Goal: Transaction & Acquisition: Purchase product/service

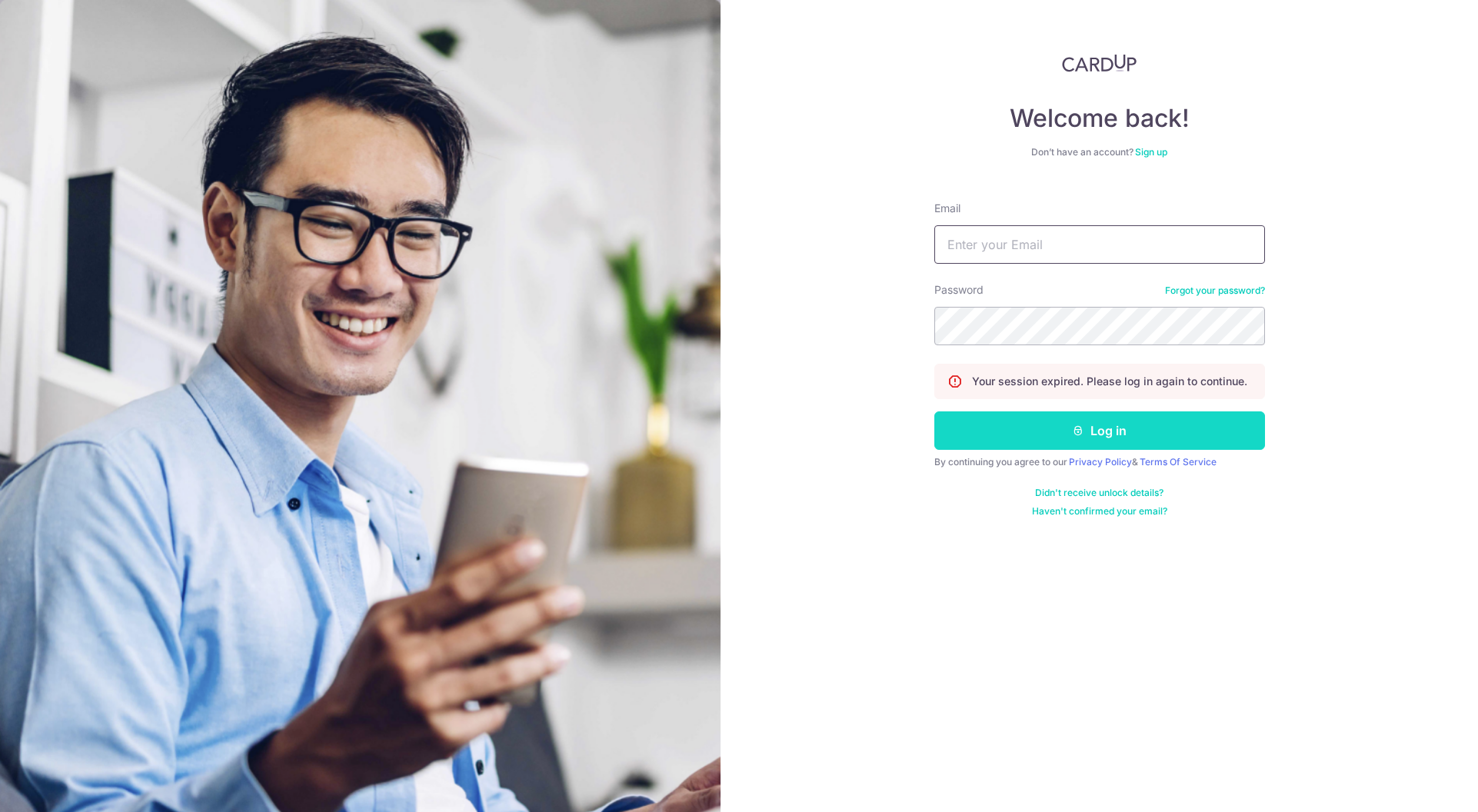
type input "hello@wearbums.com"
click at [1059, 421] on button "Log in" at bounding box center [1100, 430] width 331 height 38
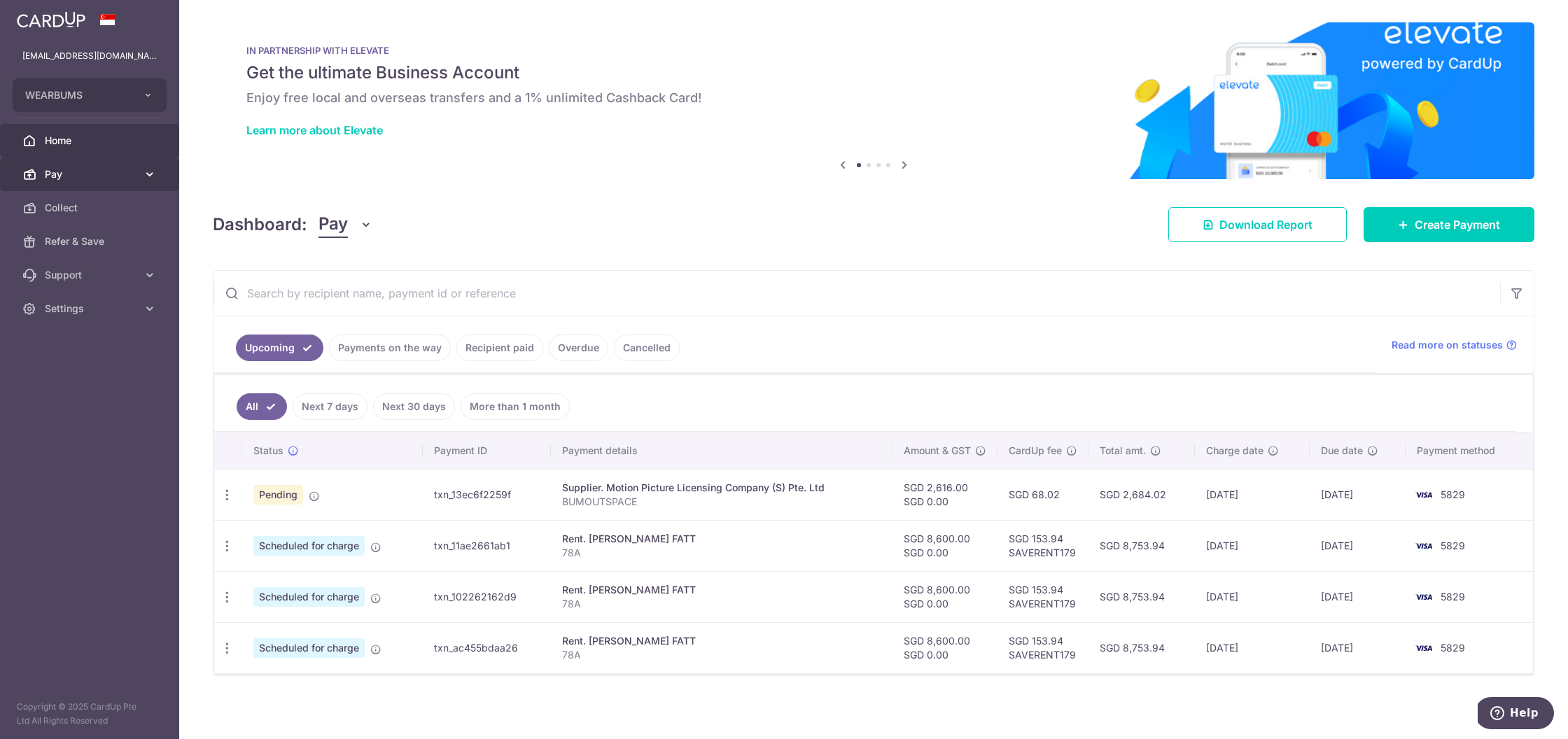
click at [131, 178] on span "Pay" at bounding box center [91, 174] width 92 height 14
click at [123, 205] on span "Payments" at bounding box center [91, 208] width 92 height 14
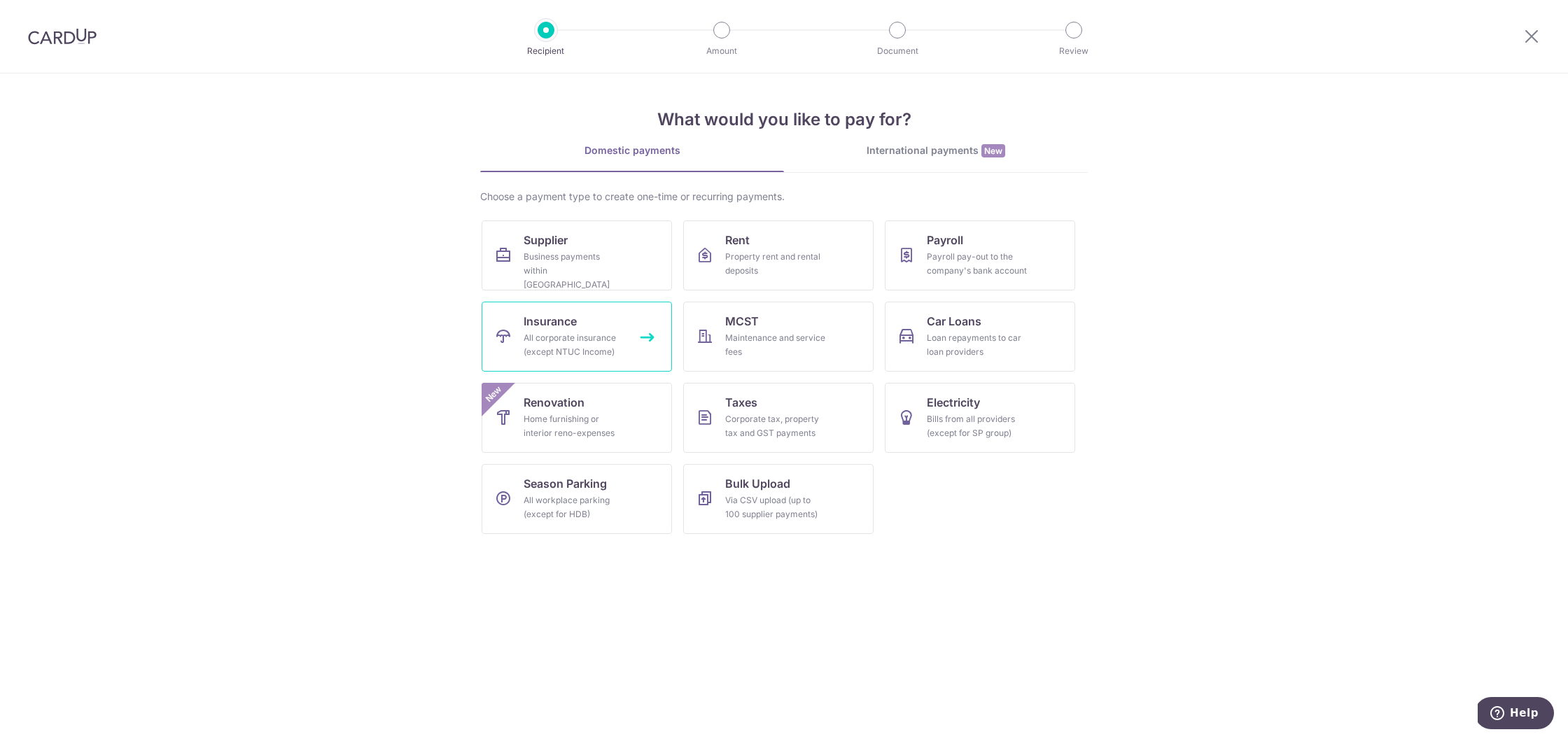
click at [558, 329] on span "Insurance" at bounding box center [550, 321] width 53 height 17
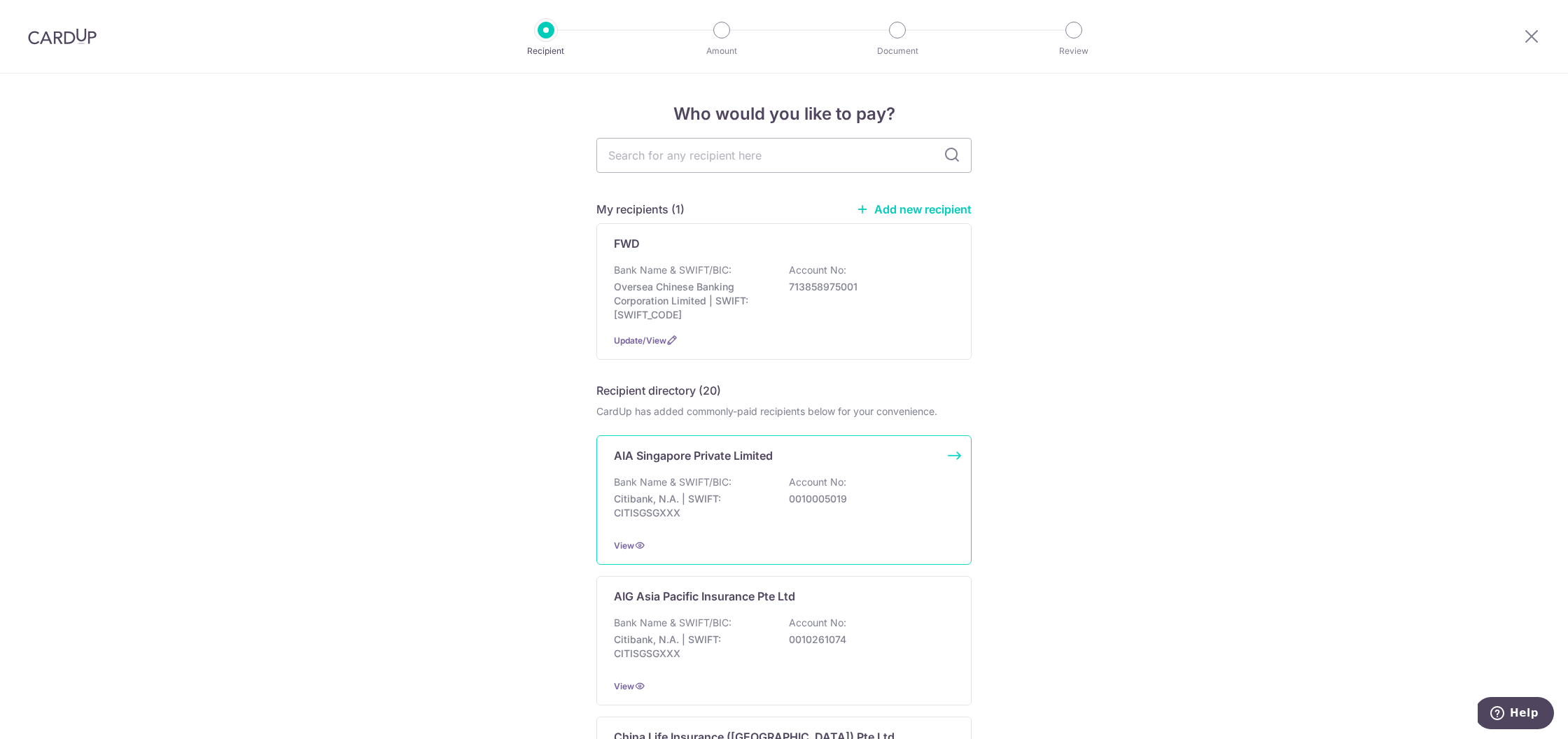
click at [763, 456] on p "AIA Singapore Private Limited" at bounding box center [693, 456] width 159 height 17
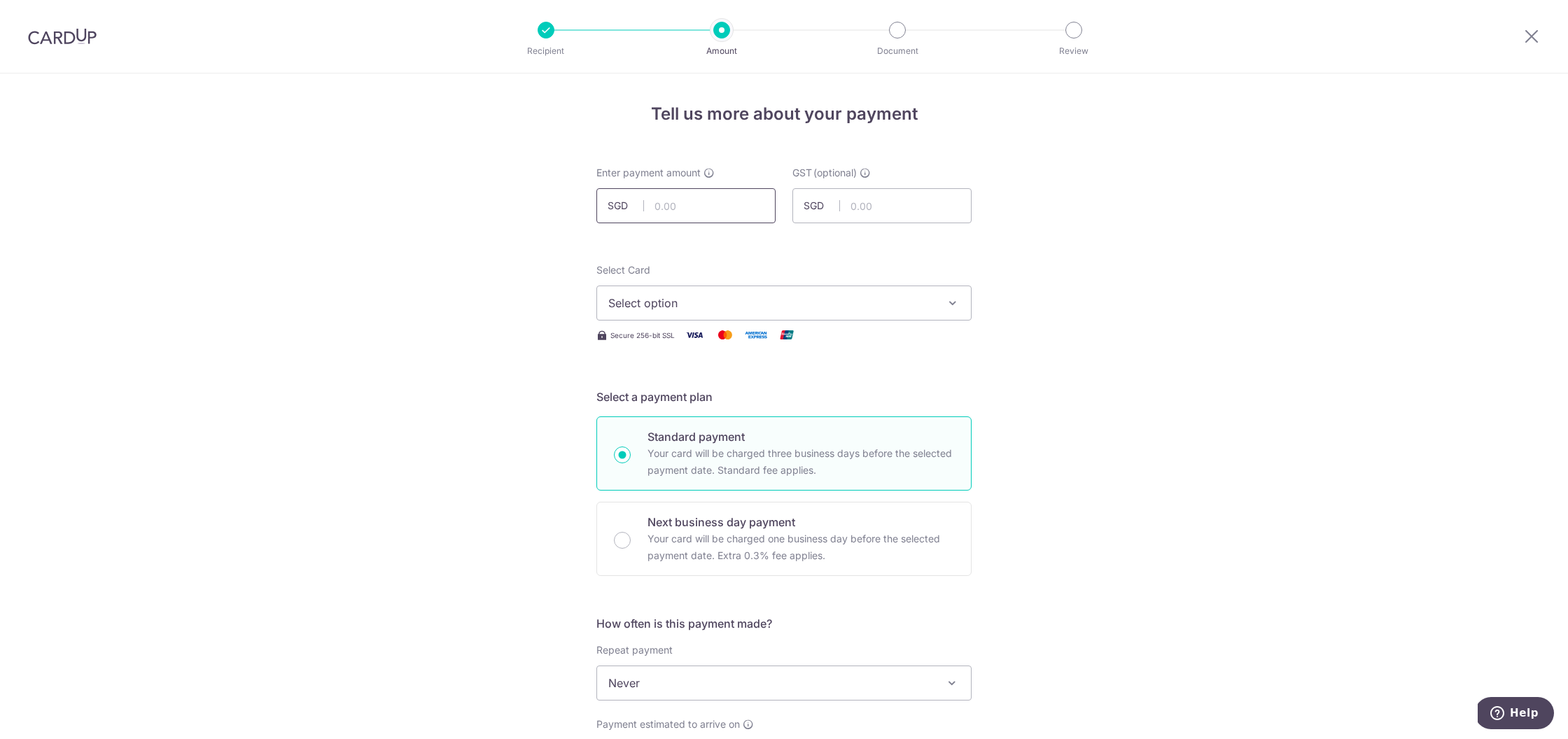
click at [674, 211] on input "text" at bounding box center [686, 205] width 179 height 35
click at [727, 197] on input "text" at bounding box center [686, 205] width 179 height 35
type input "501.18"
click at [762, 297] on span "Select option" at bounding box center [772, 303] width 327 height 17
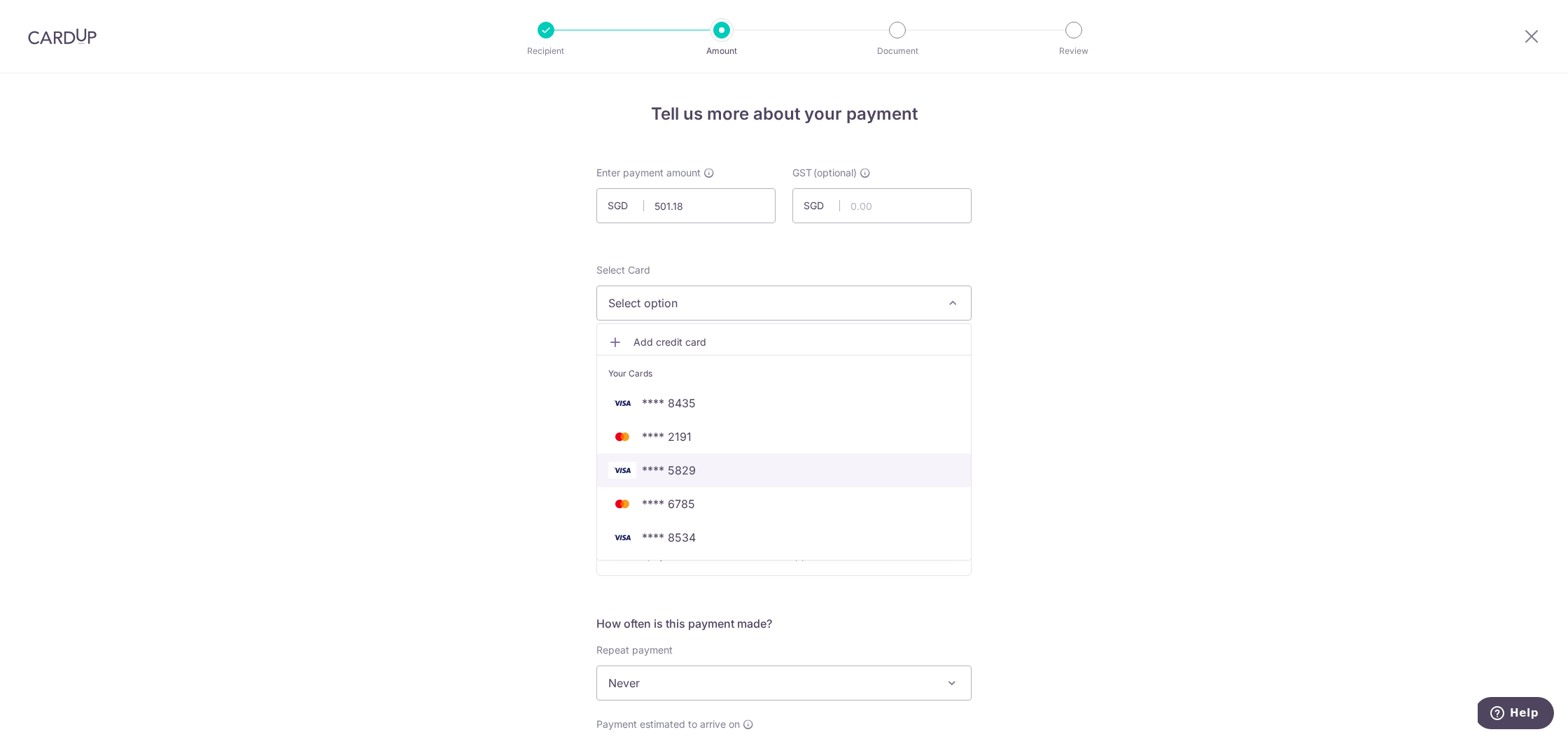
click at [720, 477] on span "**** 5829" at bounding box center [784, 471] width 351 height 17
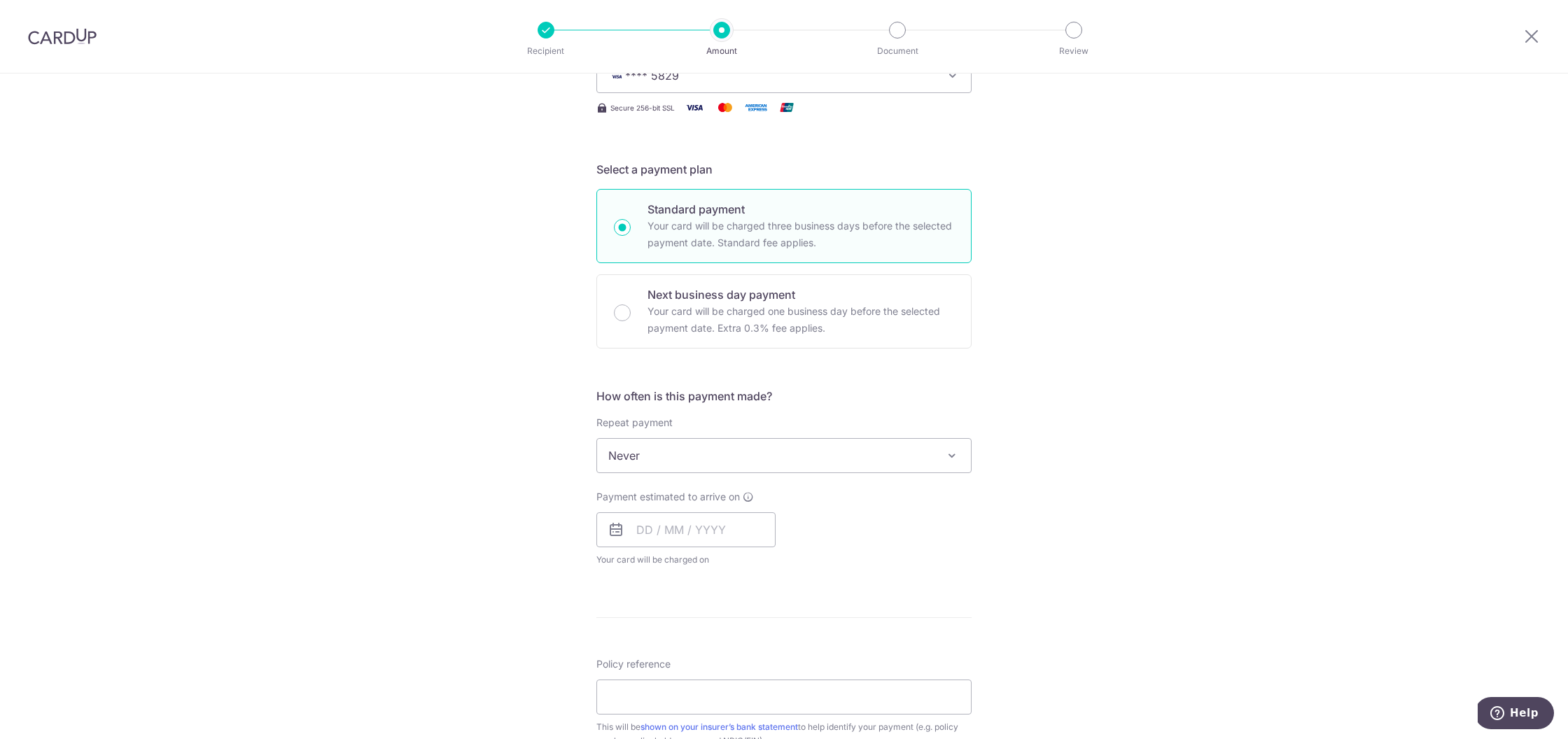
scroll to position [332, 0]
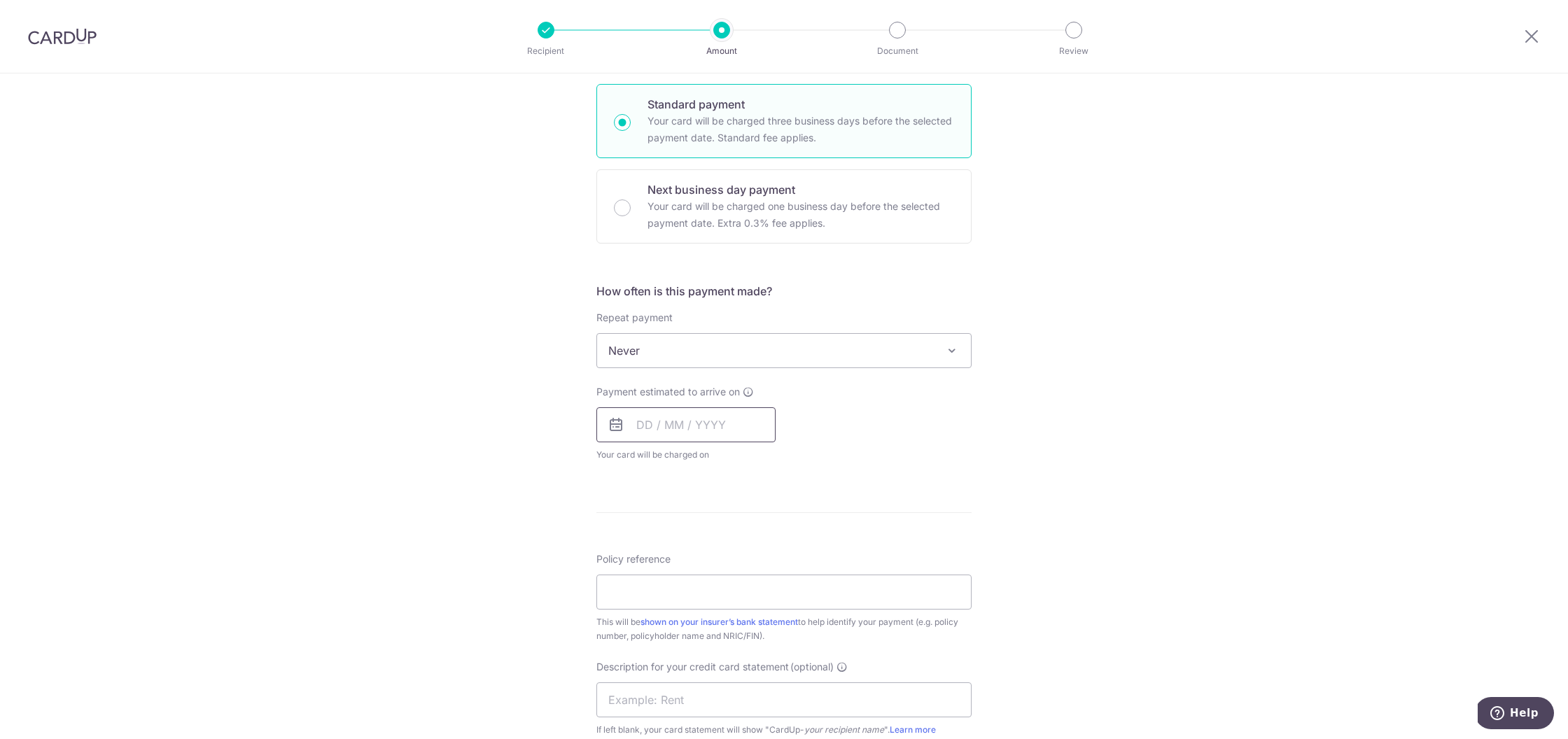
click at [691, 424] on input "text" at bounding box center [686, 424] width 179 height 35
click at [738, 578] on link "16" at bounding box center [737, 580] width 22 height 22
type input "[DATE]"
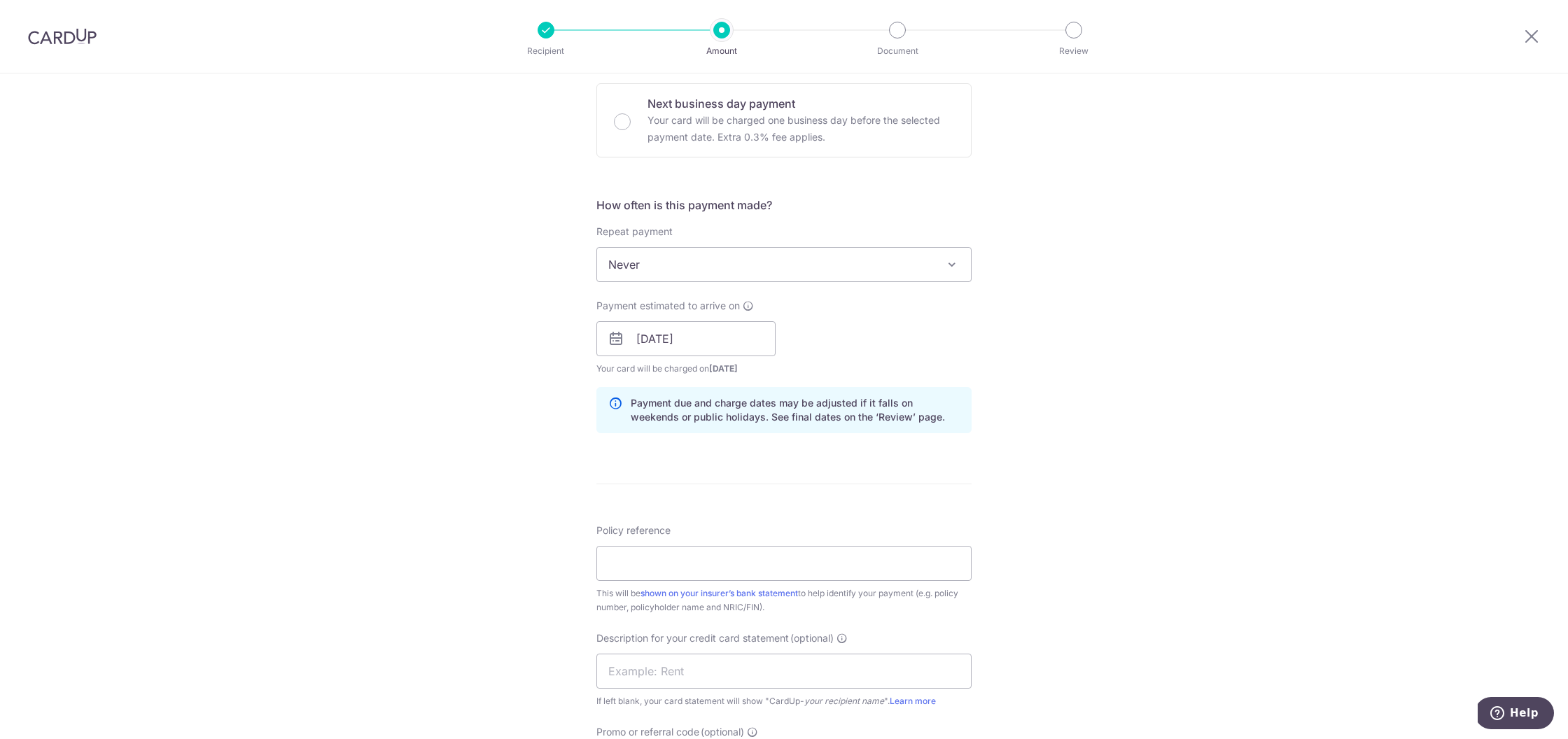
scroll to position [473, 0]
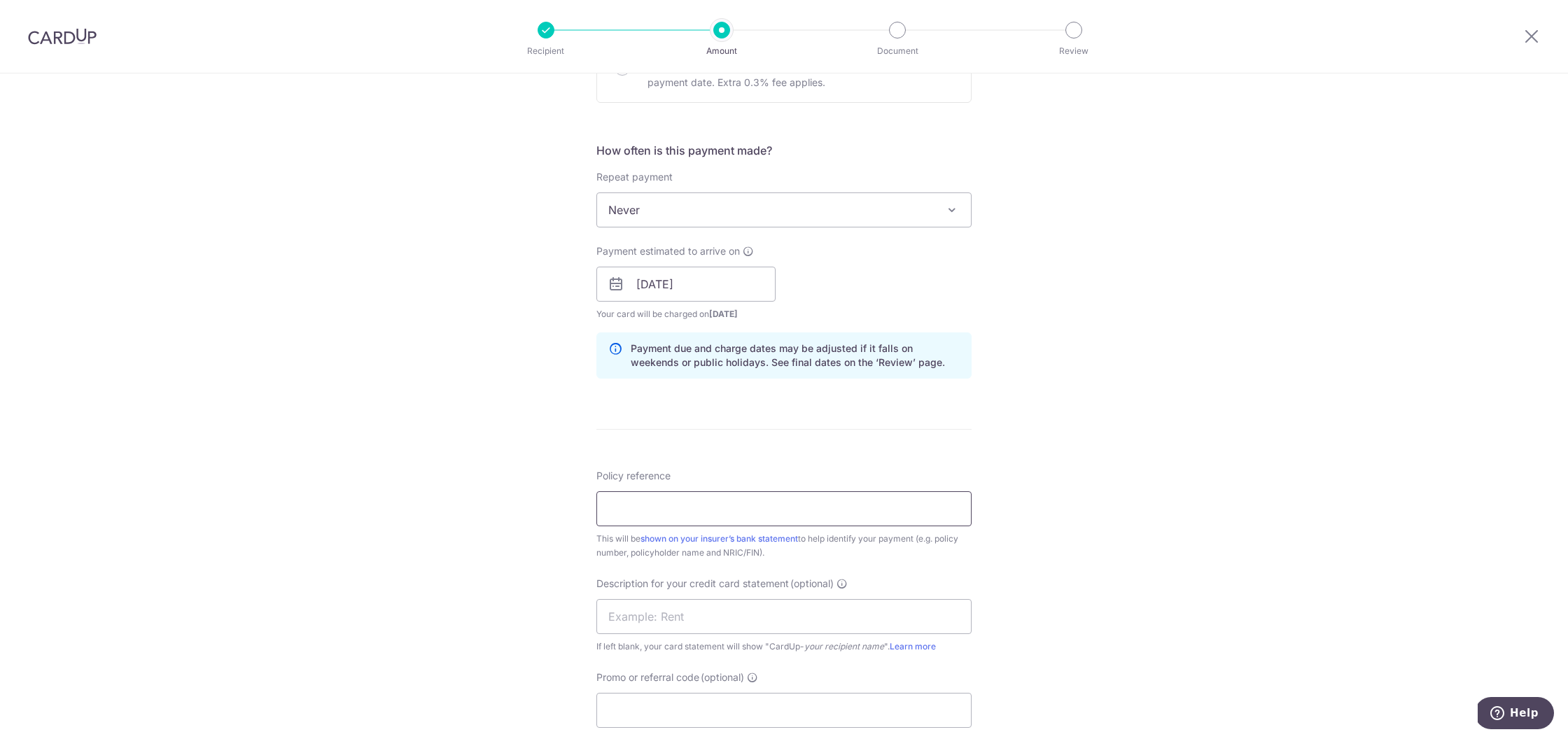
click at [720, 511] on input "Policy reference" at bounding box center [784, 508] width 375 height 35
type input "p563082879"
click at [707, 599] on input "text" at bounding box center [784, 616] width 375 height 35
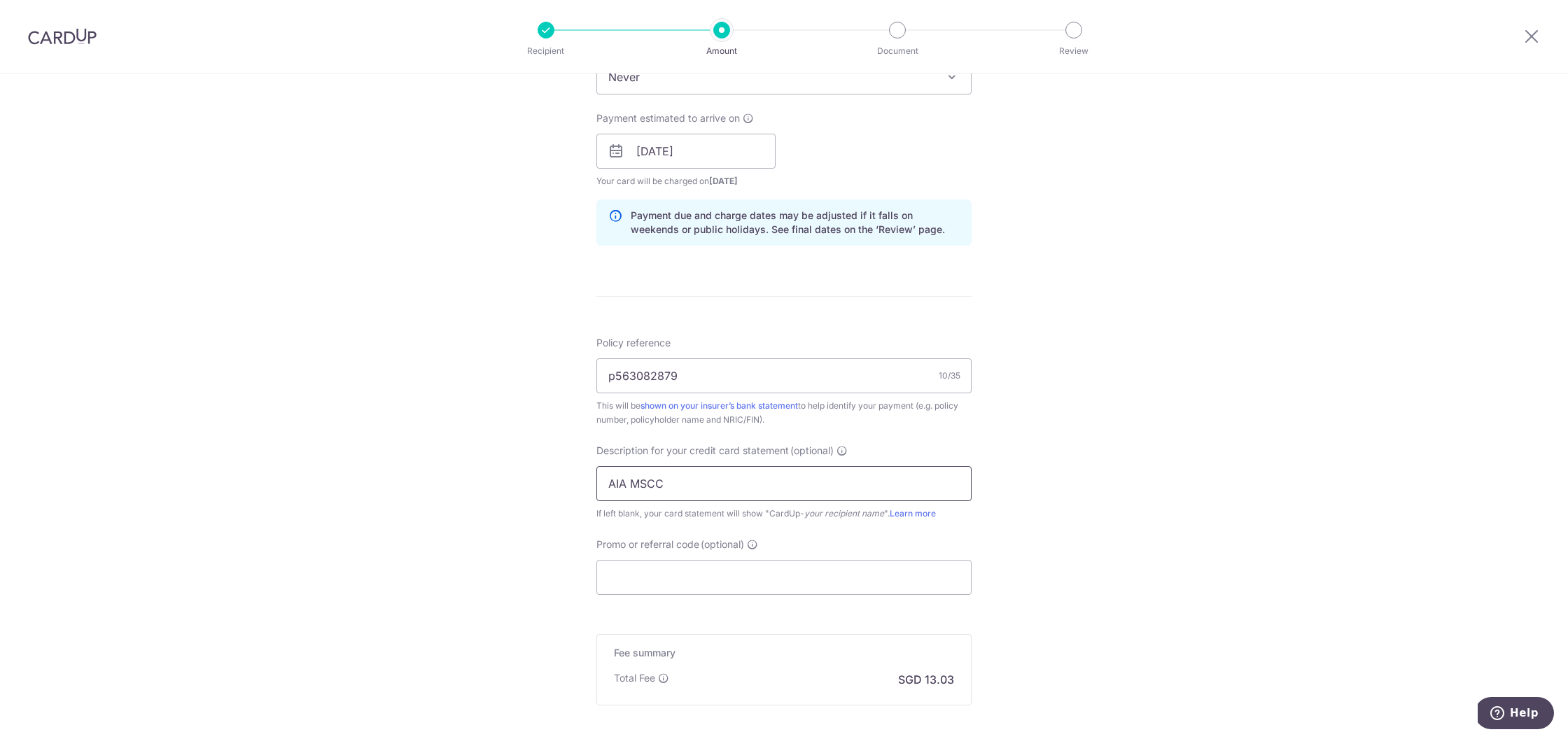
scroll to position [752, 0]
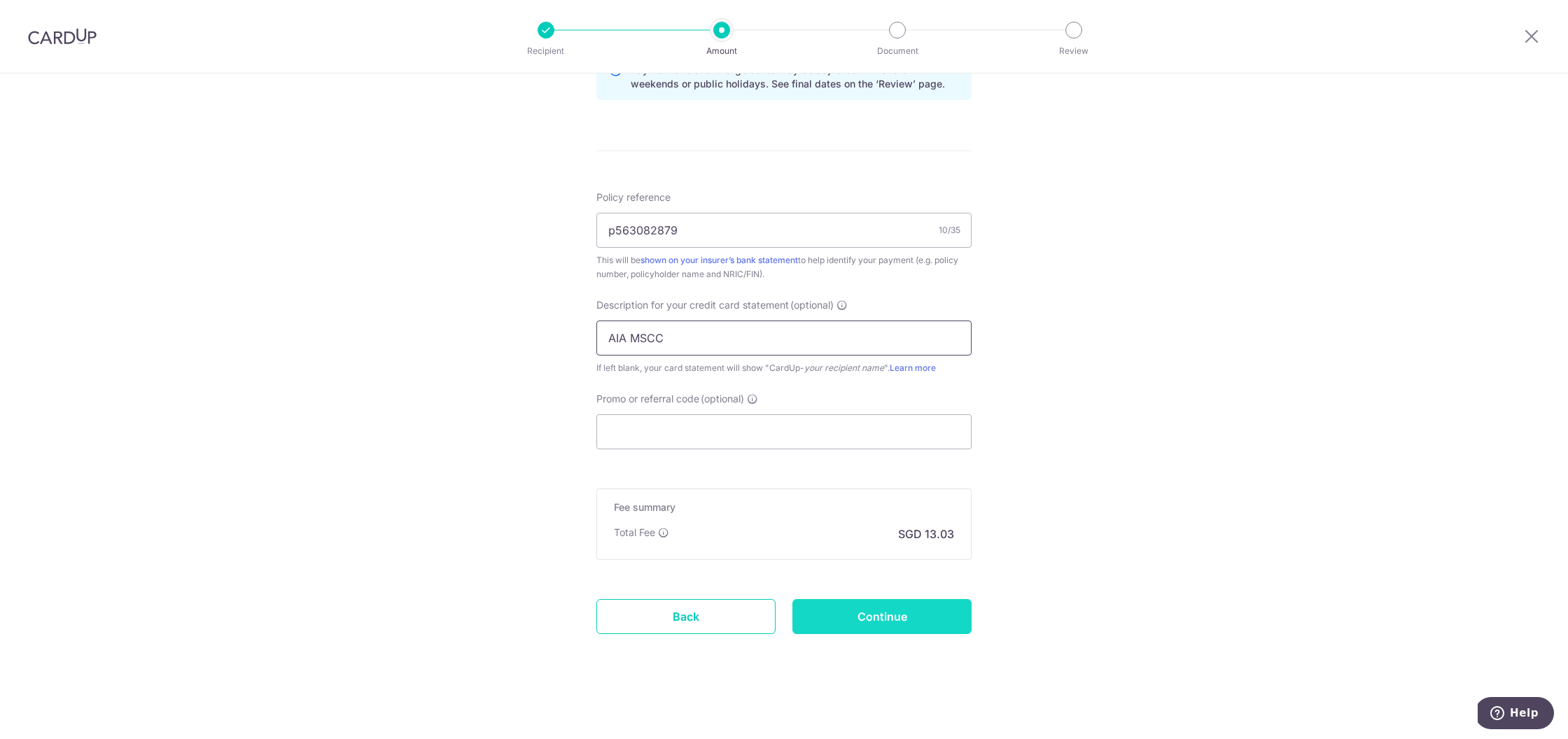
type input "AIA MSCC"
click at [903, 622] on input "Continue" at bounding box center [882, 616] width 179 height 35
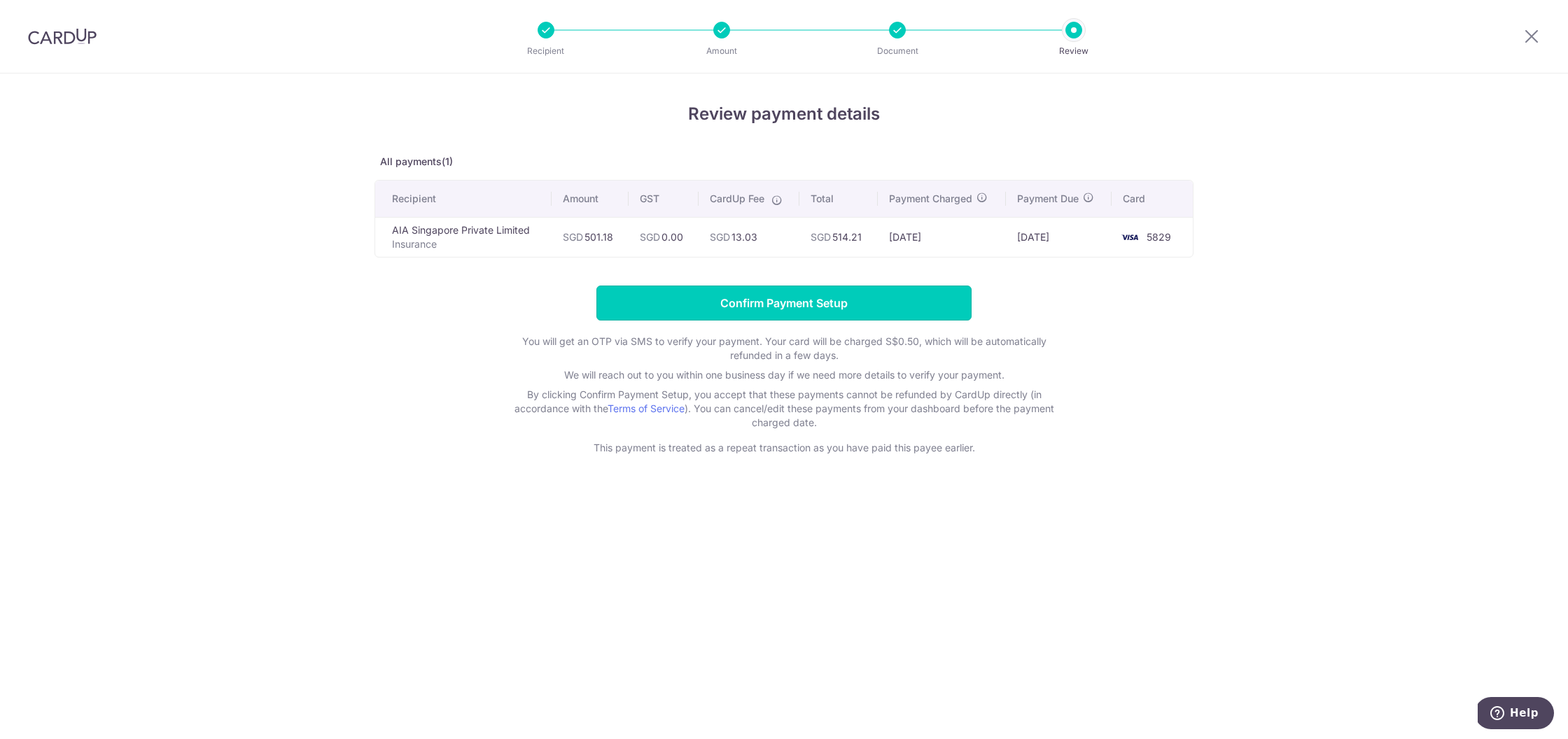
click at [817, 319] on input "Confirm Payment Setup" at bounding box center [784, 303] width 375 height 35
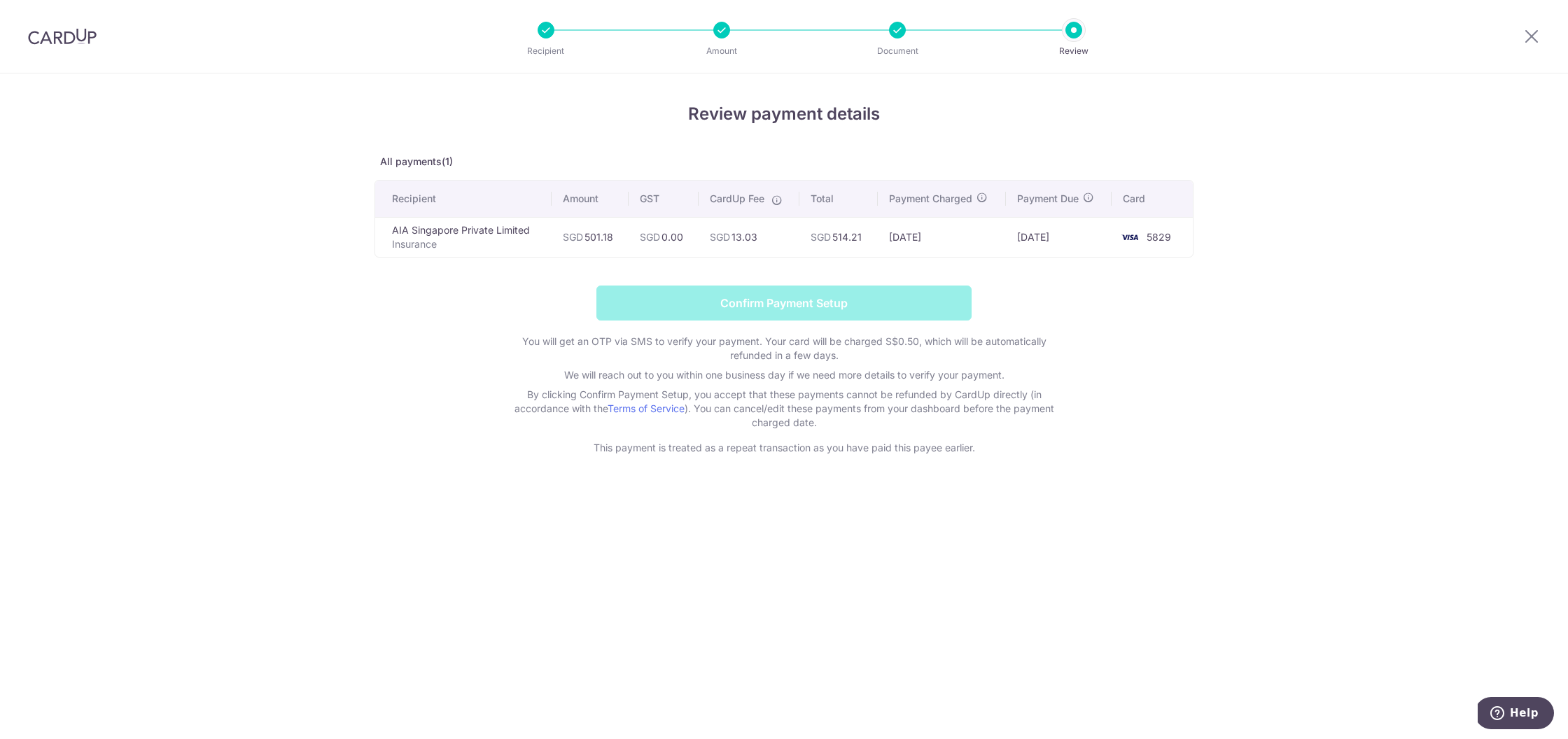
click at [813, 307] on form "Confirm Payment Setup You will get an OTP via SMS to verify your payment. Your …" at bounding box center [784, 370] width 819 height 170
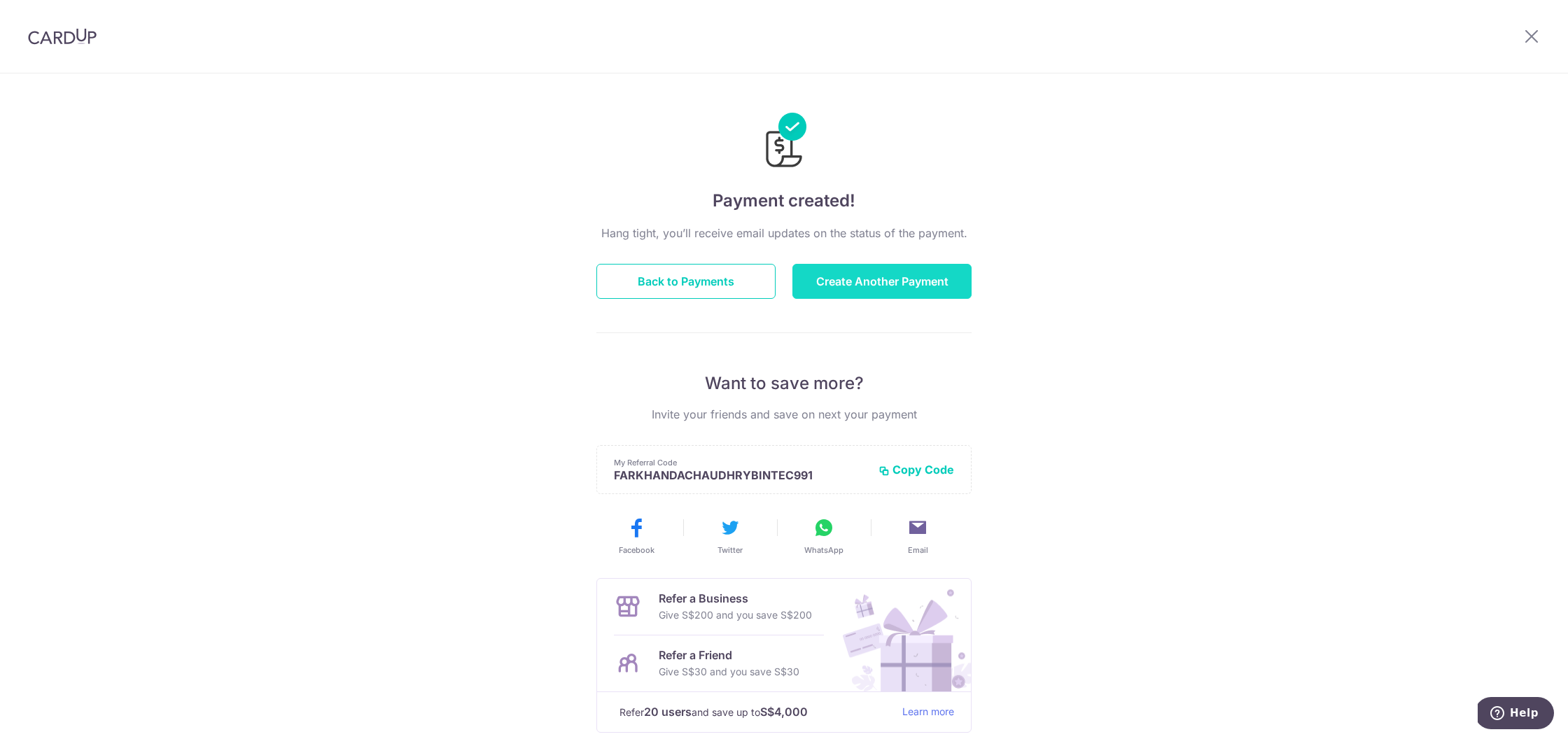
click at [823, 280] on button "Create Another Payment" at bounding box center [882, 281] width 179 height 35
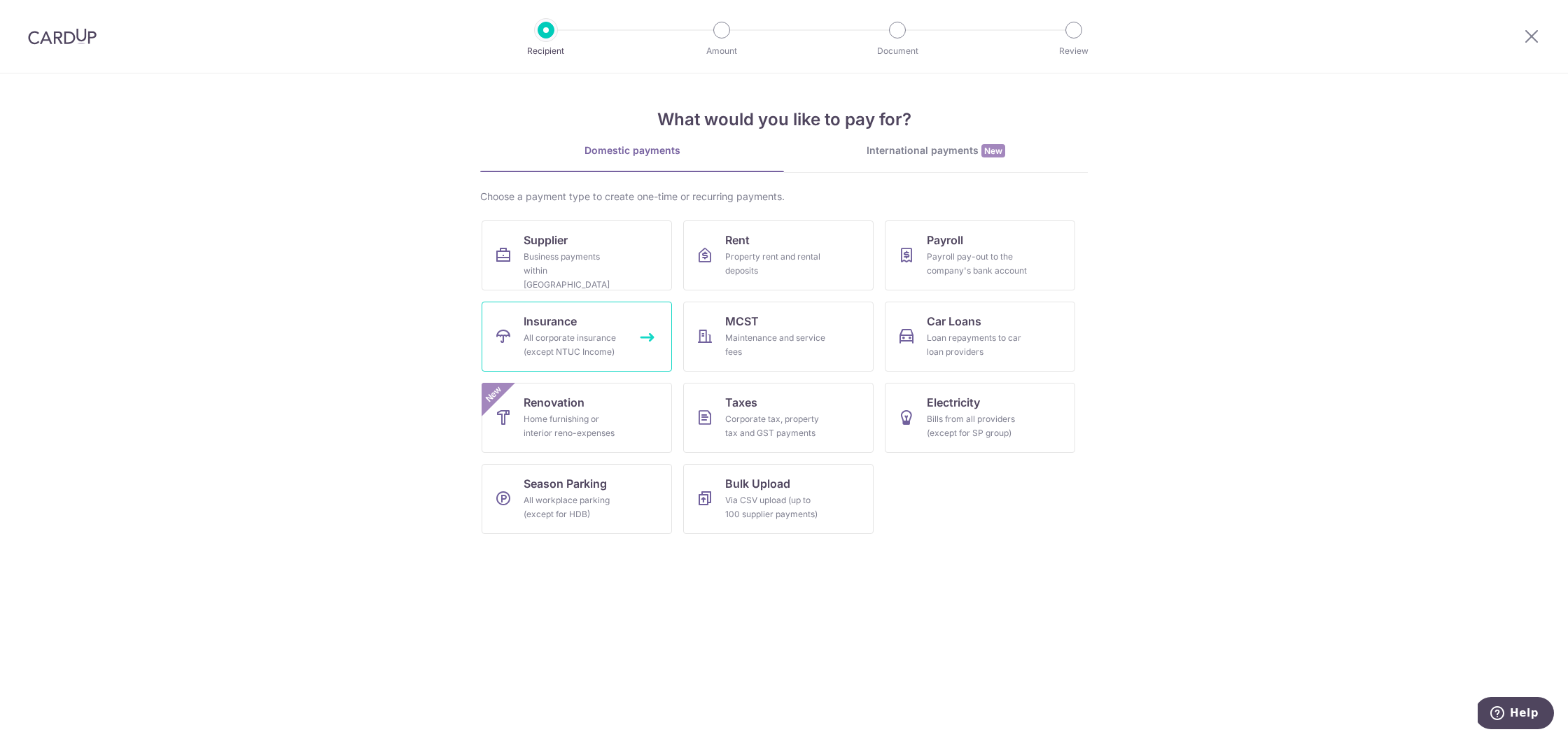
click at [615, 338] on div "All corporate insurance (except NTUC Income)" at bounding box center [574, 344] width 101 height 28
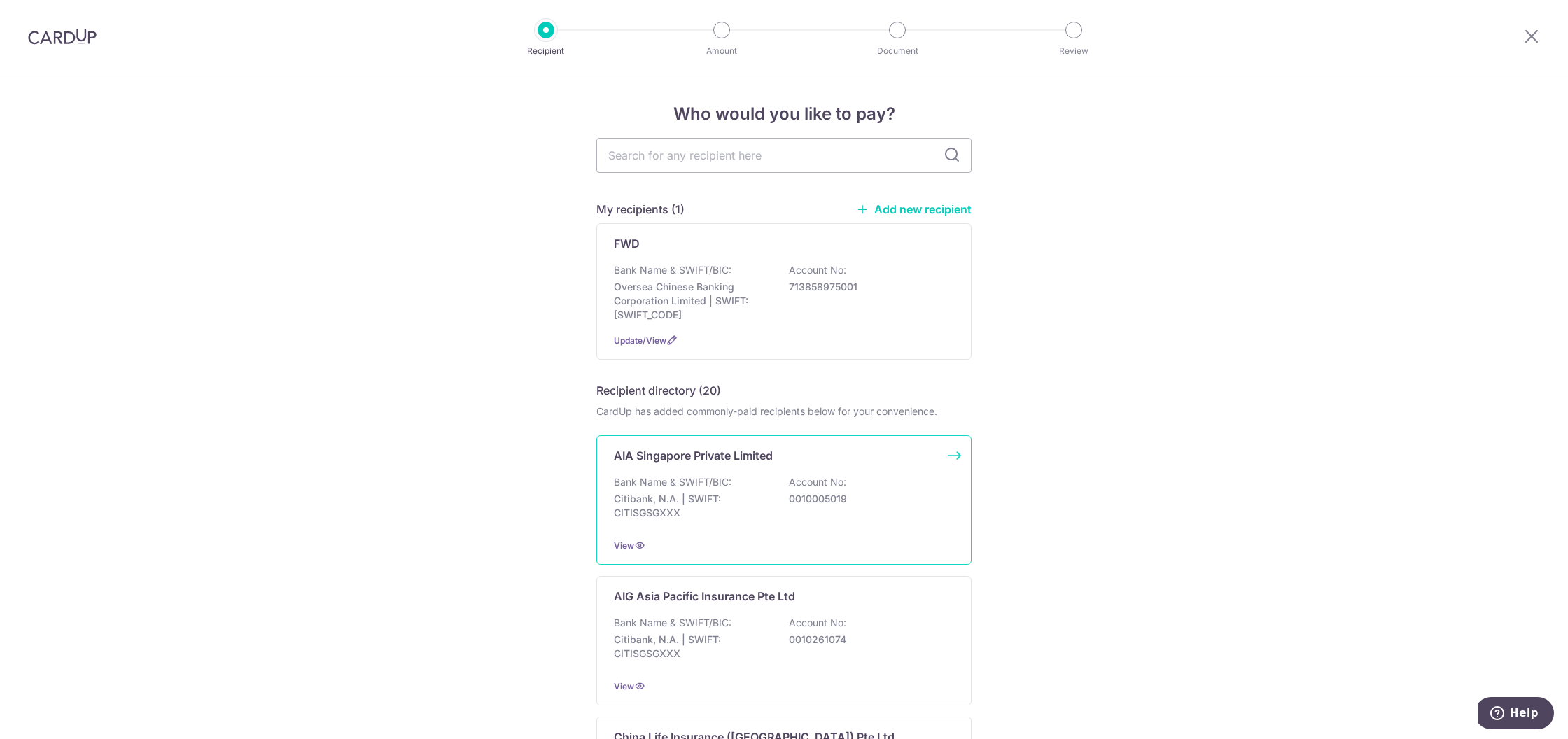
click at [720, 491] on div "Bank Name & SWIFT/BIC: Citibank, N.A. | SWIFT: CITISGSGXXX Account No: 00100050…" at bounding box center [784, 501] width 340 height 52
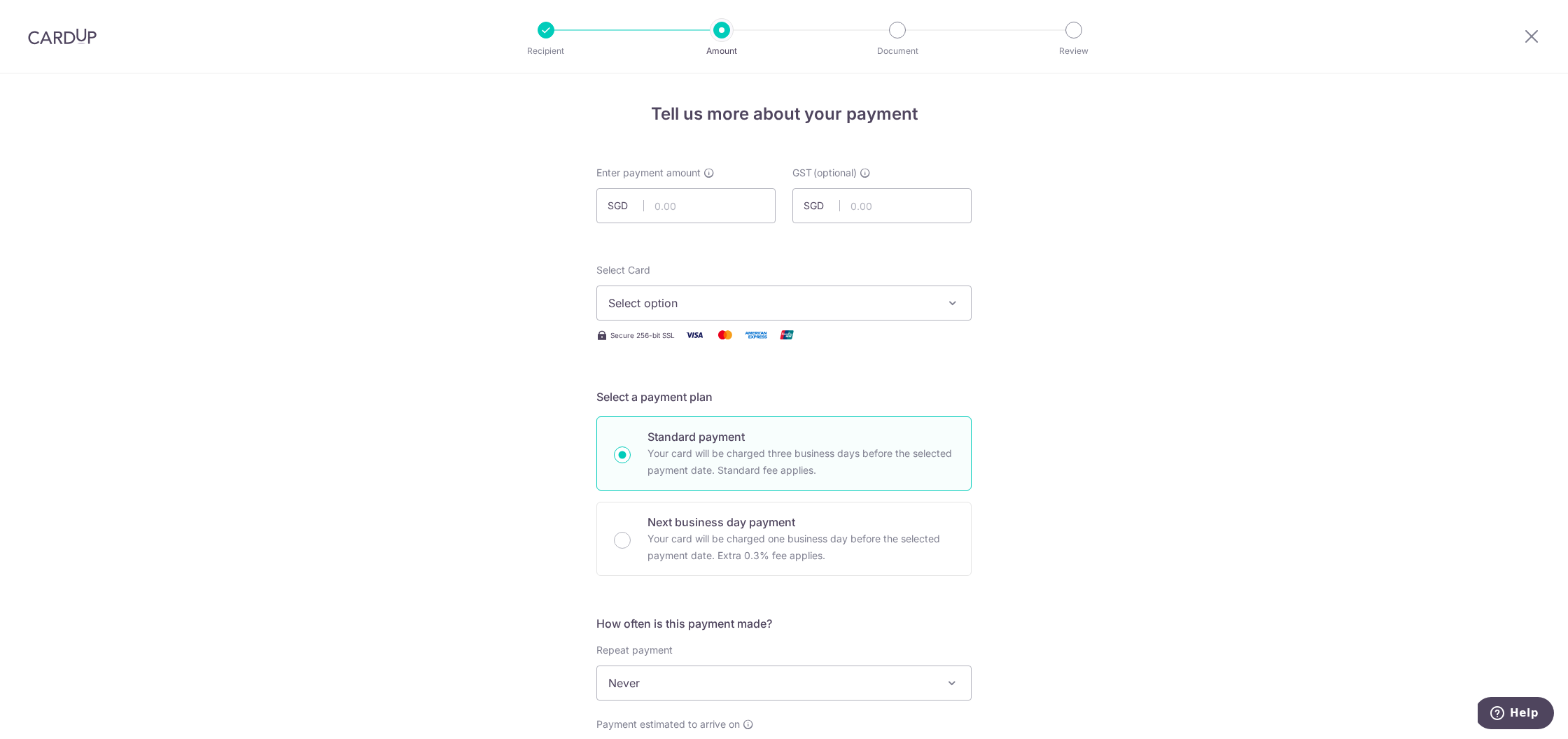
click at [674, 223] on div at bounding box center [638, 223] width 97 height 1
click at [677, 193] on input "text" at bounding box center [686, 205] width 179 height 35
type input "2,415.37"
click at [821, 299] on span "Select option" at bounding box center [772, 303] width 327 height 17
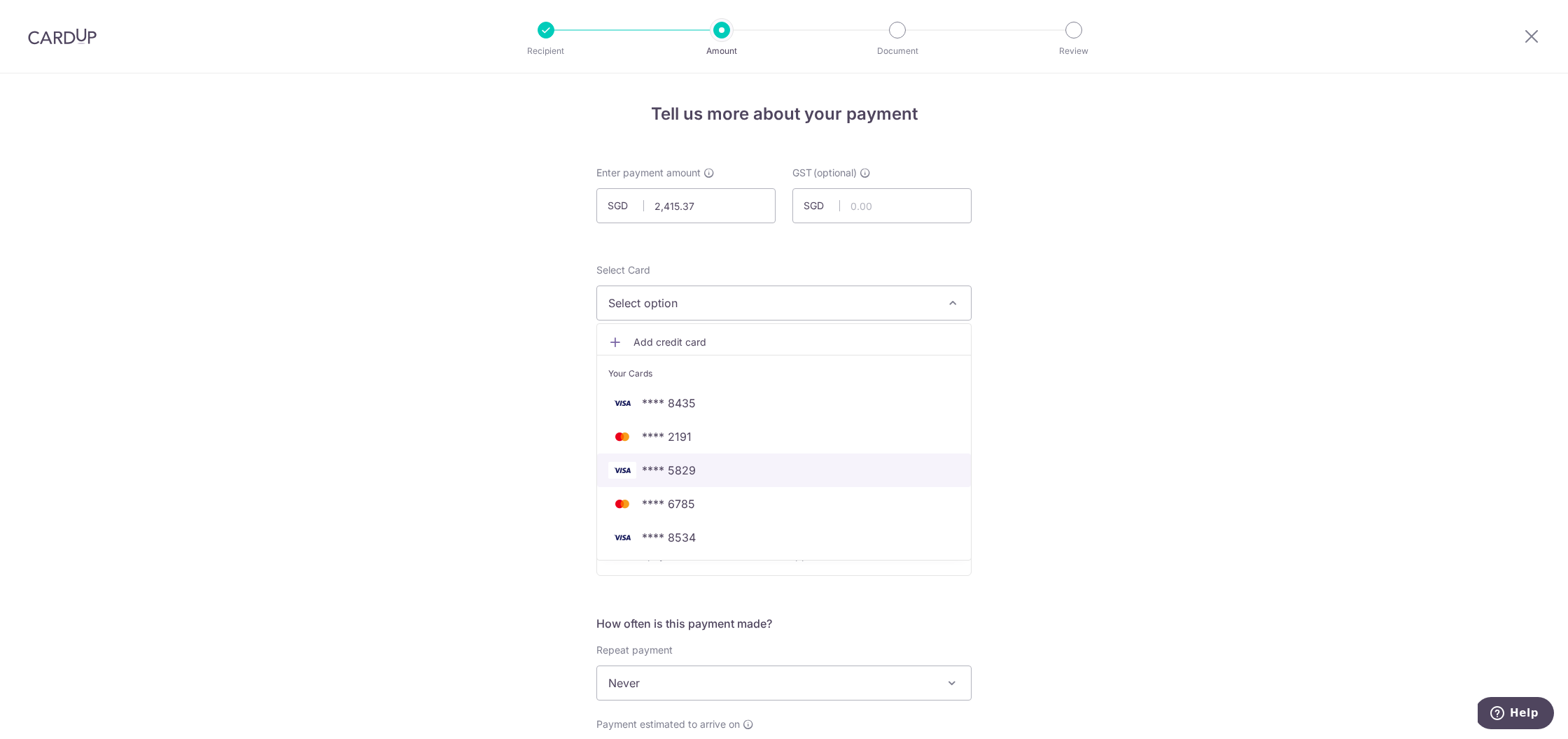
click at [722, 462] on span "**** 5829" at bounding box center [784, 471] width 351 height 17
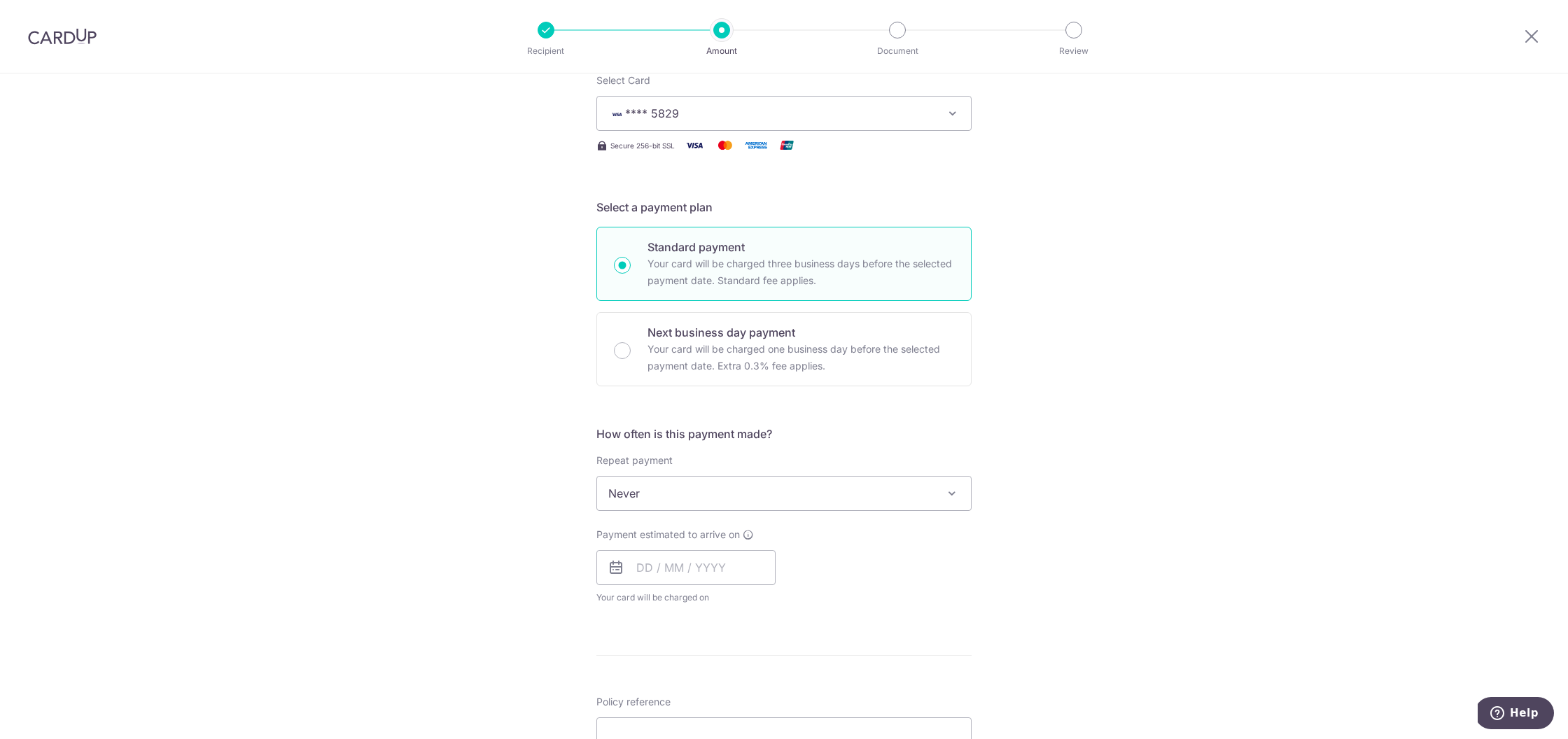
scroll to position [190, 0]
click at [683, 579] on input "text" at bounding box center [686, 567] width 179 height 35
click at [739, 711] on link "16" at bounding box center [737, 722] width 22 height 22
type input "16/10/2025"
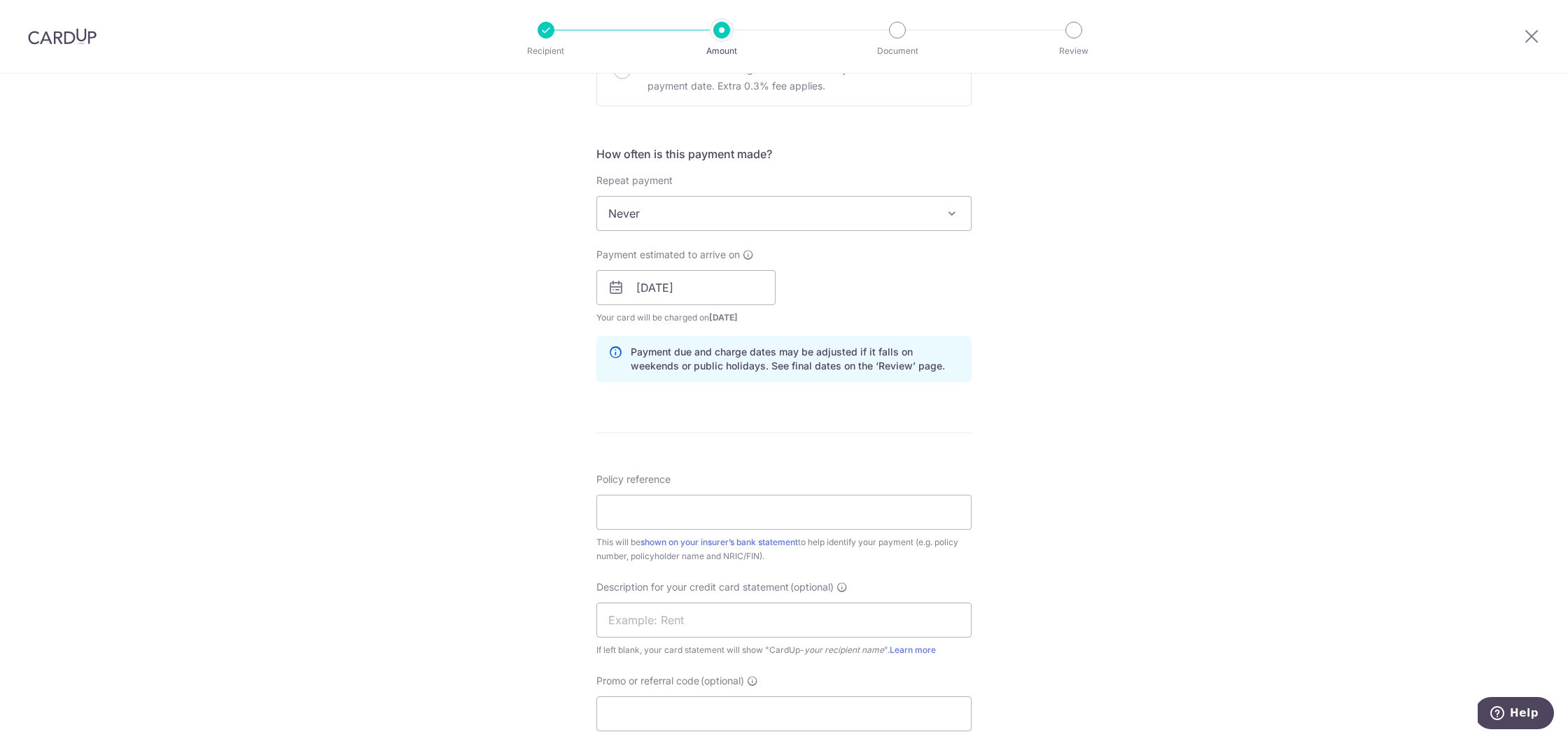
scroll to position [480, 0]
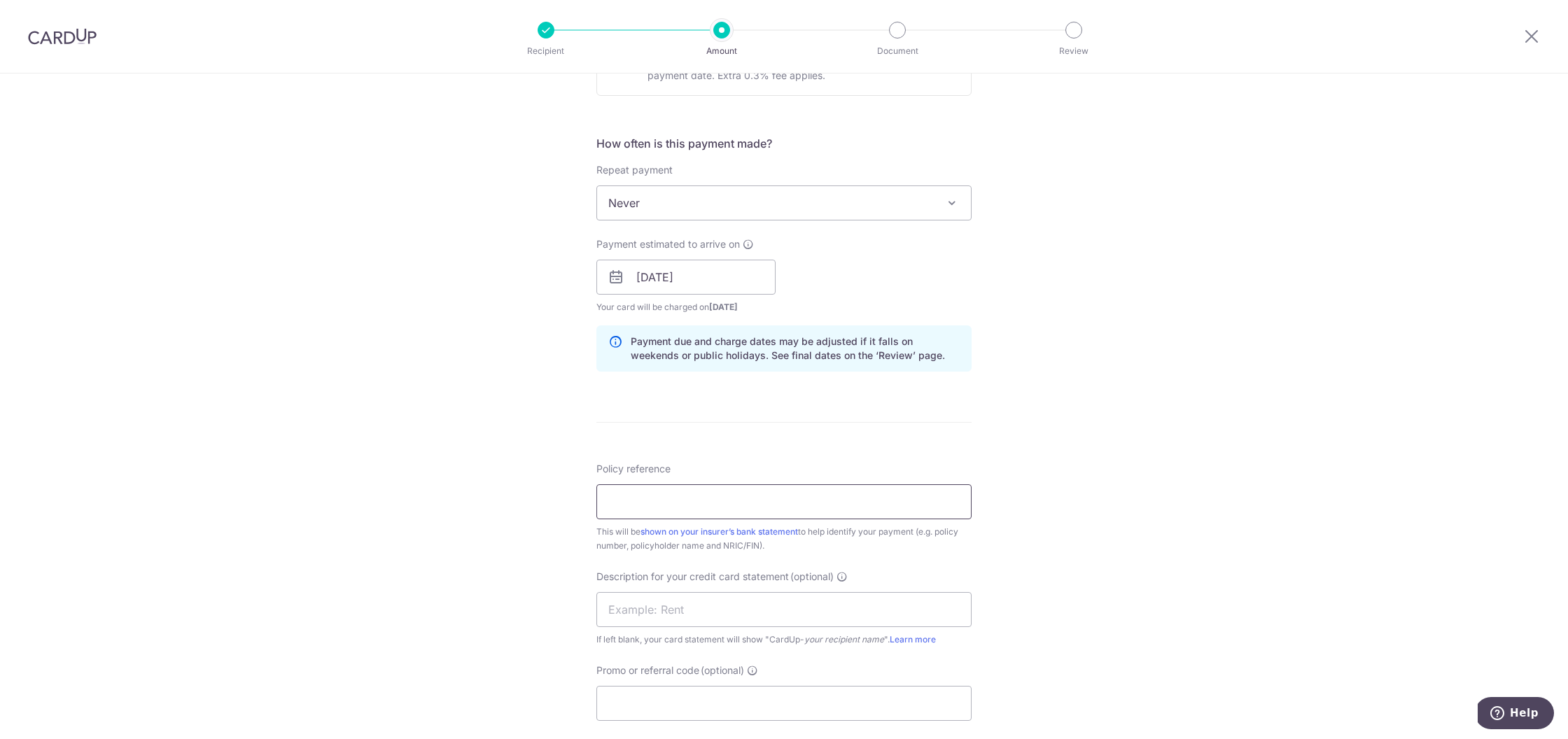
click at [743, 499] on input "Policy reference" at bounding box center [784, 501] width 375 height 35
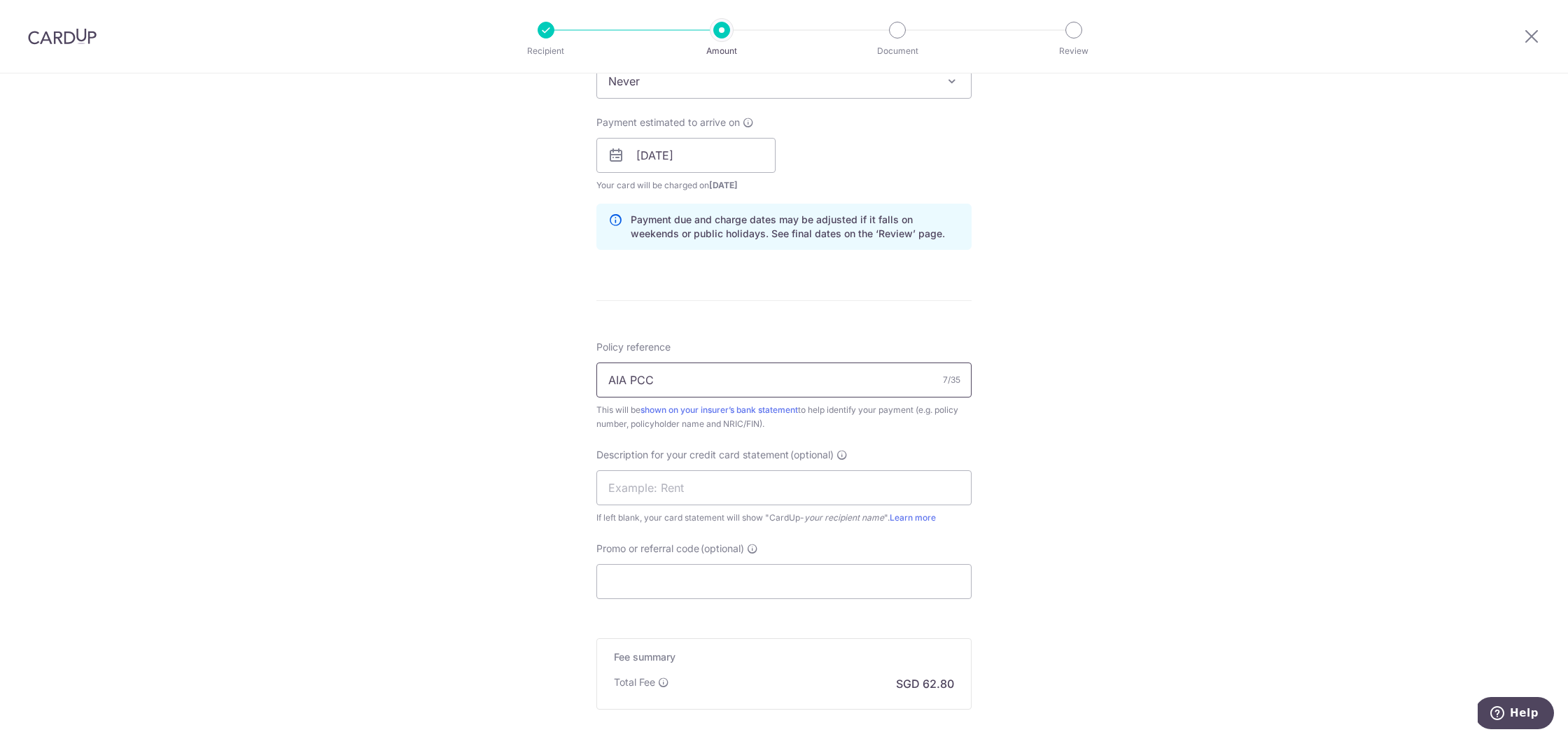
scroll to position [625, 0]
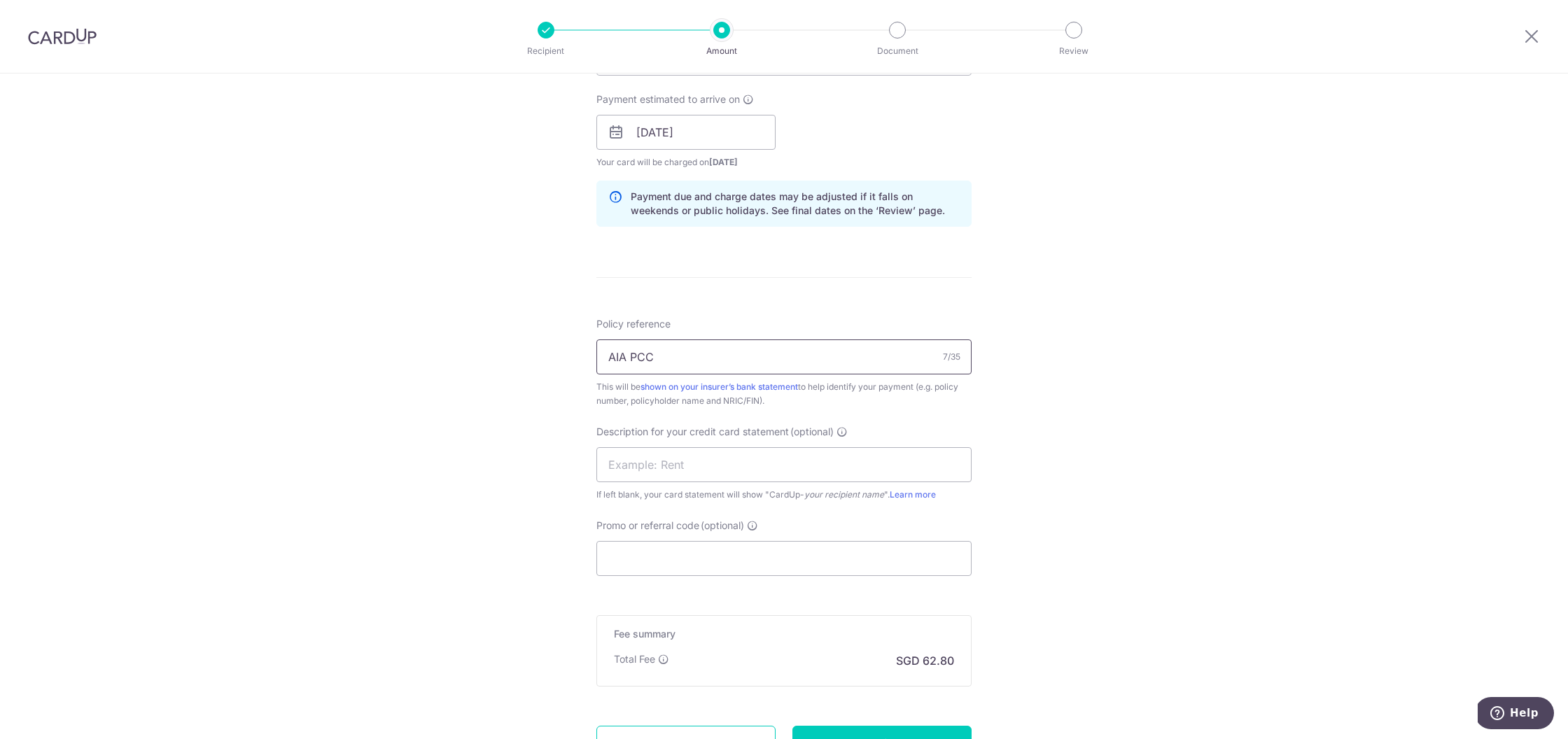
drag, startPoint x: 678, startPoint y: 347, endPoint x: 691, endPoint y: 358, distance: 17.0
click at [691, 358] on input "AIA PCC" at bounding box center [784, 356] width 375 height 35
type input "AIA PCC"
click at [658, 474] on input "text" at bounding box center [784, 465] width 375 height 35
paste input "AIA PCC"
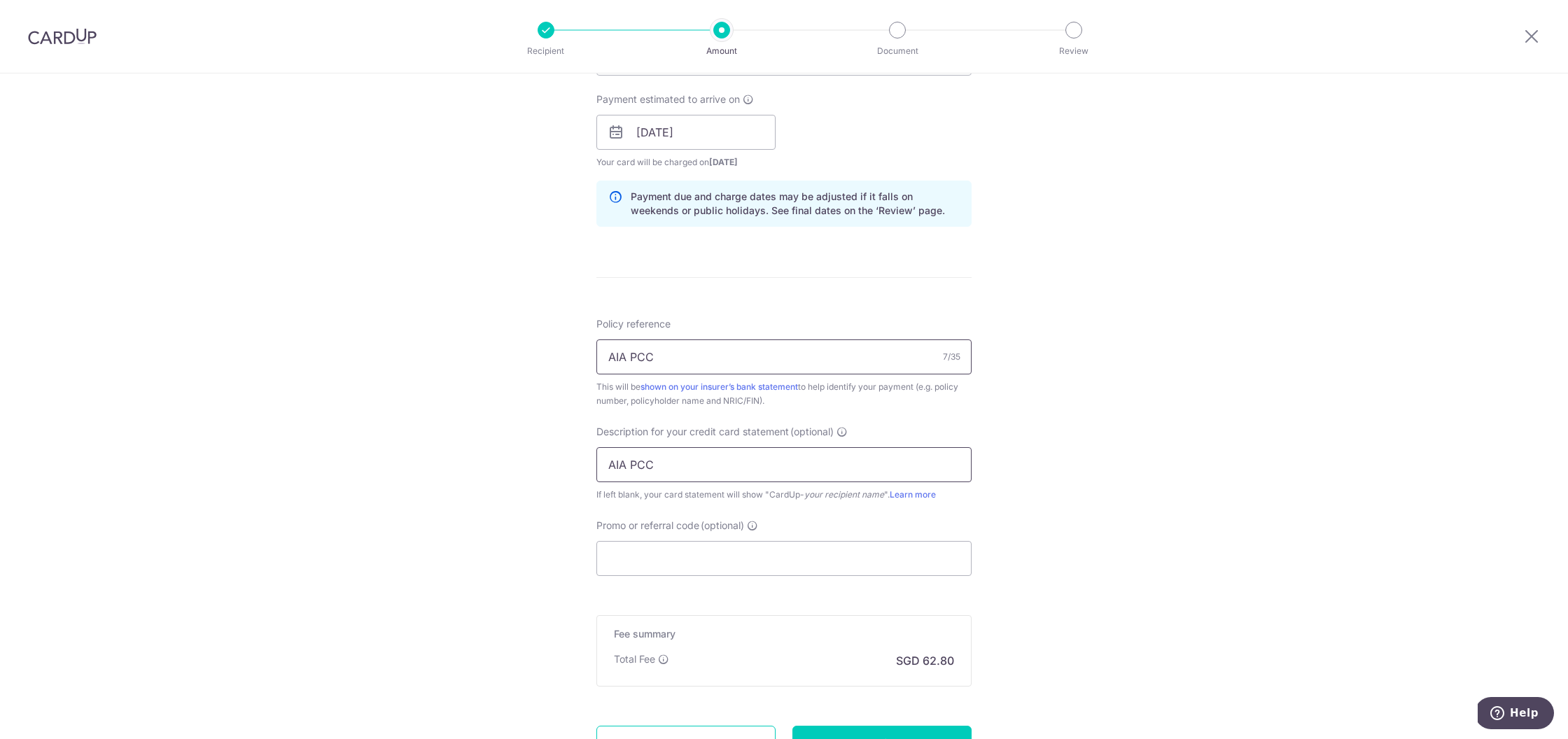
type input "AIA PCC"
drag, startPoint x: 599, startPoint y: 358, endPoint x: 556, endPoint y: 353, distance: 43.3
click at [556, 353] on div "Tell us more about your payment Enter payment amount SGD 2,415.37 2415.37 GST (…" at bounding box center [784, 157] width 1568 height 1417
type input "L545746120"
click at [1050, 436] on div "Tell us more about your payment Enter payment amount SGD 2,415.37 2415.37 GST (…" at bounding box center [784, 157] width 1568 height 1417
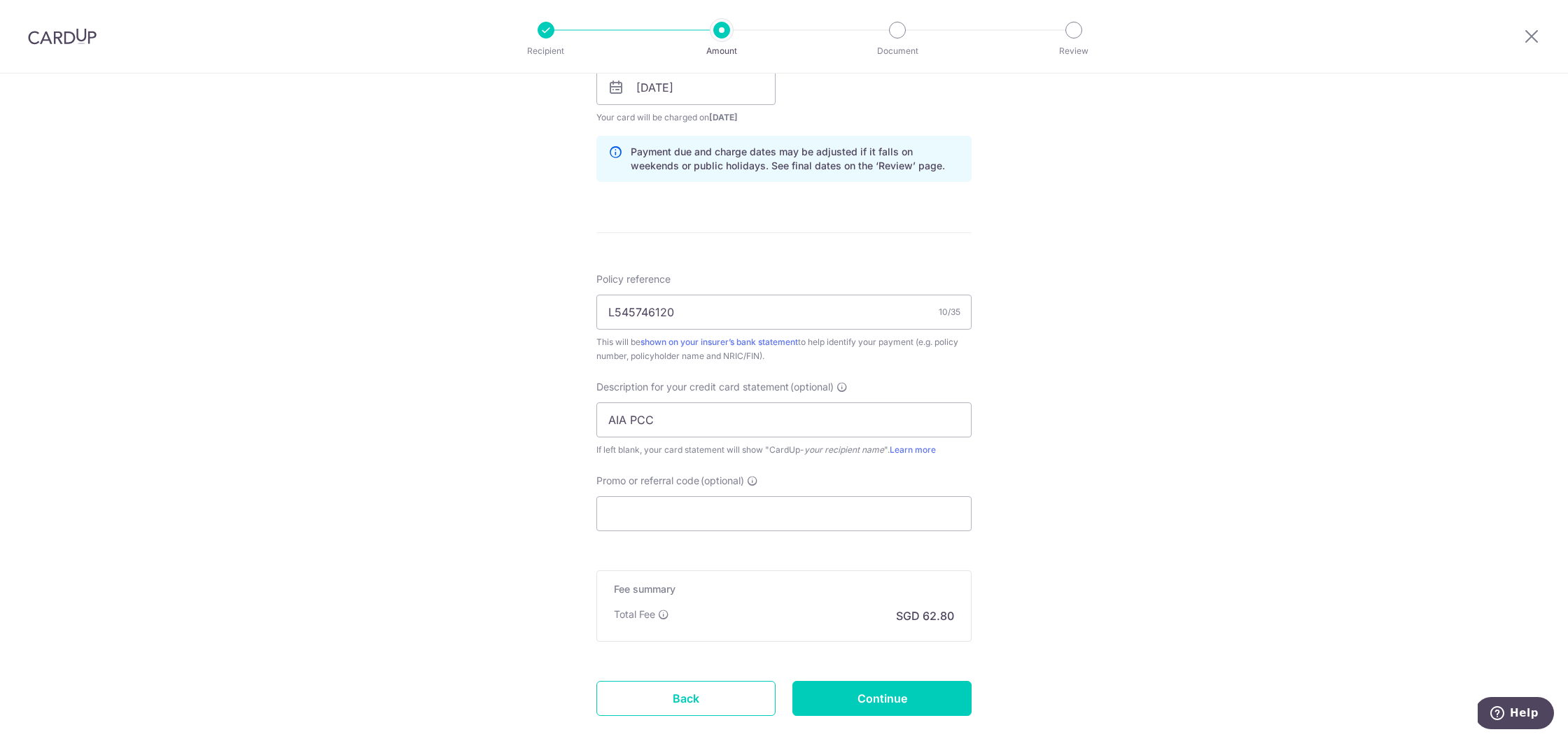
scroll to position [752, 0]
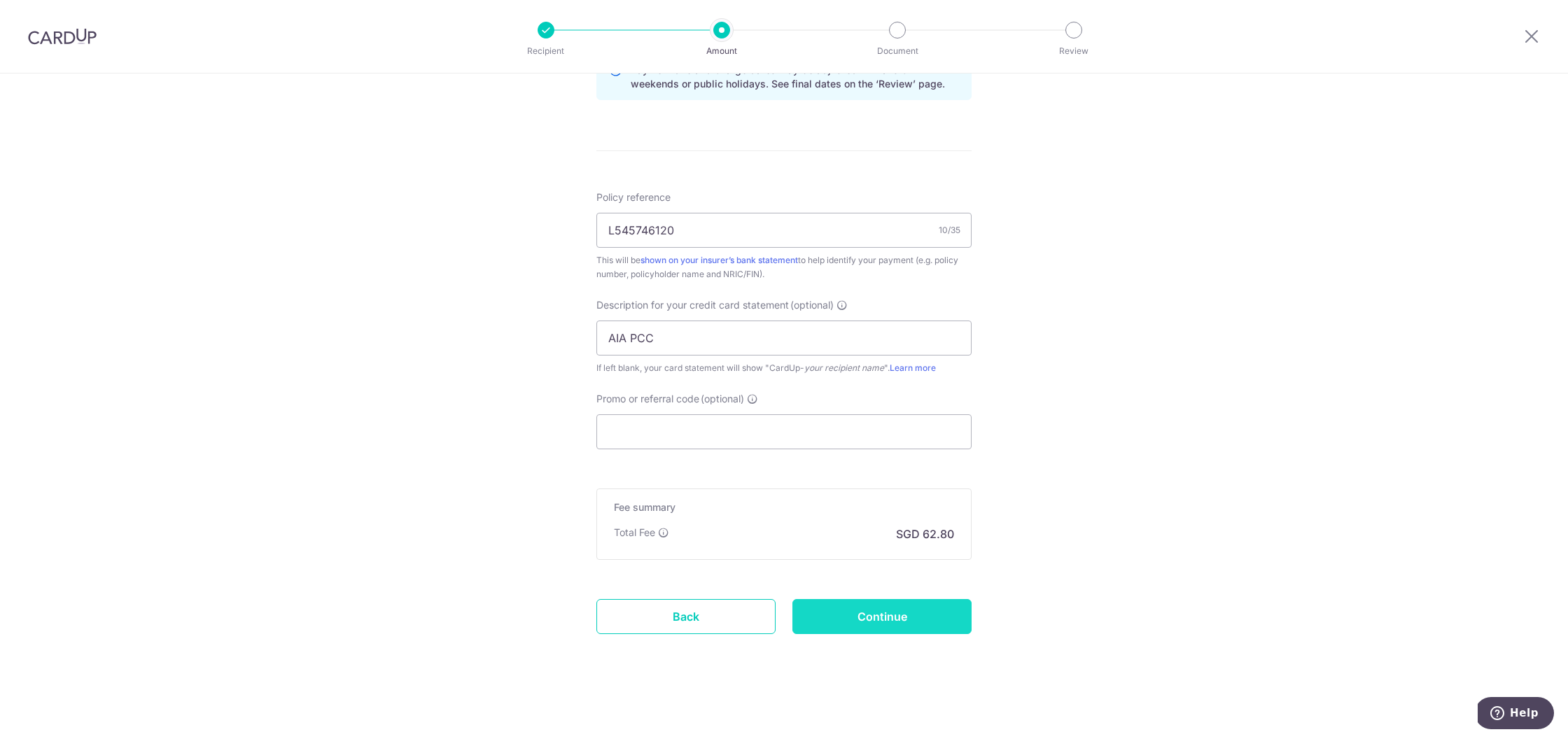
click at [890, 624] on input "Continue" at bounding box center [882, 616] width 179 height 35
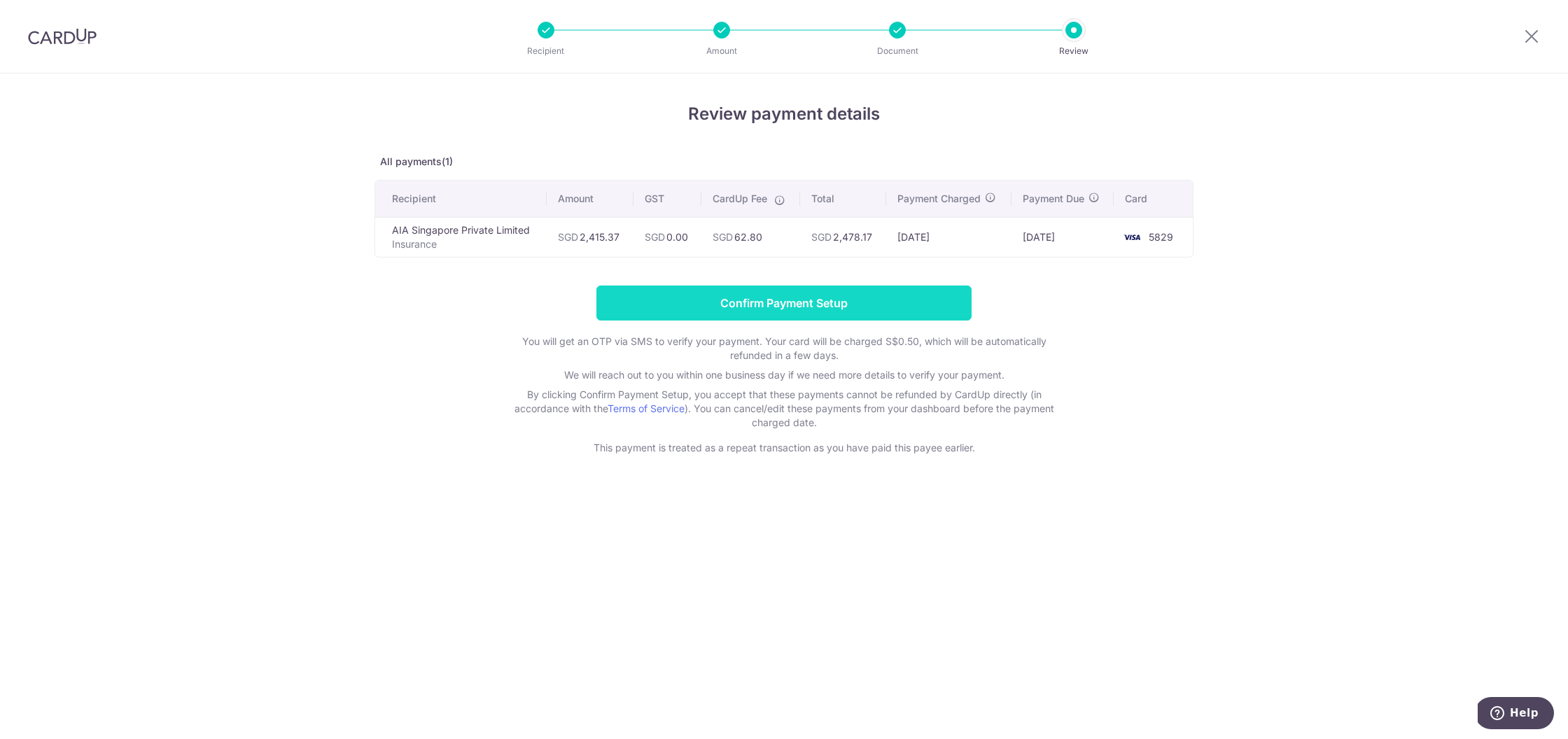
click at [862, 311] on input "Confirm Payment Setup" at bounding box center [784, 303] width 375 height 35
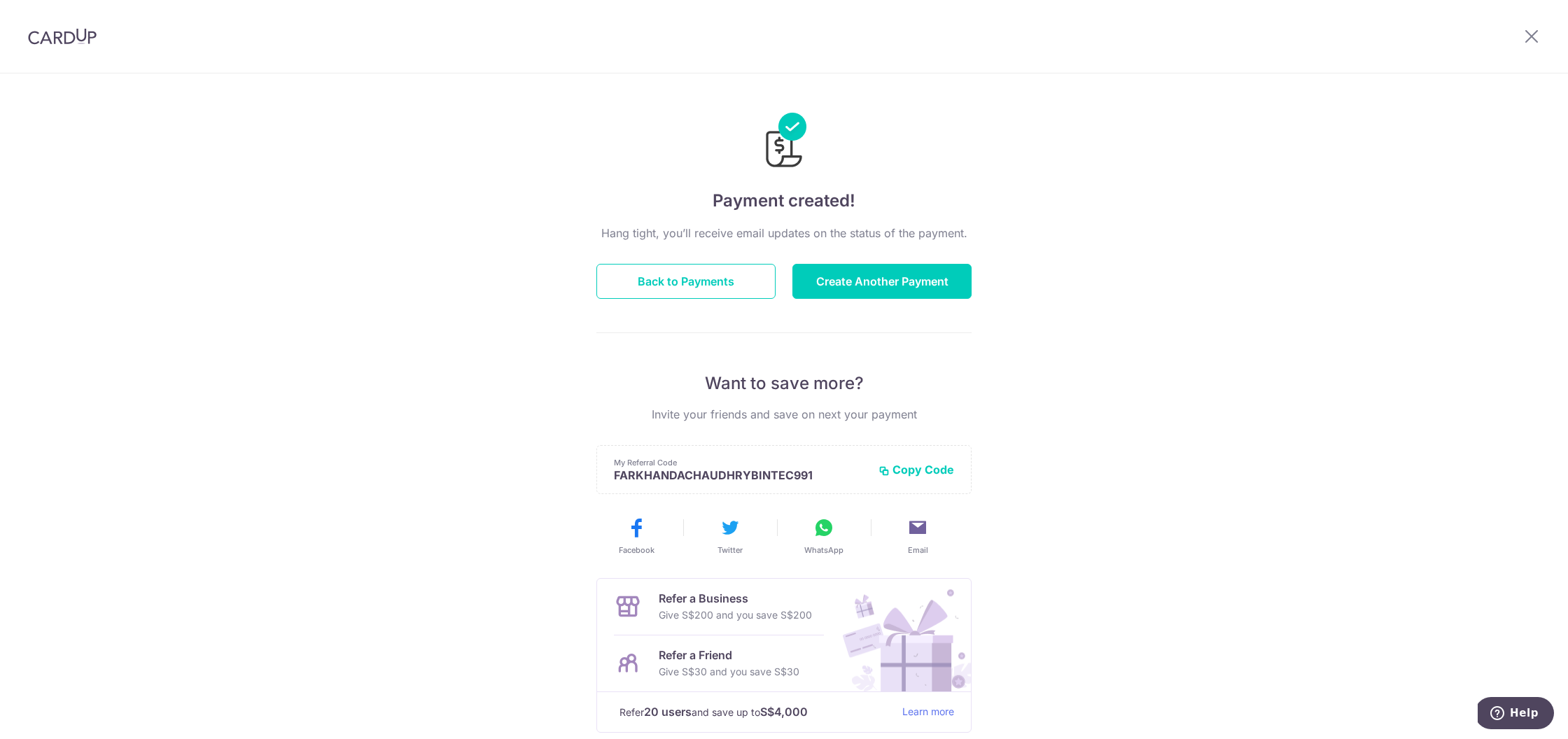
click at [865, 259] on div "Hang tight, you’ll receive email updates on the status of the payment. Back to …" at bounding box center [784, 490] width 375 height 530
click at [865, 268] on button "Create Another Payment" at bounding box center [882, 281] width 179 height 35
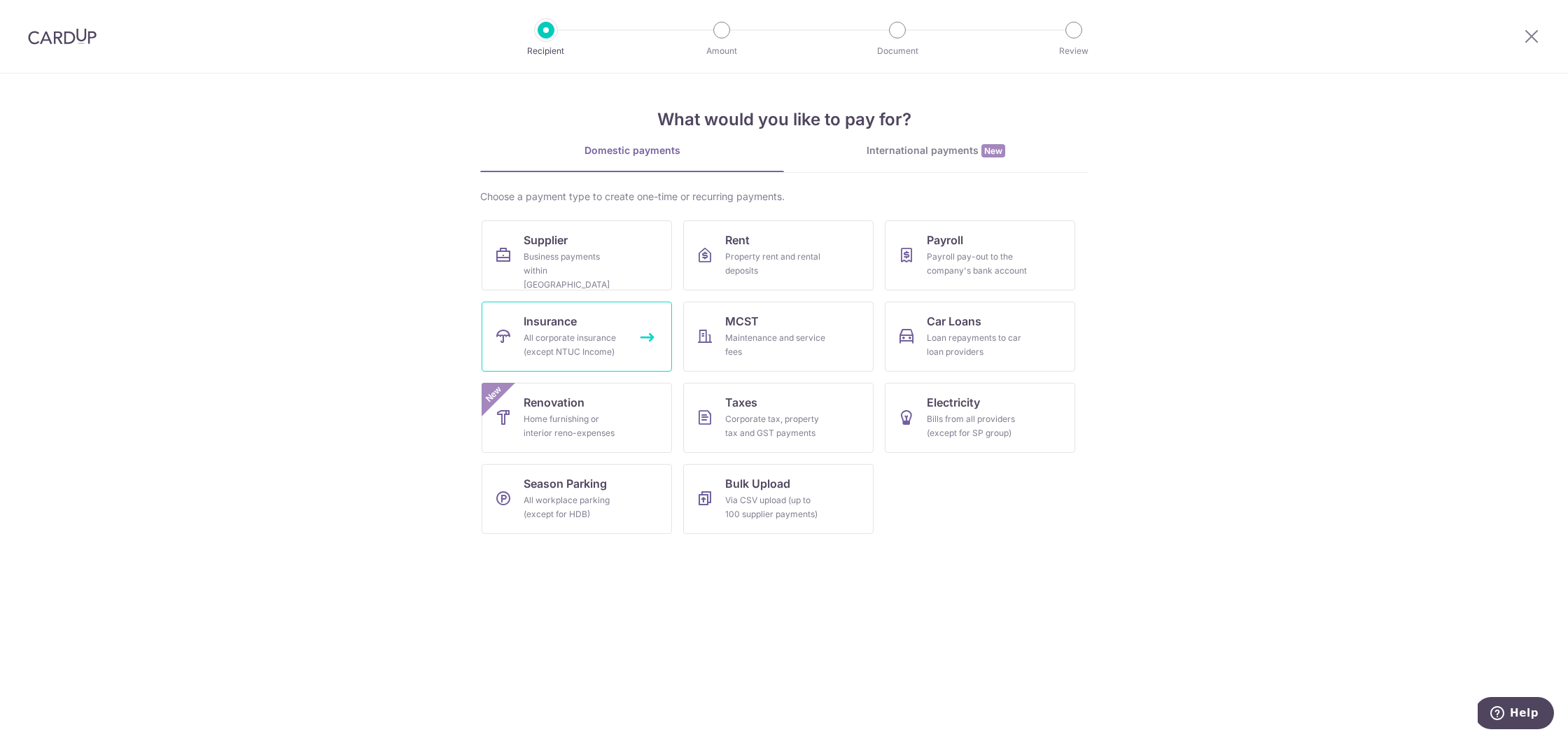
click at [621, 336] on div "All corporate insurance (except NTUC Income)" at bounding box center [574, 344] width 101 height 28
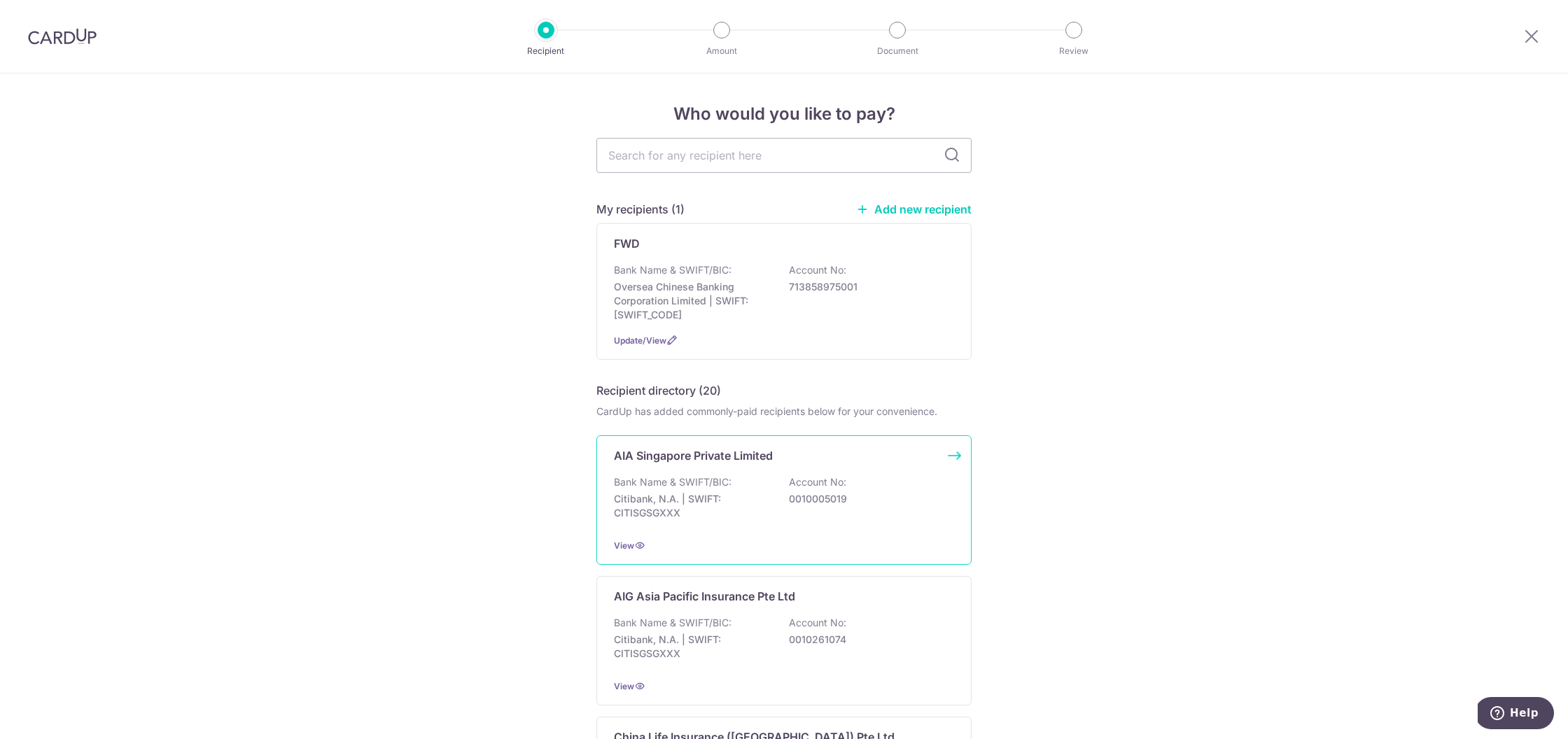
click at [747, 517] on p "Citibank, N.A. | SWIFT: CITISGSGXXX" at bounding box center [692, 505] width 157 height 28
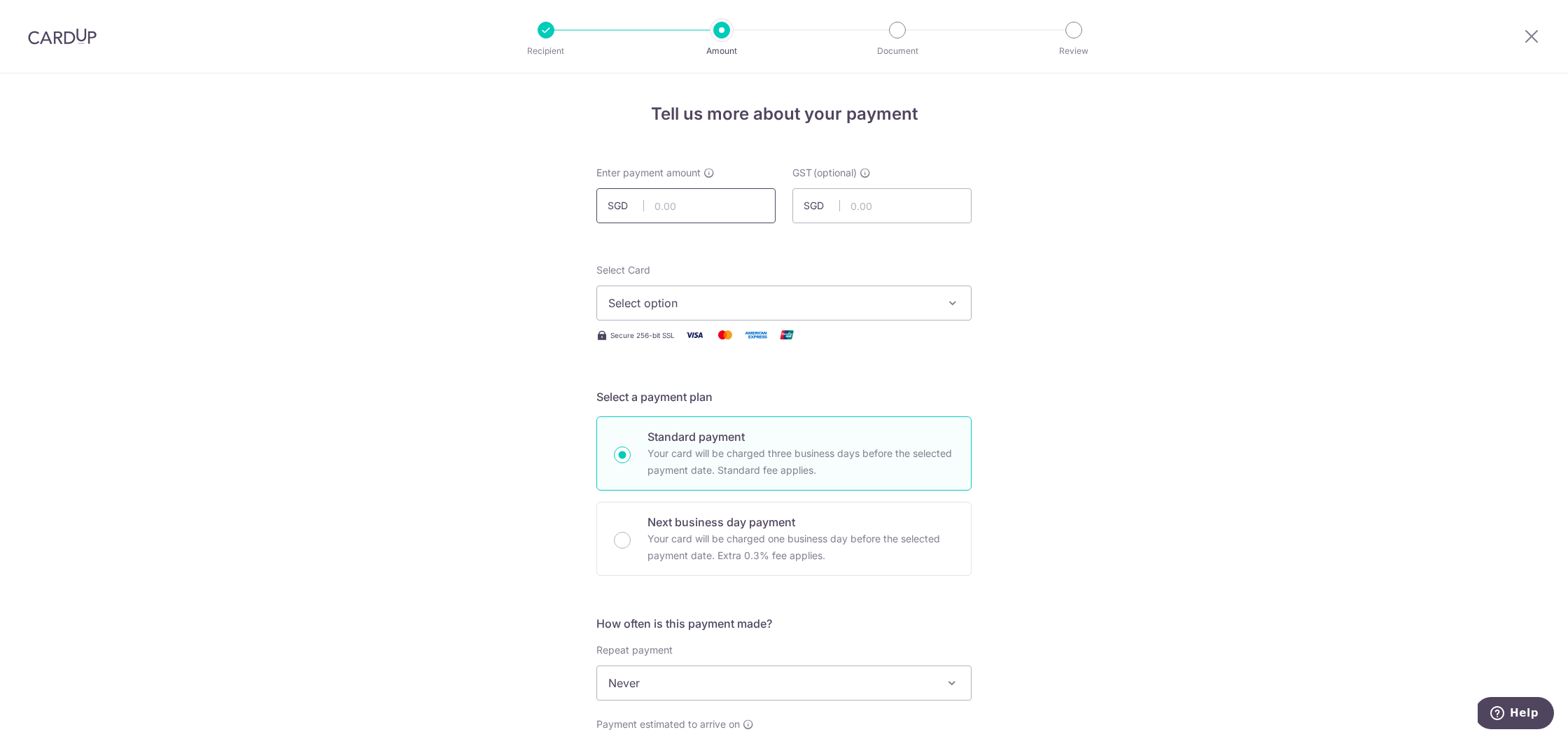
click at [686, 211] on input "text" at bounding box center [686, 205] width 179 height 35
type input "12,000.00"
click at [909, 312] on button "Select option" at bounding box center [784, 303] width 375 height 35
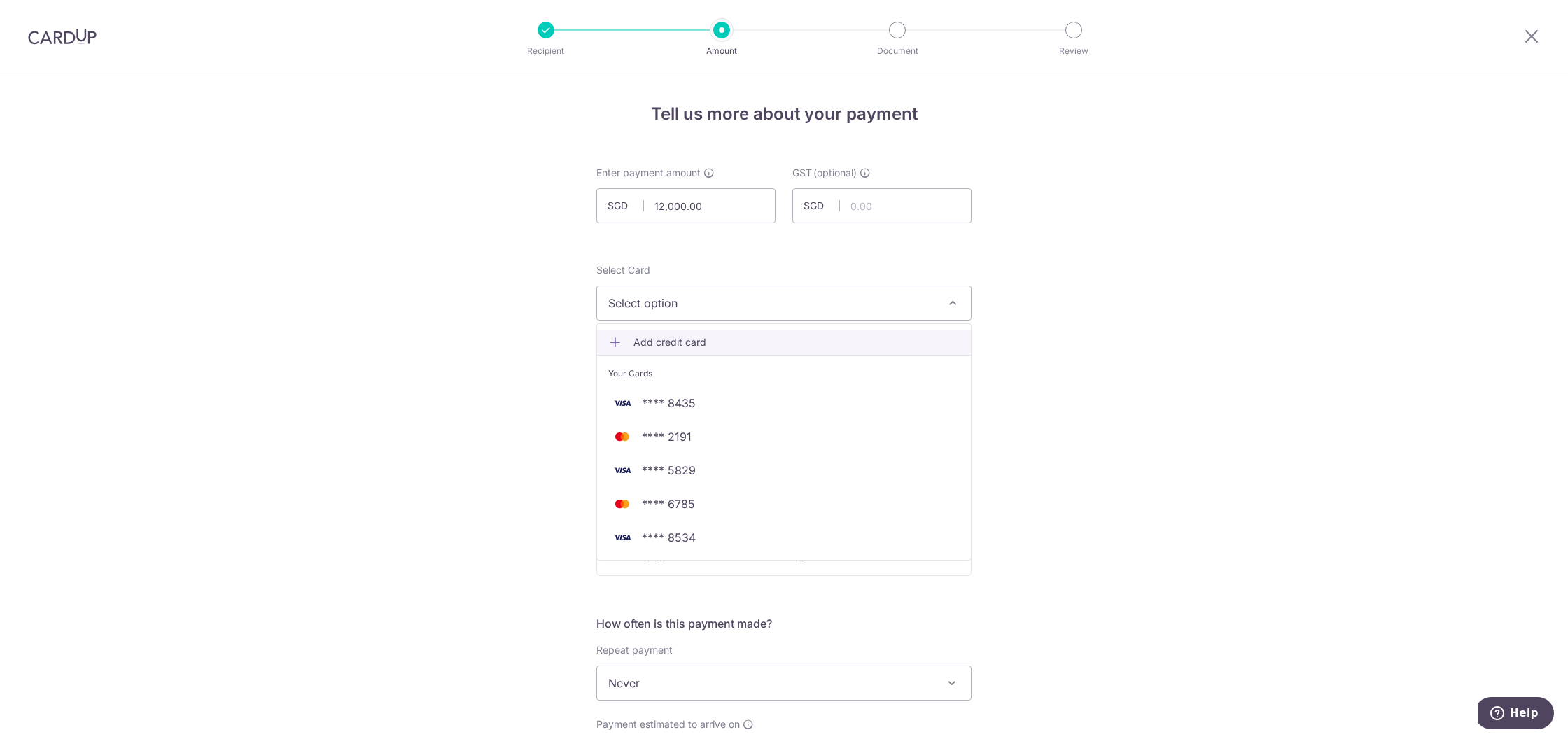
click at [760, 334] on link "Add credit card" at bounding box center [784, 343] width 373 height 26
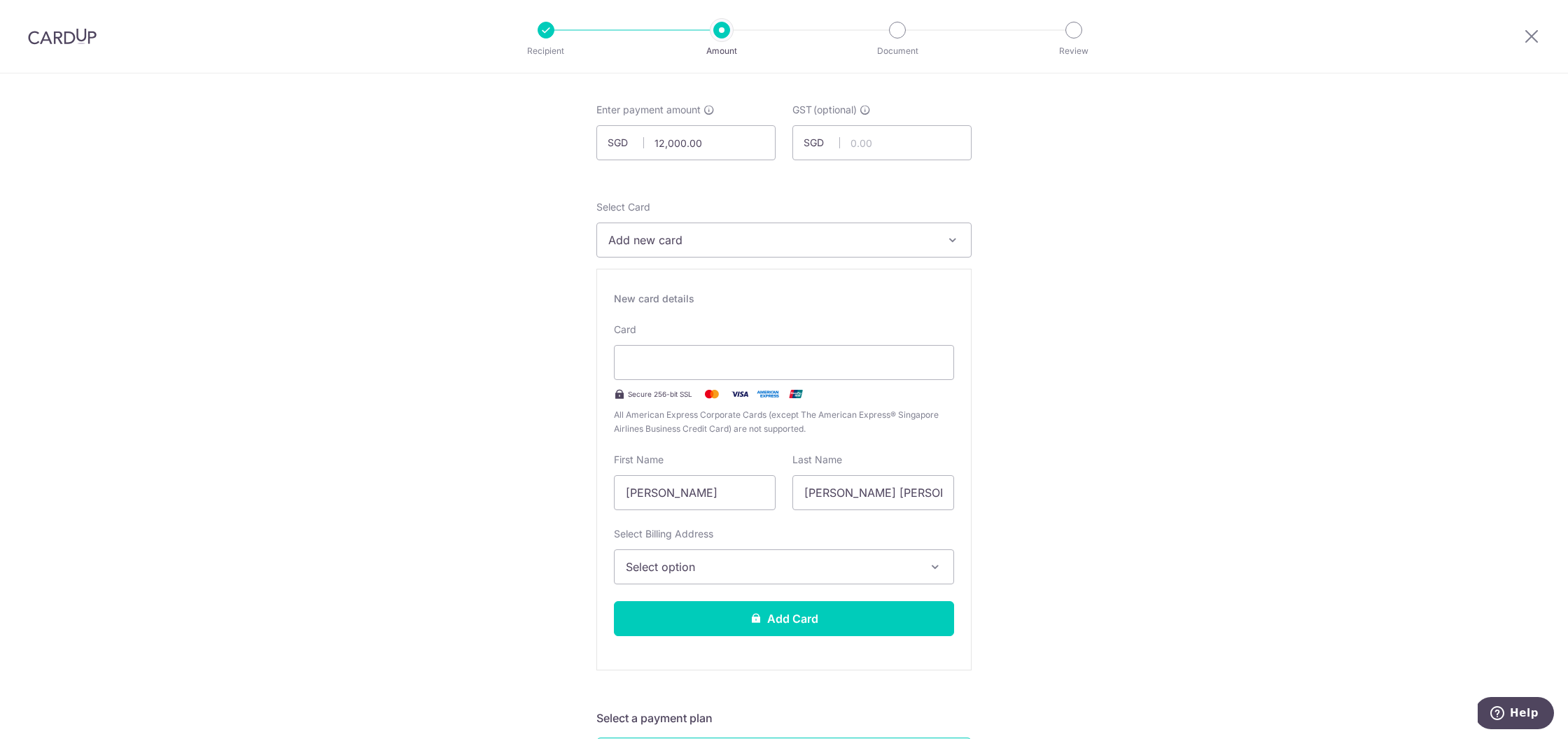
scroll to position [88, 0]
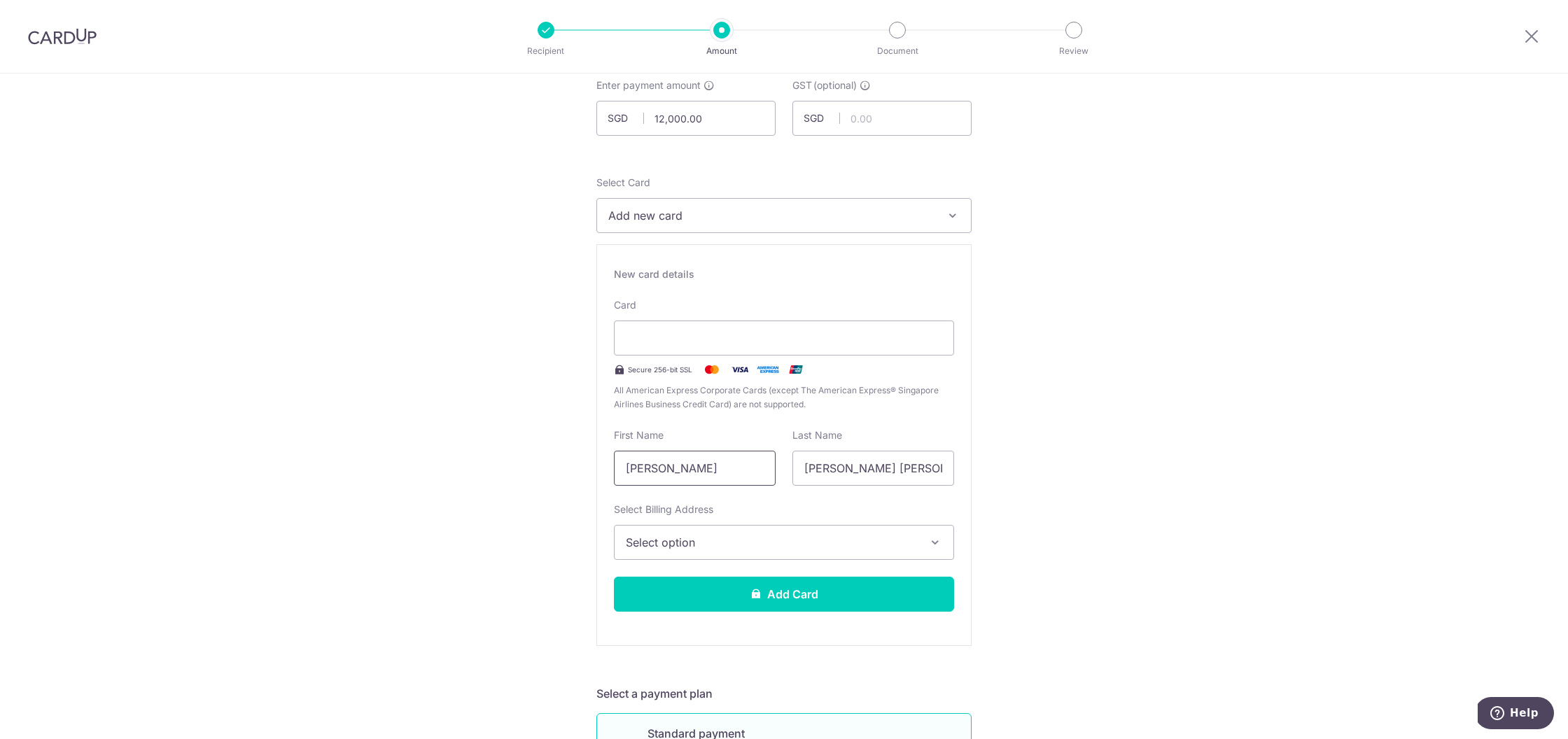
click at [685, 467] on input "Farkhanda Chaudhry Binte" at bounding box center [695, 468] width 162 height 35
drag, startPoint x: 681, startPoint y: 467, endPoint x: 841, endPoint y: 477, distance: 160.3
click at [838, 471] on div "First Name Farkhanda Chaudhry Binte Last Name Chaudhry Tariq Mehmood" at bounding box center [784, 457] width 357 height 57
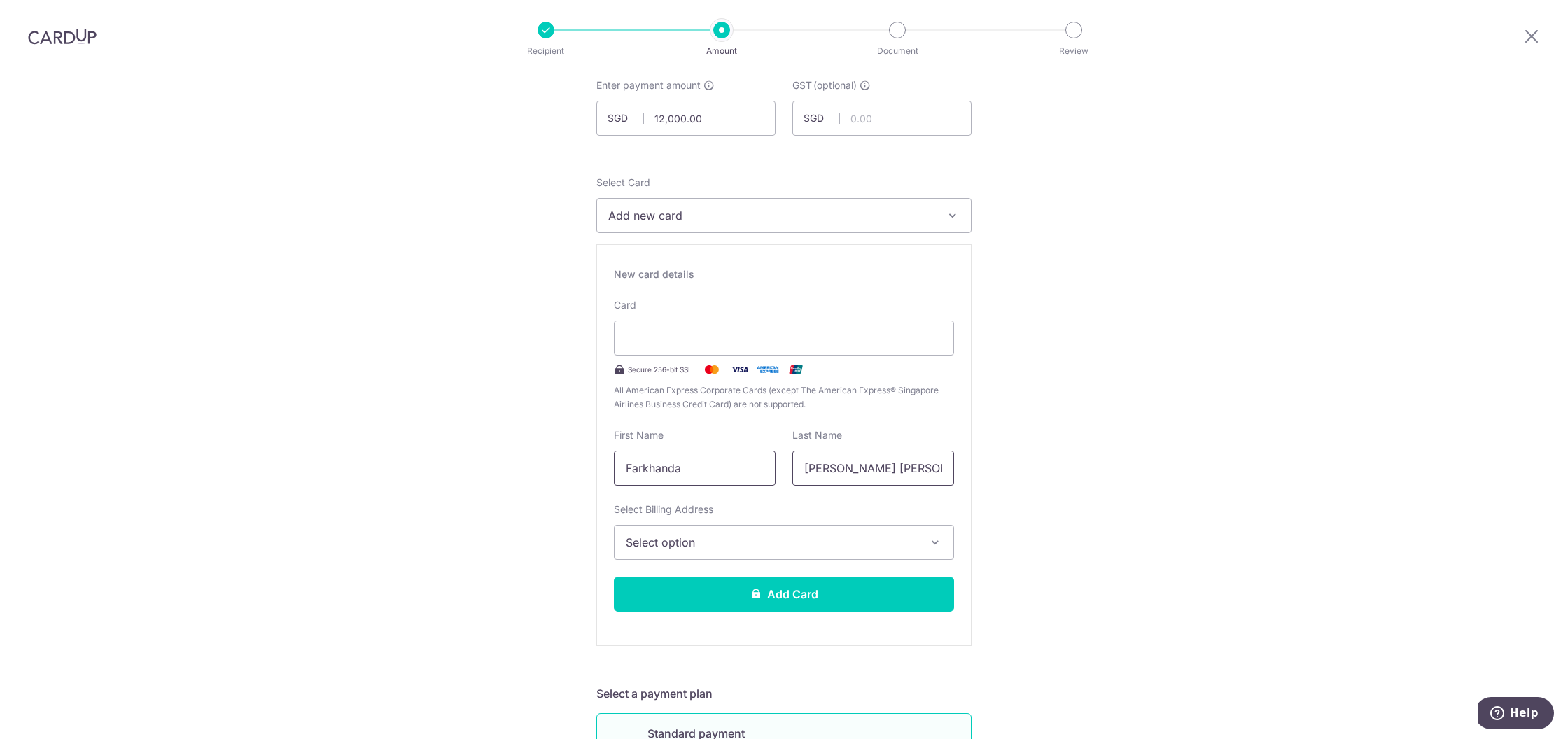
type input "Farkhanda"
drag, startPoint x: 872, startPoint y: 463, endPoint x: 1052, endPoint y: 459, distance: 180.0
click at [877, 459] on input "Chaudhry Tariq Mehmood" at bounding box center [873, 468] width 162 height 35
drag, startPoint x: 853, startPoint y: 472, endPoint x: 1000, endPoint y: 459, distance: 147.6
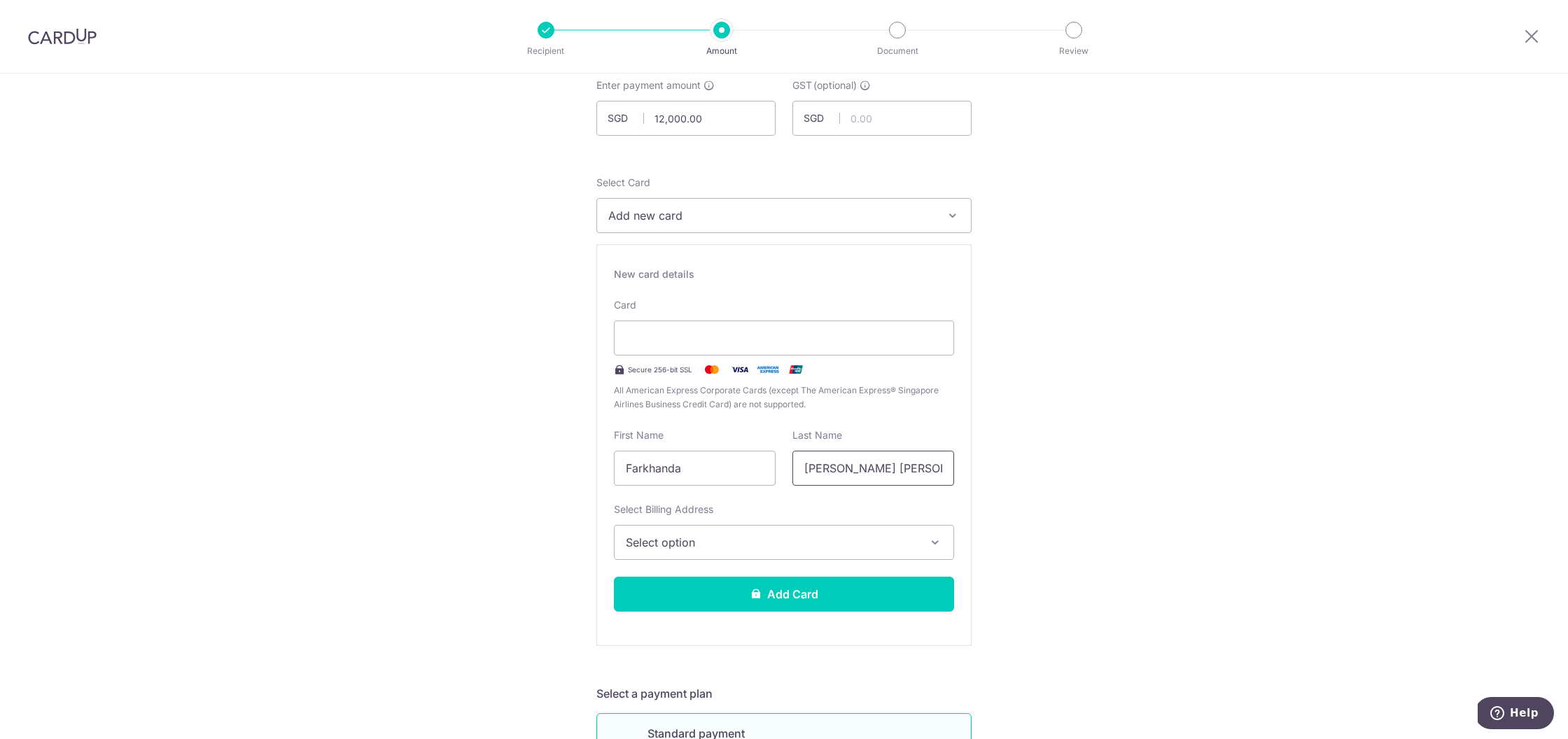
type input "Chaudhry"
click at [739, 458] on input "Farkhanda" at bounding box center [695, 468] width 162 height 35
click at [759, 476] on input "Farkhanda" at bounding box center [695, 468] width 162 height 35
type input "Farkhanda"
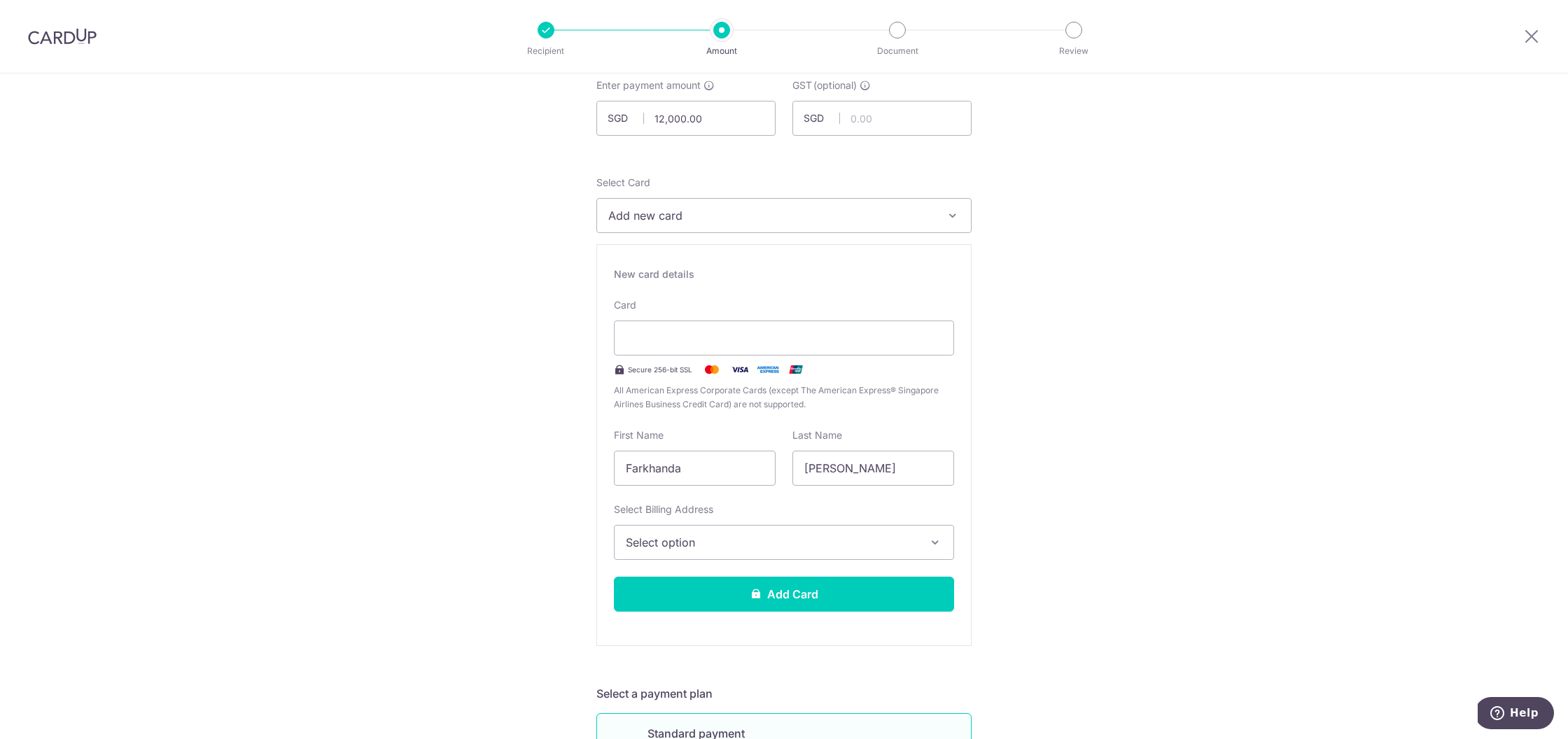
click at [683, 555] on button "Select option" at bounding box center [784, 542] width 340 height 35
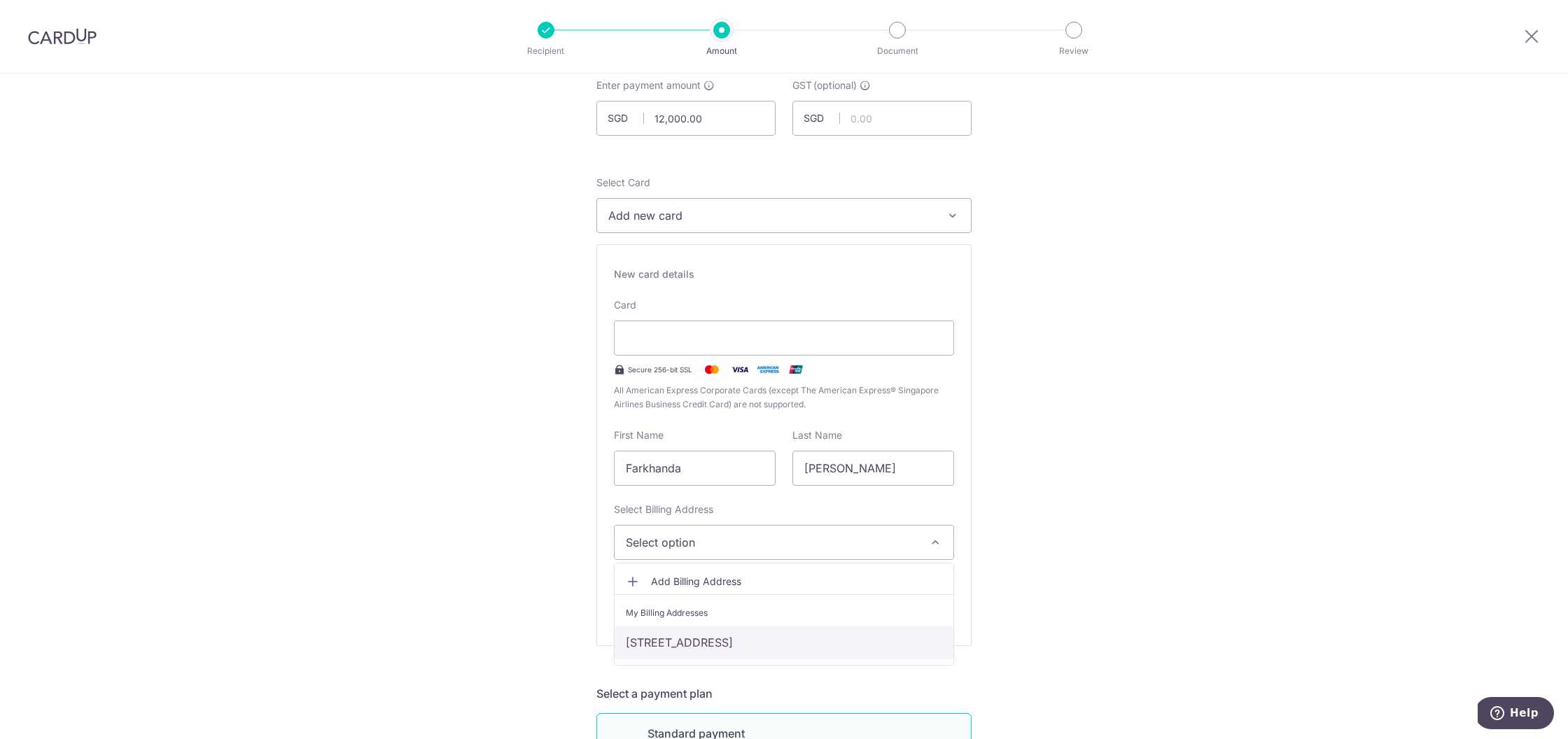
click at [733, 645] on link "625B #10-656, tampines st 61, SINGAPORE, Others, Singapore-522625" at bounding box center [784, 642] width 338 height 33
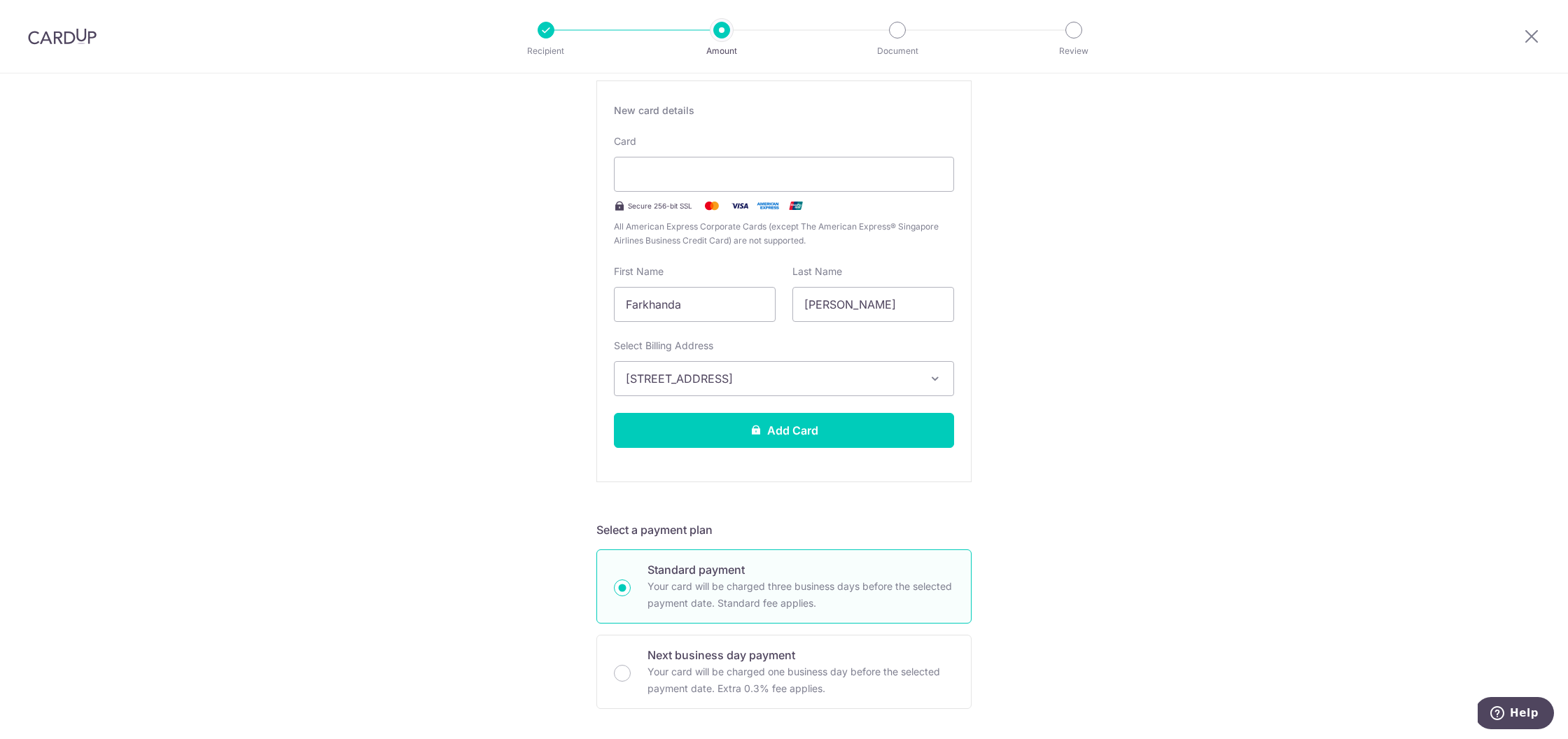
scroll to position [252, 0]
click at [804, 440] on button "Add Card" at bounding box center [784, 430] width 340 height 35
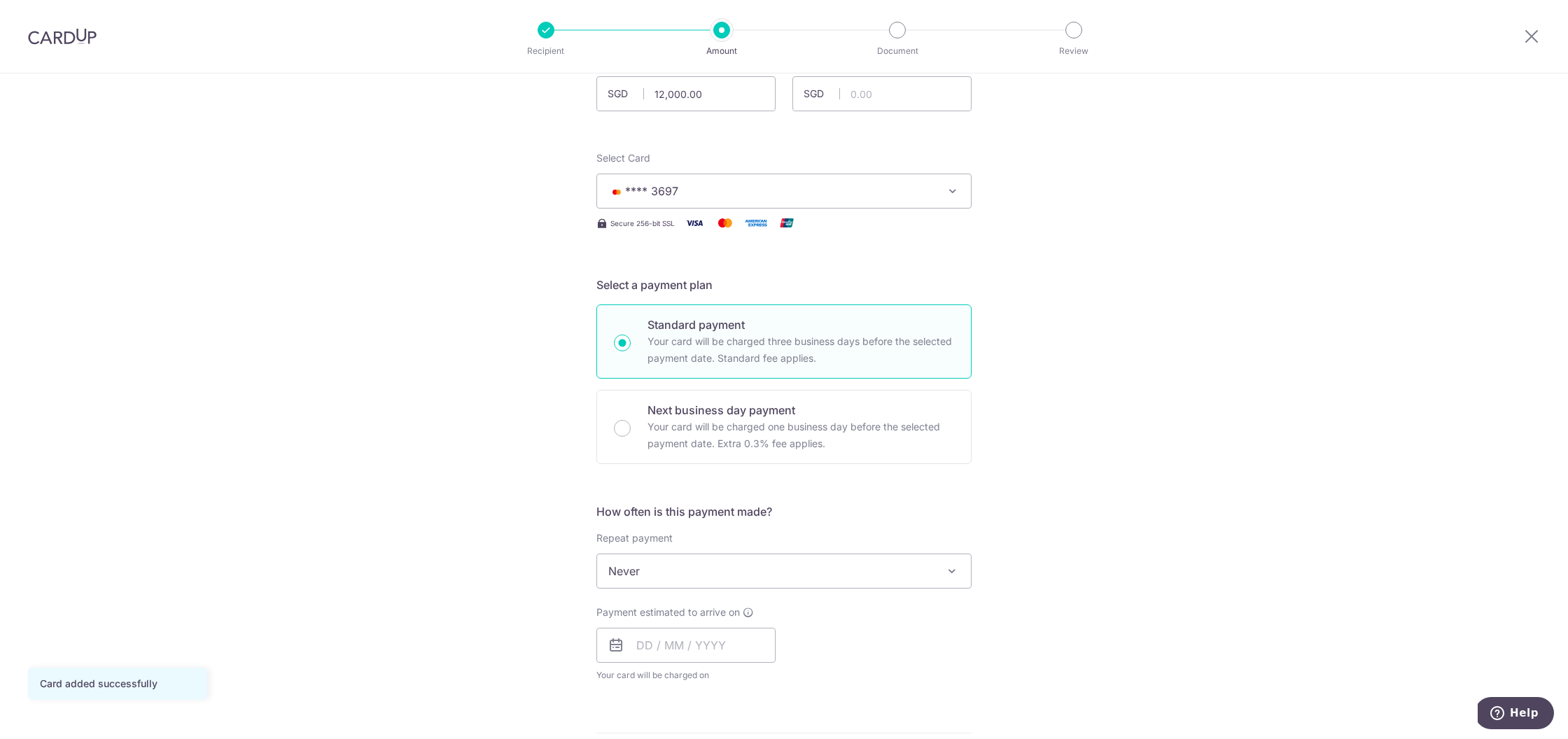
scroll to position [221, 0]
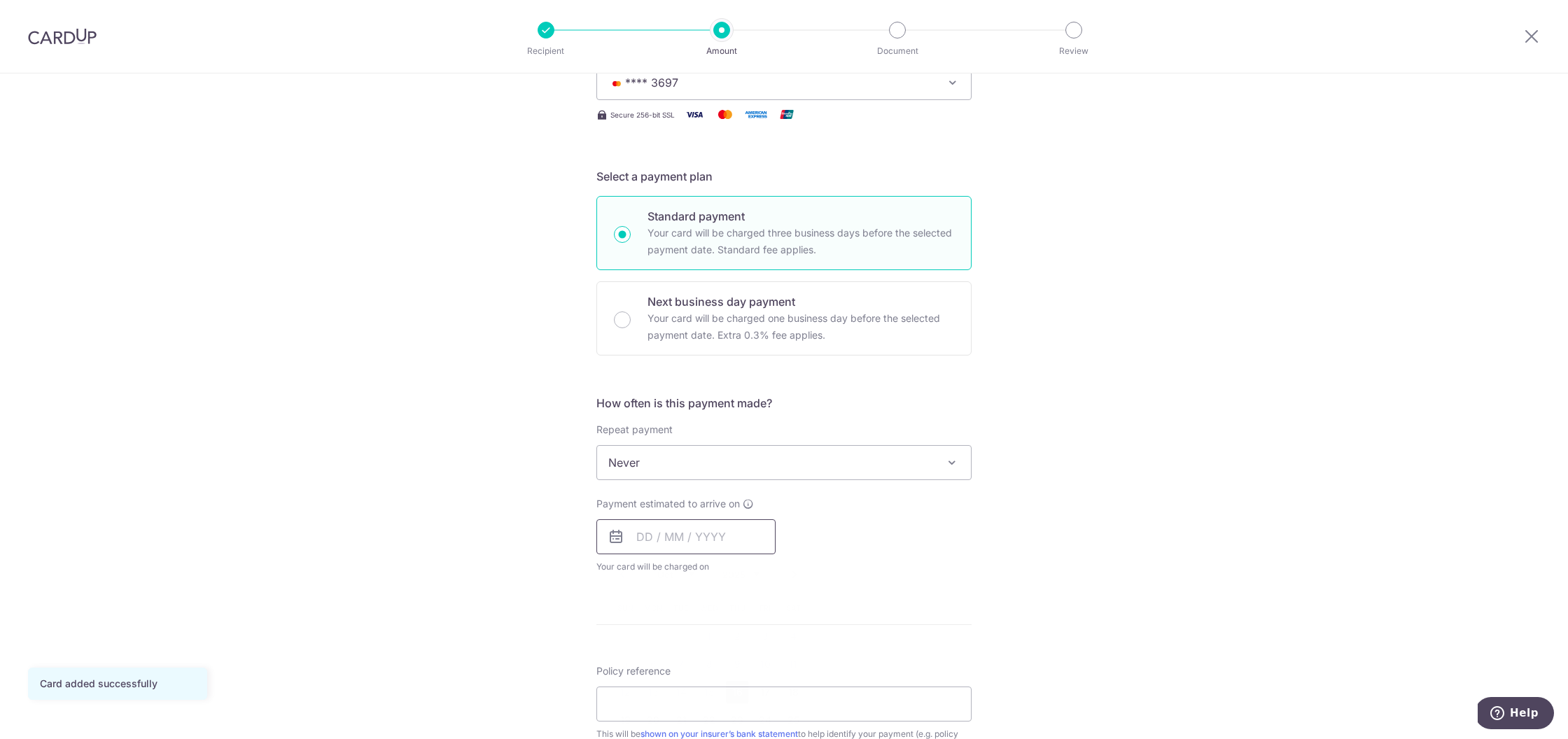
click at [680, 550] on input "text" at bounding box center [686, 536] width 179 height 35
drag, startPoint x: 726, startPoint y: 692, endPoint x: 884, endPoint y: 631, distance: 169.4
click at [726, 692] on link "16" at bounding box center [737, 692] width 22 height 22
type input "16/10/2025"
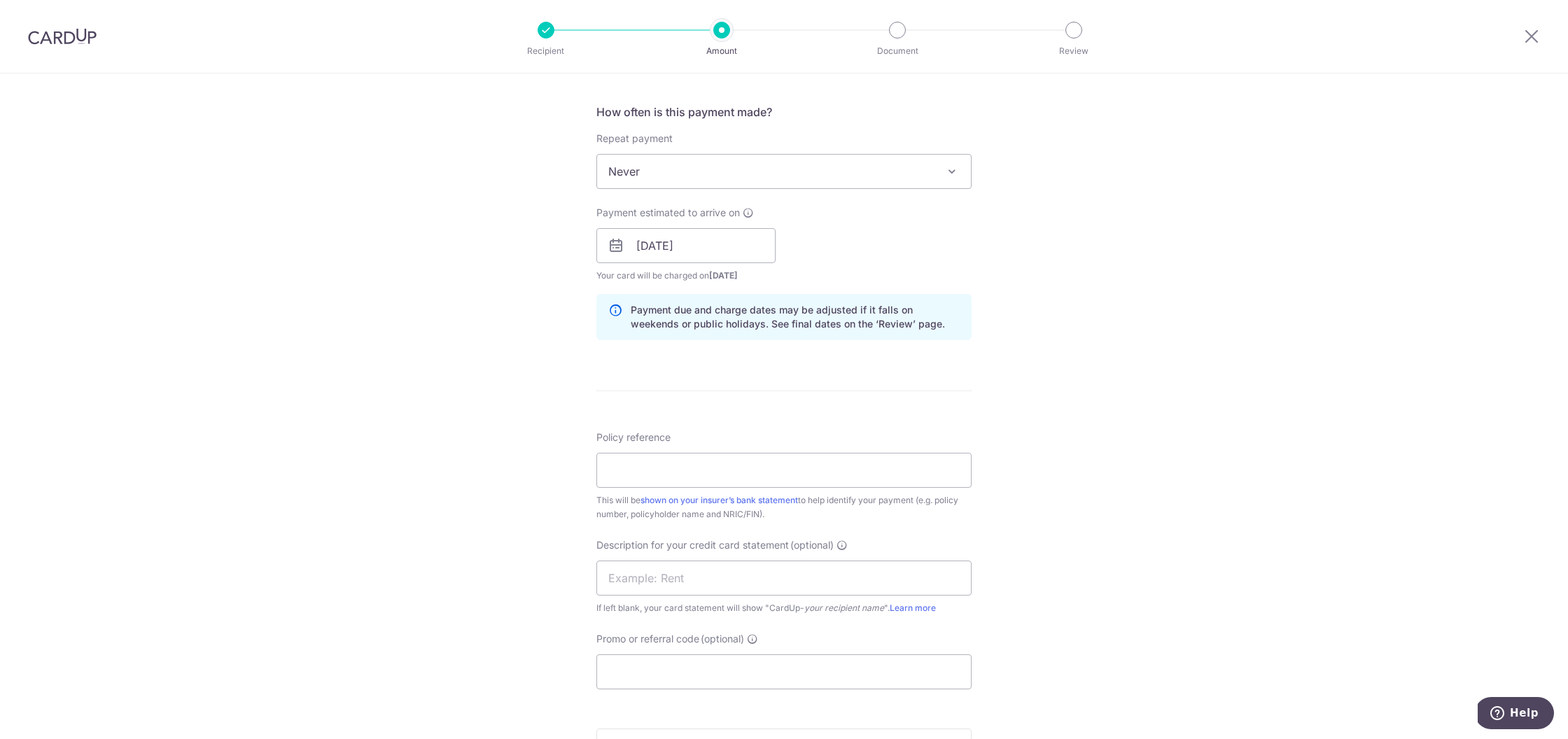
scroll to position [644, 0]
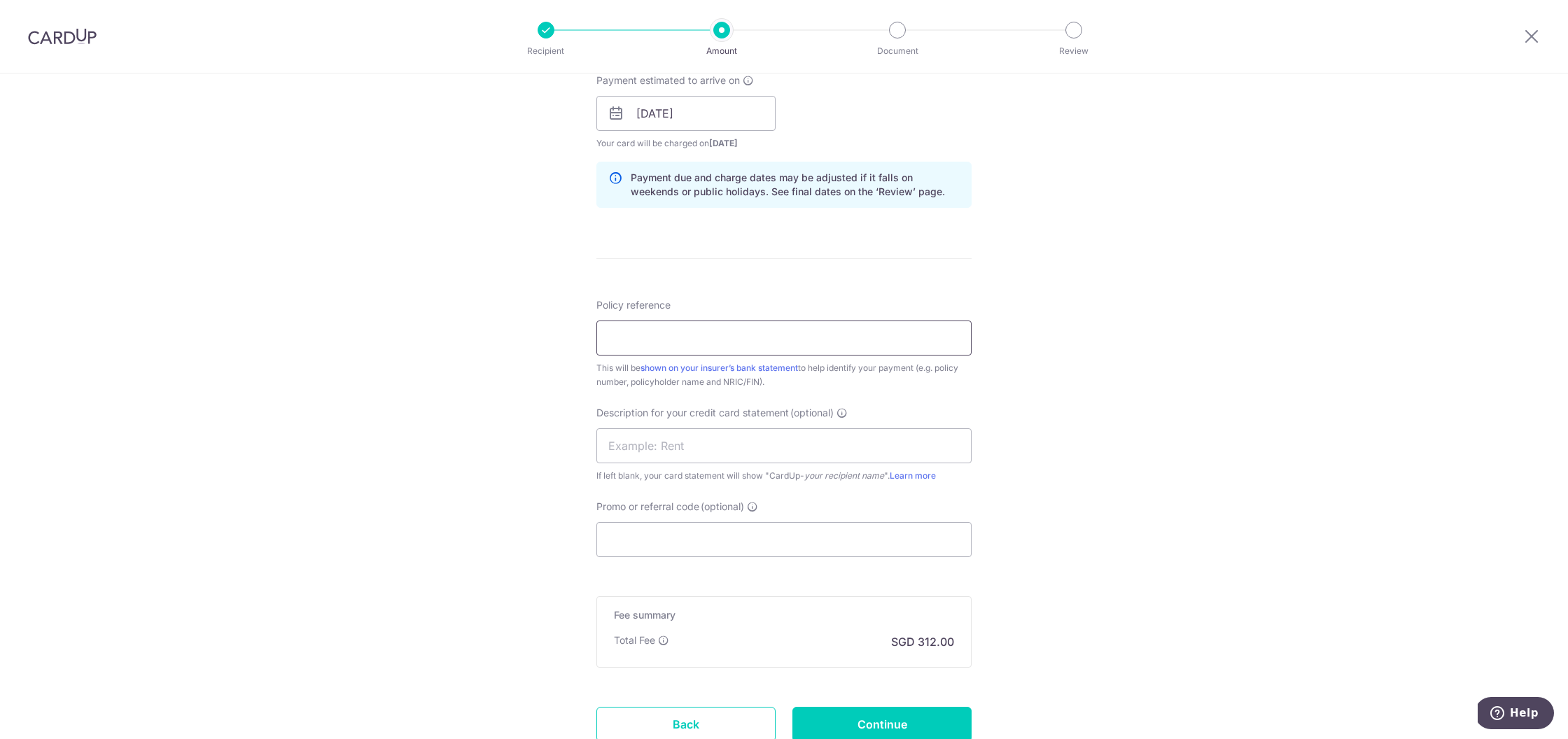
click at [777, 344] on input "Policy reference" at bounding box center [784, 338] width 375 height 35
type input "U127259187"
click at [781, 450] on input "text" at bounding box center [784, 442] width 375 height 35
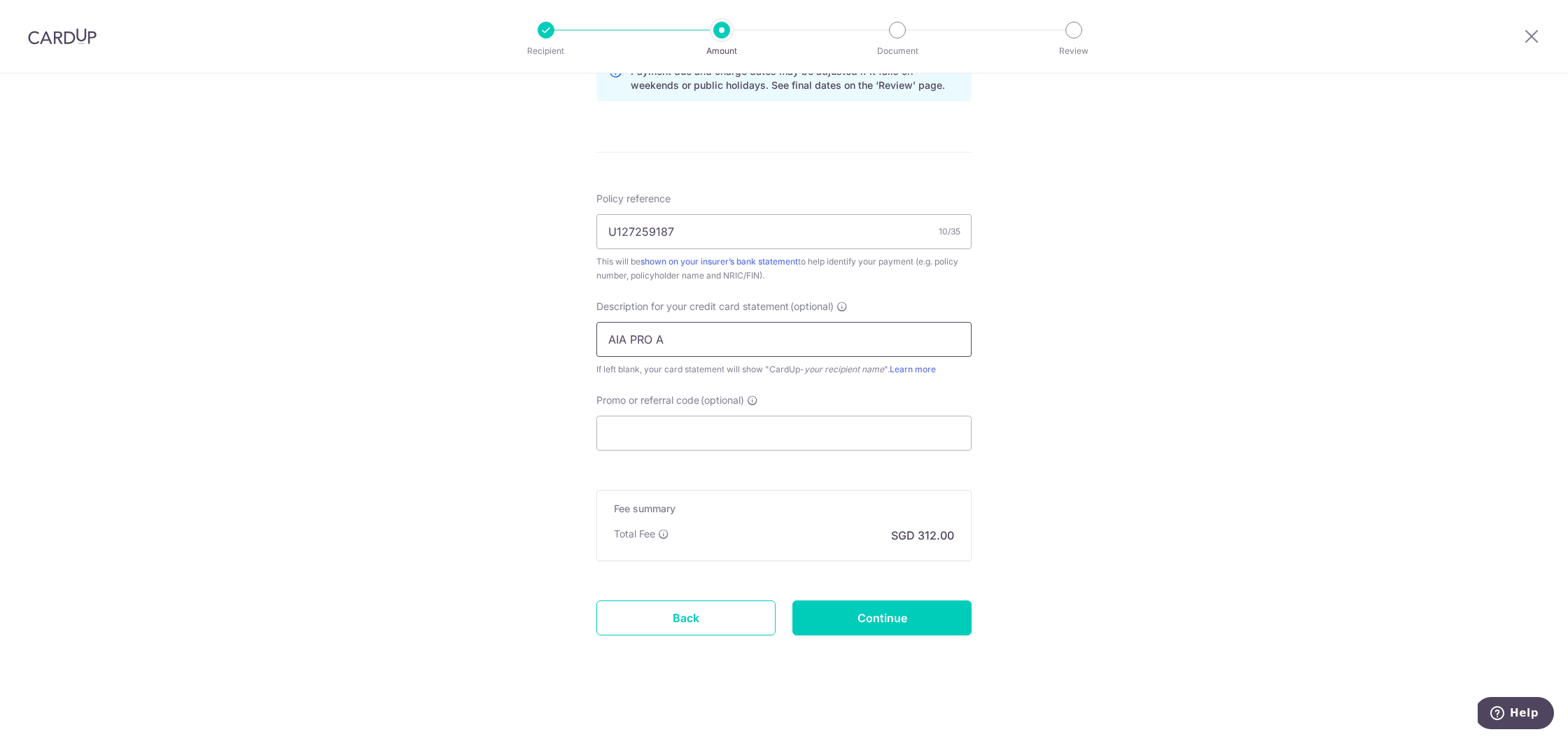
scroll to position [752, 0]
type input "AIA PRO A"
click at [891, 621] on input "Continue" at bounding box center [882, 616] width 179 height 35
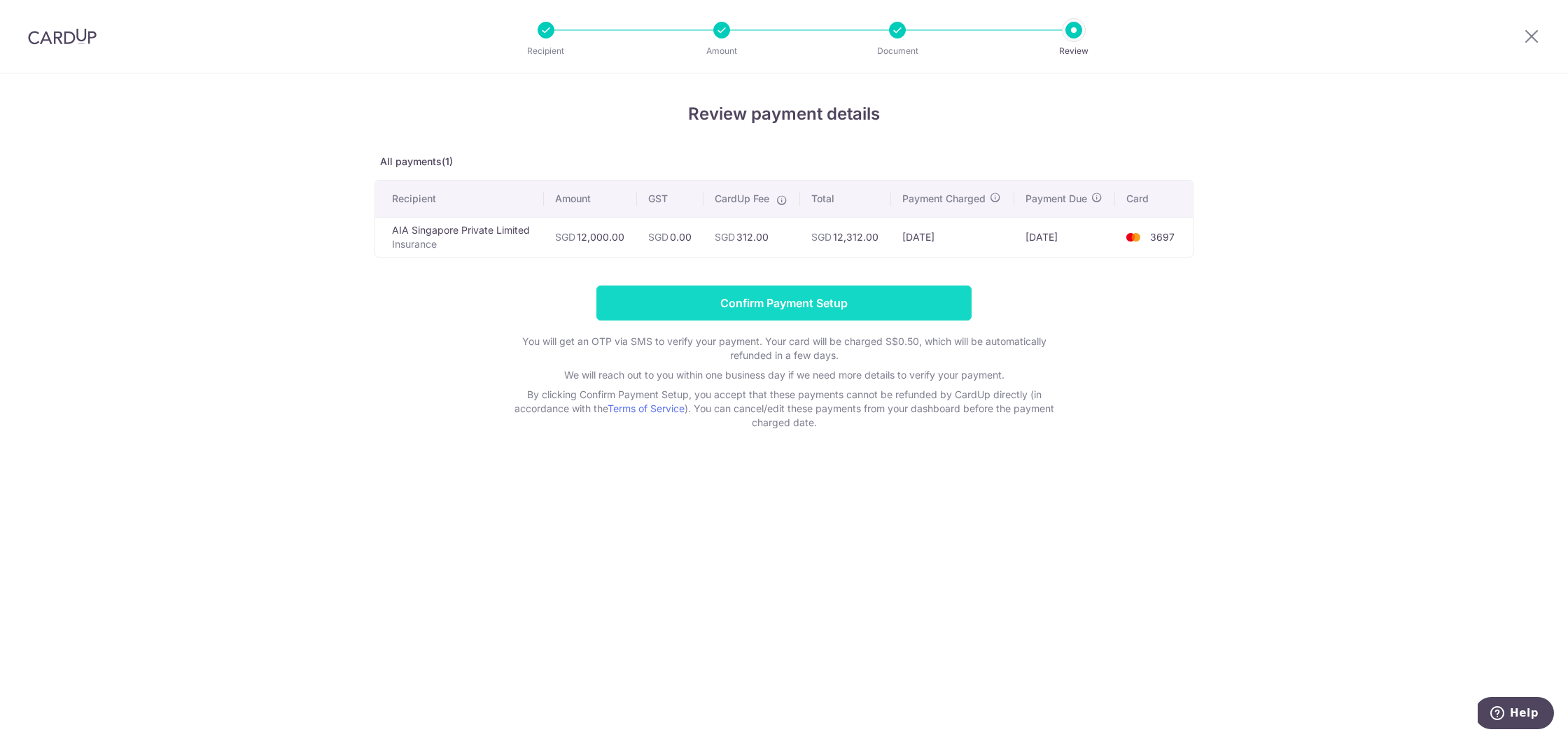
drag, startPoint x: 812, startPoint y: 284, endPoint x: 810, endPoint y: 293, distance: 9.2
click at [812, 286] on div "Review payment details All payments(1) Recipient Amount GST CardUp Fee Total Pa…" at bounding box center [784, 265] width 819 height 328
click at [809, 296] on input "Confirm Payment Setup" at bounding box center [784, 303] width 375 height 35
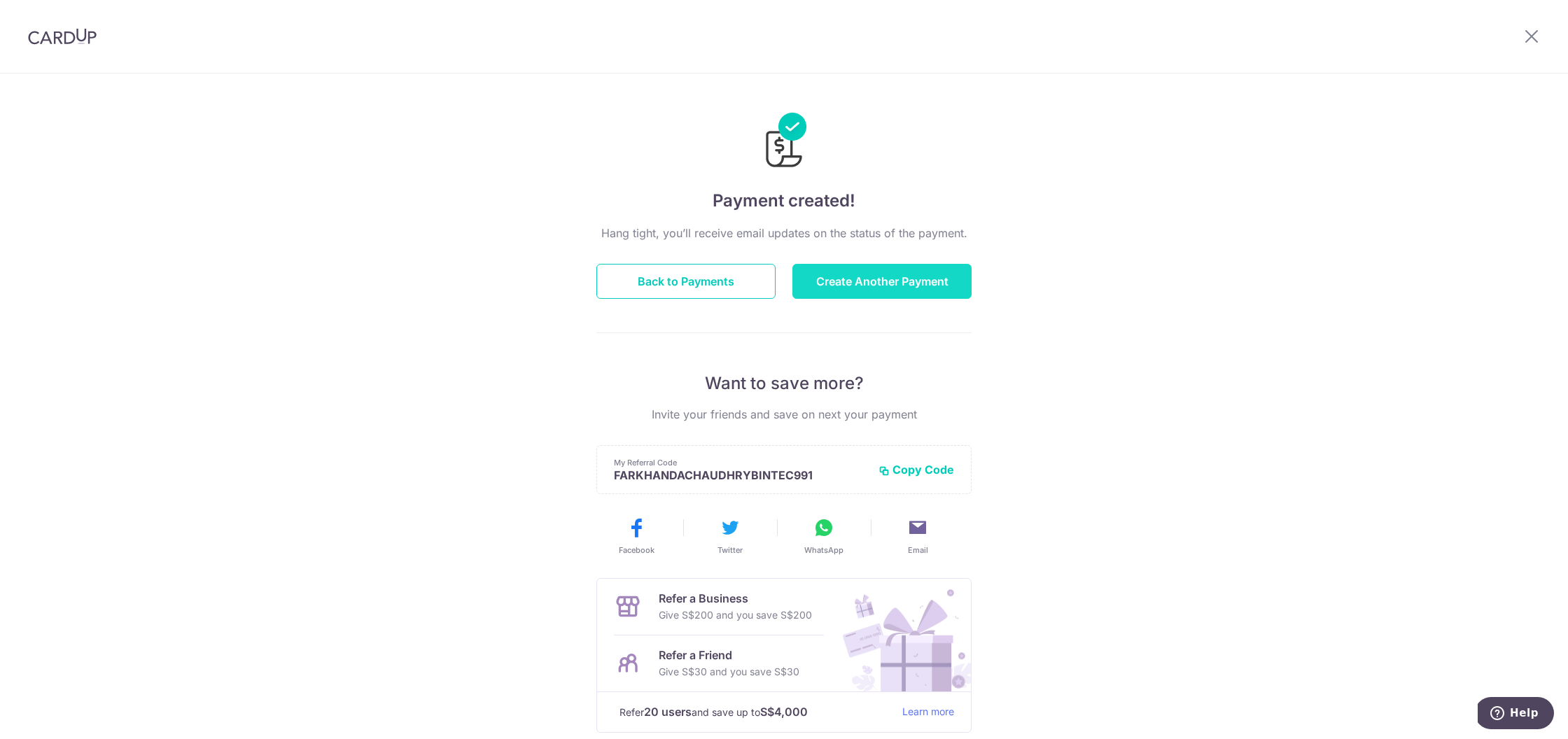
click at [819, 287] on button "Create Another Payment" at bounding box center [882, 281] width 179 height 35
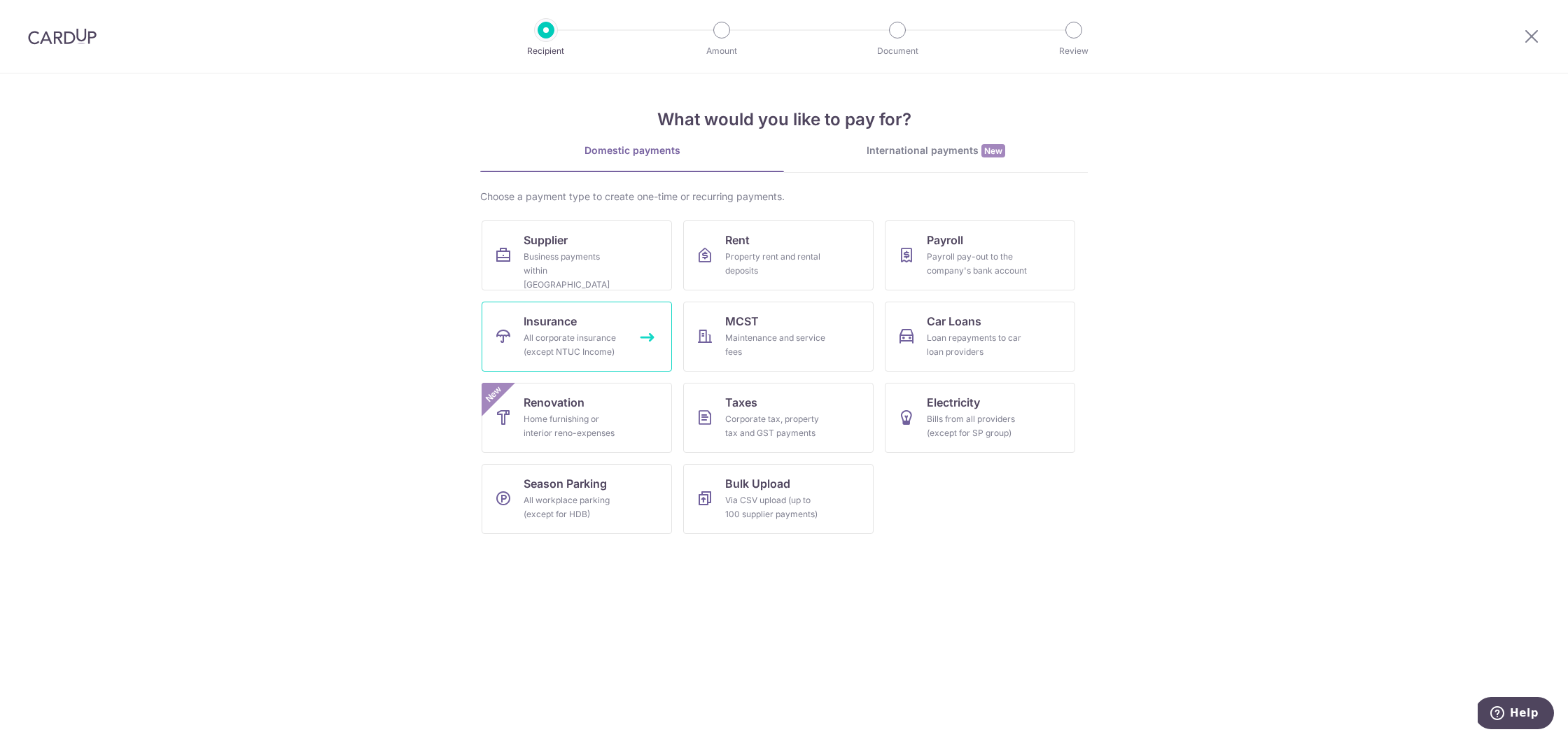
click at [609, 337] on div "All corporate insurance (except NTUC Income)" at bounding box center [574, 344] width 101 height 28
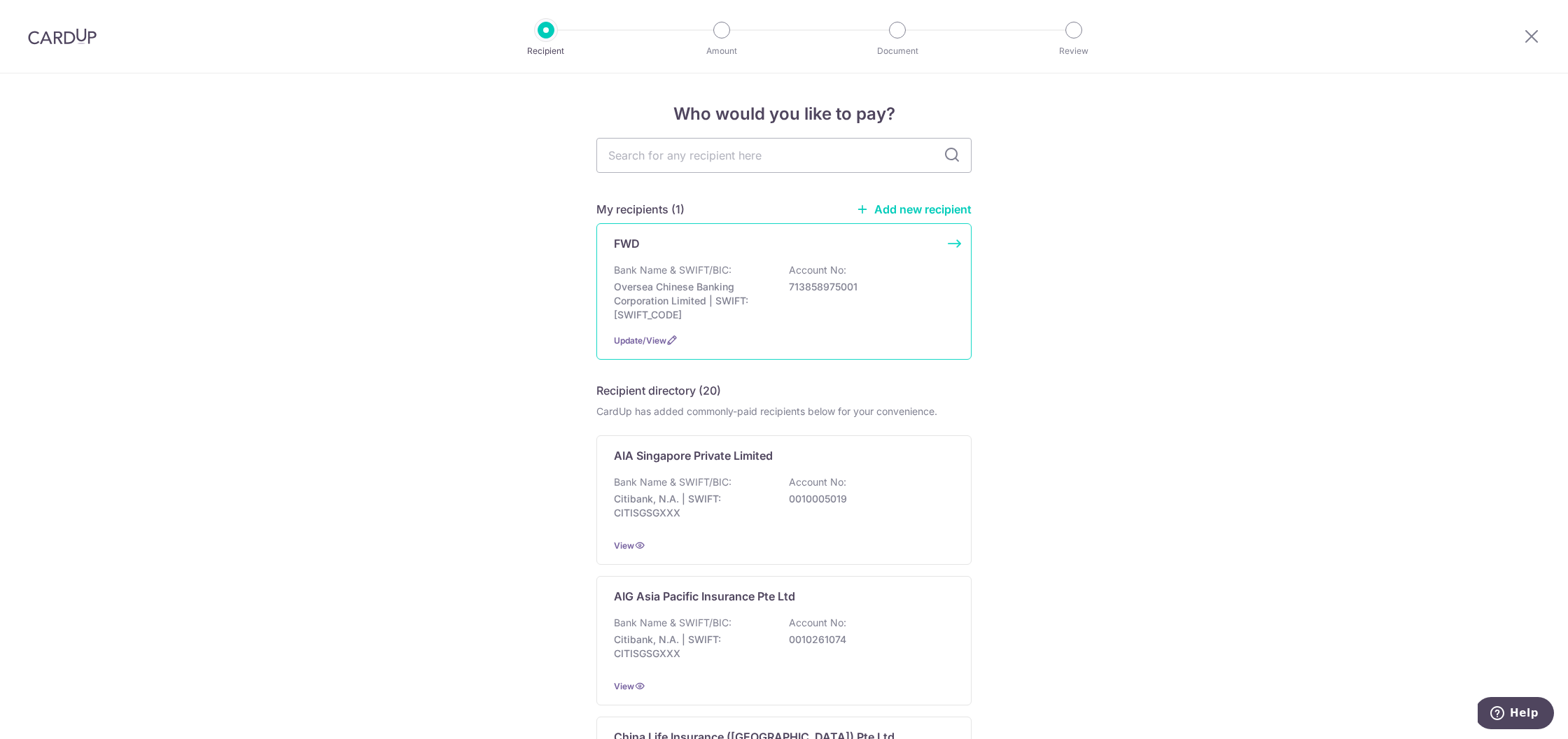
click at [744, 320] on p "Oversea Chinese Banking Corporation Limited | SWIFT: [SWIFT_CODE]" at bounding box center [692, 300] width 157 height 42
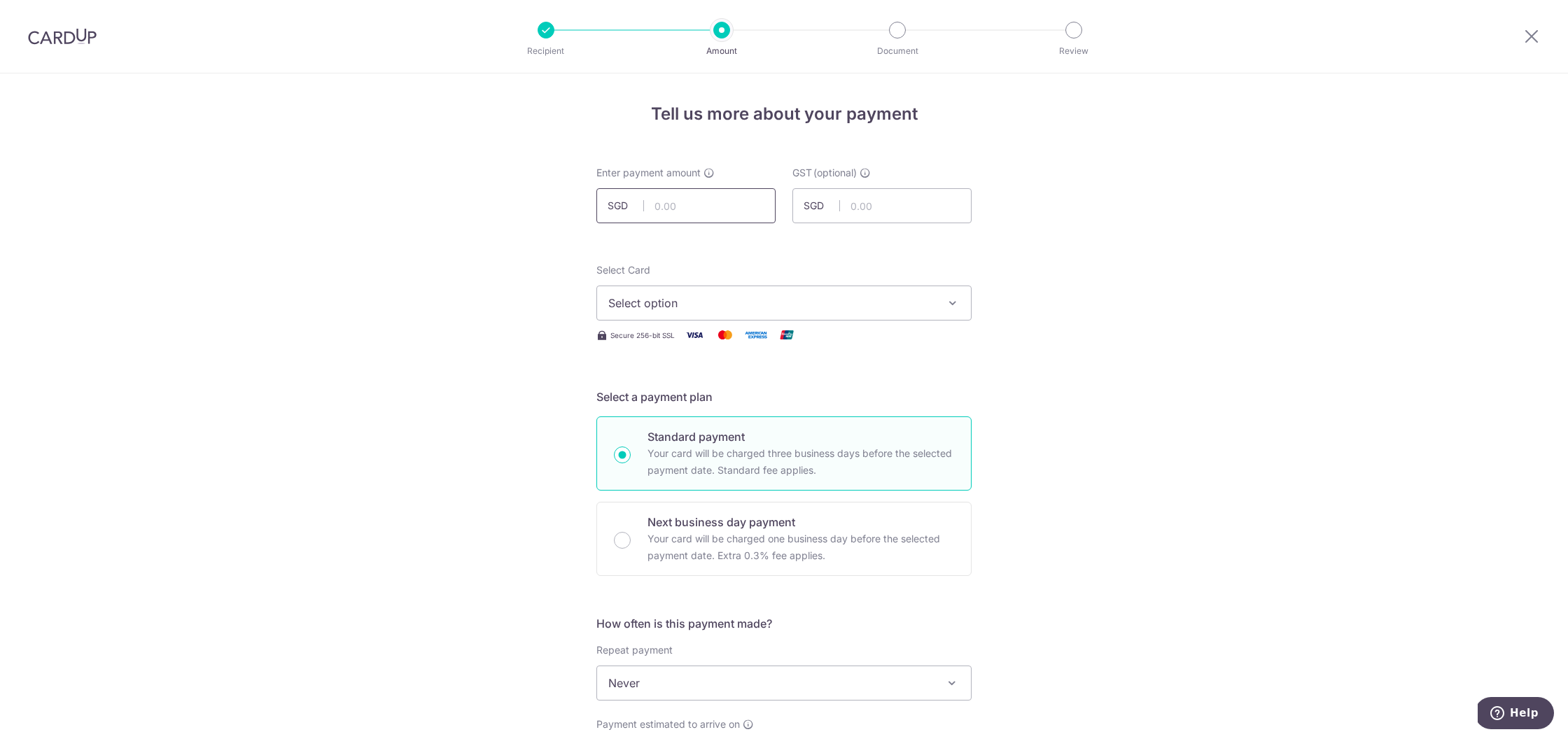
click at [668, 205] on input "text" at bounding box center [686, 205] width 179 height 35
type input "12,000.00"
click at [539, 231] on div "Tell us more about your payment Enter payment amount SGD 12,000.00 12000.00 GST…" at bounding box center [784, 753] width 1568 height 1360
click at [620, 293] on button "Select option" at bounding box center [784, 303] width 375 height 35
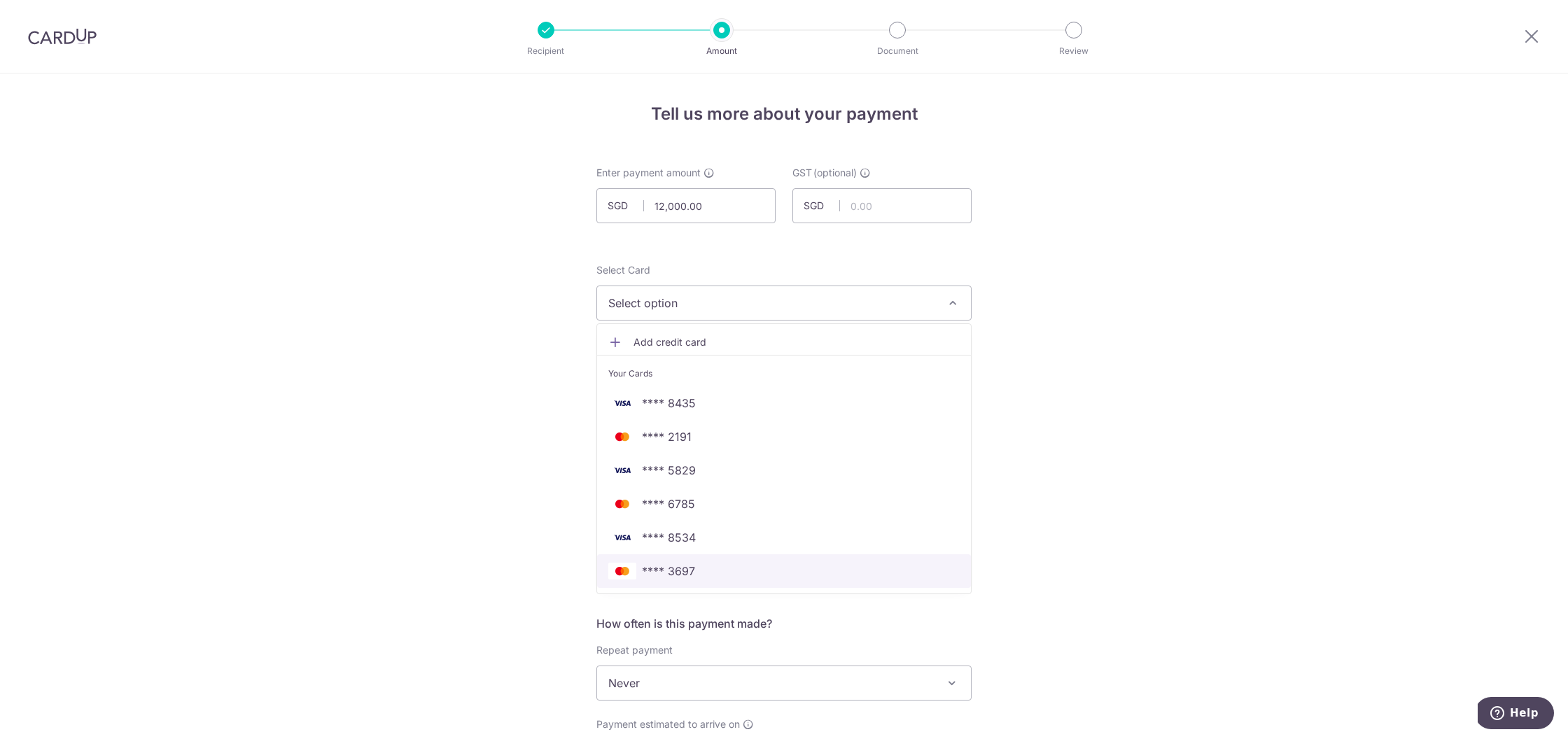
click at [706, 576] on span "**** 3697" at bounding box center [784, 571] width 351 height 17
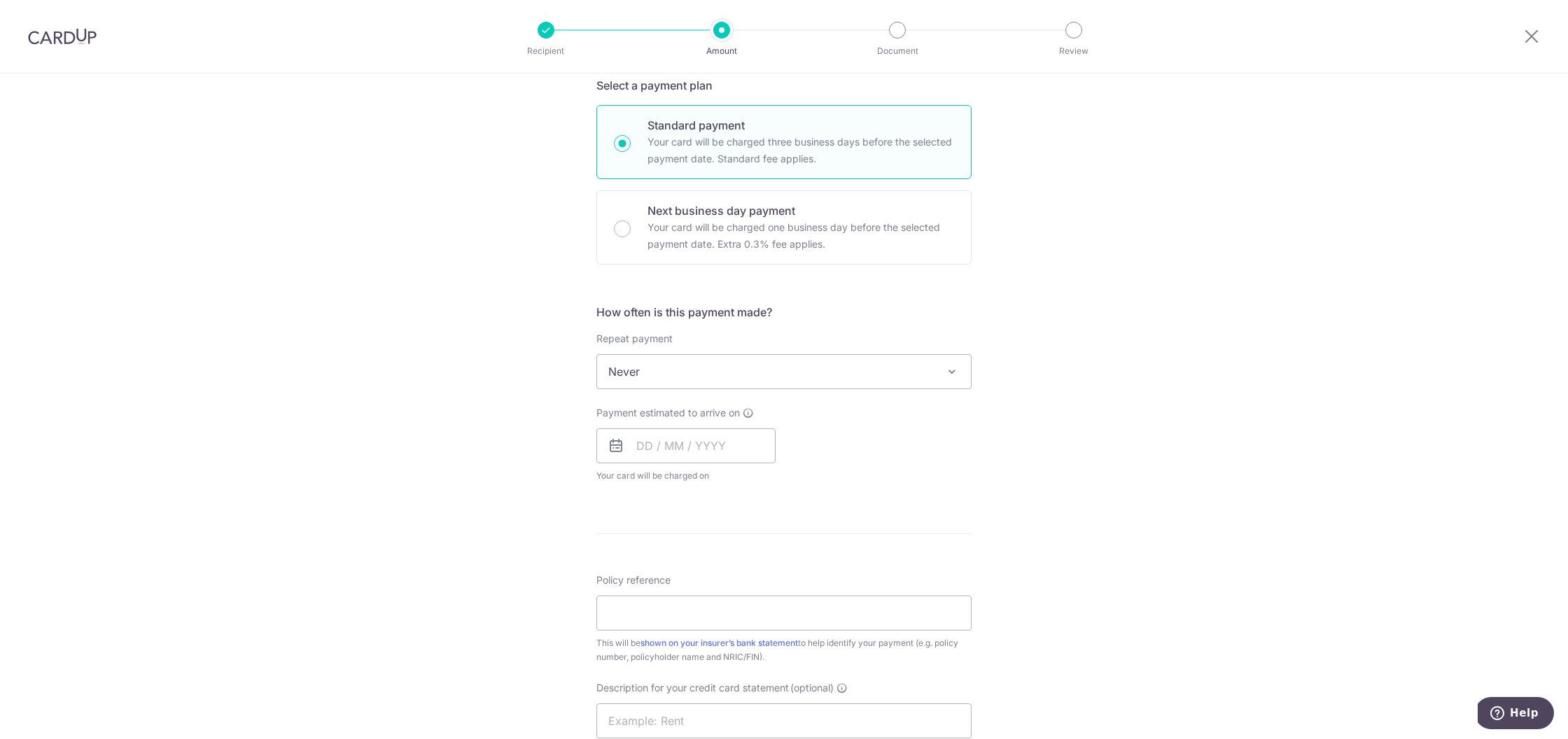
scroll to position [522, 0]
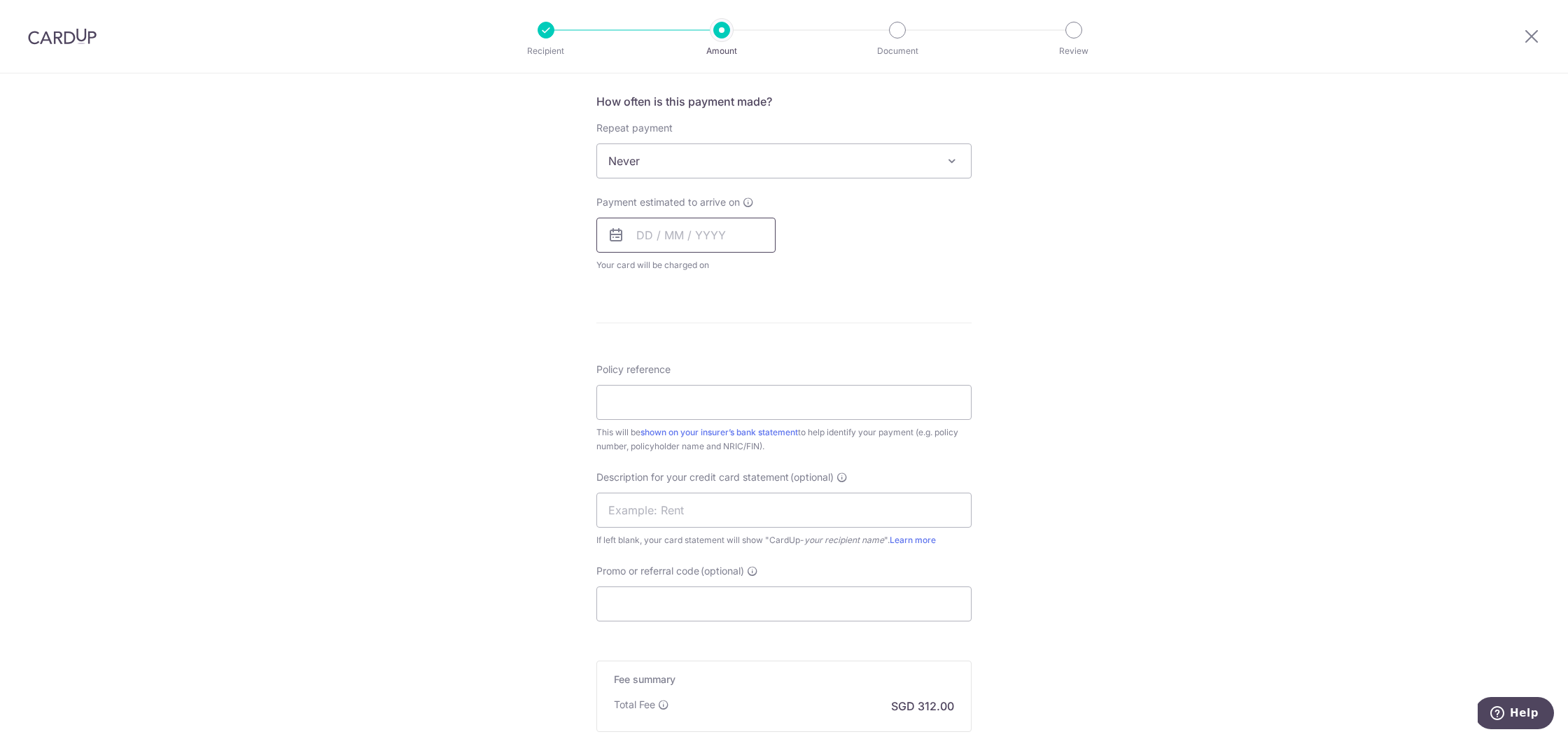
click at [655, 240] on input "text" at bounding box center [686, 234] width 179 height 35
click at [782, 389] on link "18" at bounding box center [793, 390] width 22 height 22
type input "18/10/2025"
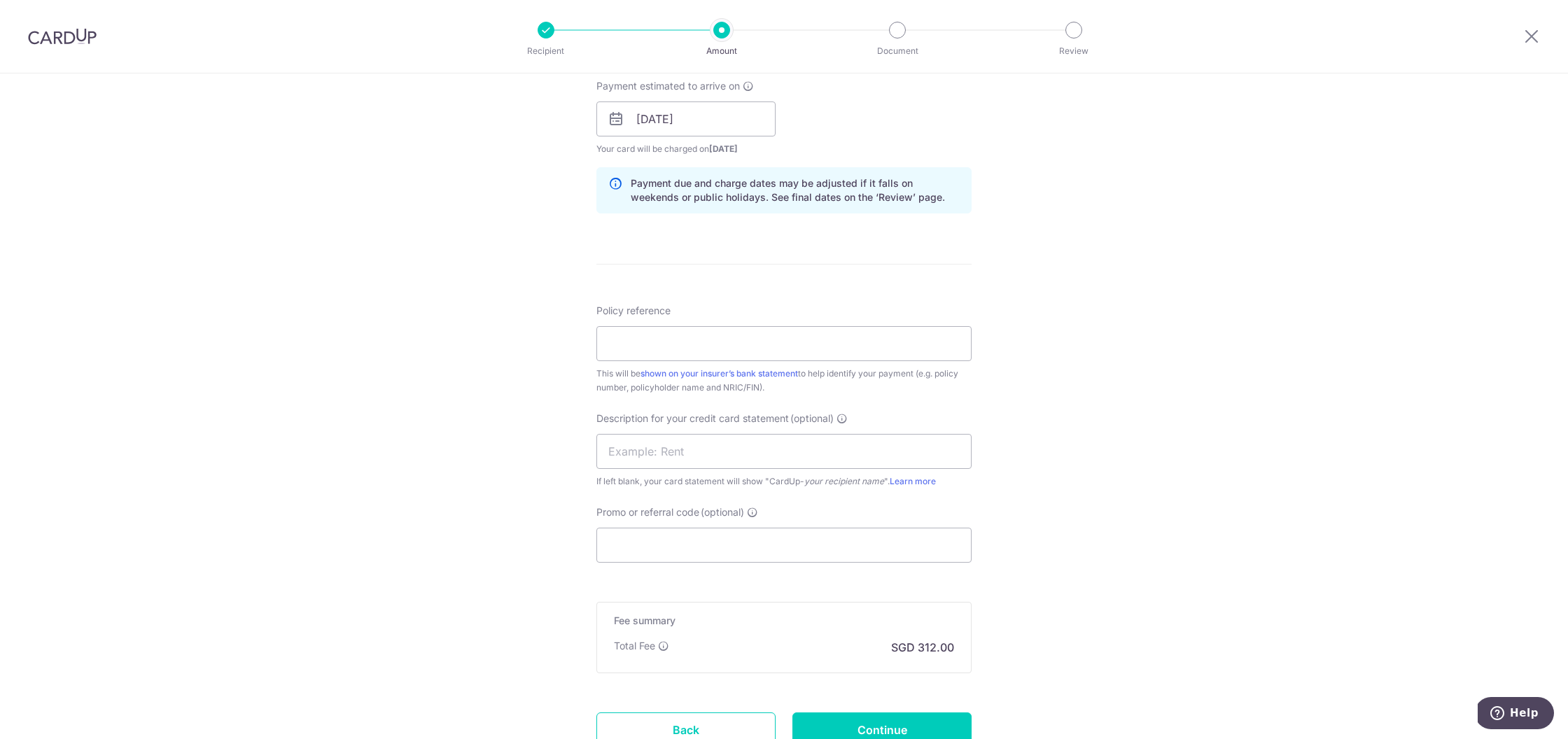
scroll to position [639, 0]
click at [715, 355] on input "Policy reference" at bounding box center [784, 343] width 375 height 35
type input "FWD80369677"
click at [715, 440] on input "text" at bounding box center [784, 450] width 375 height 35
type input "fwd investment"
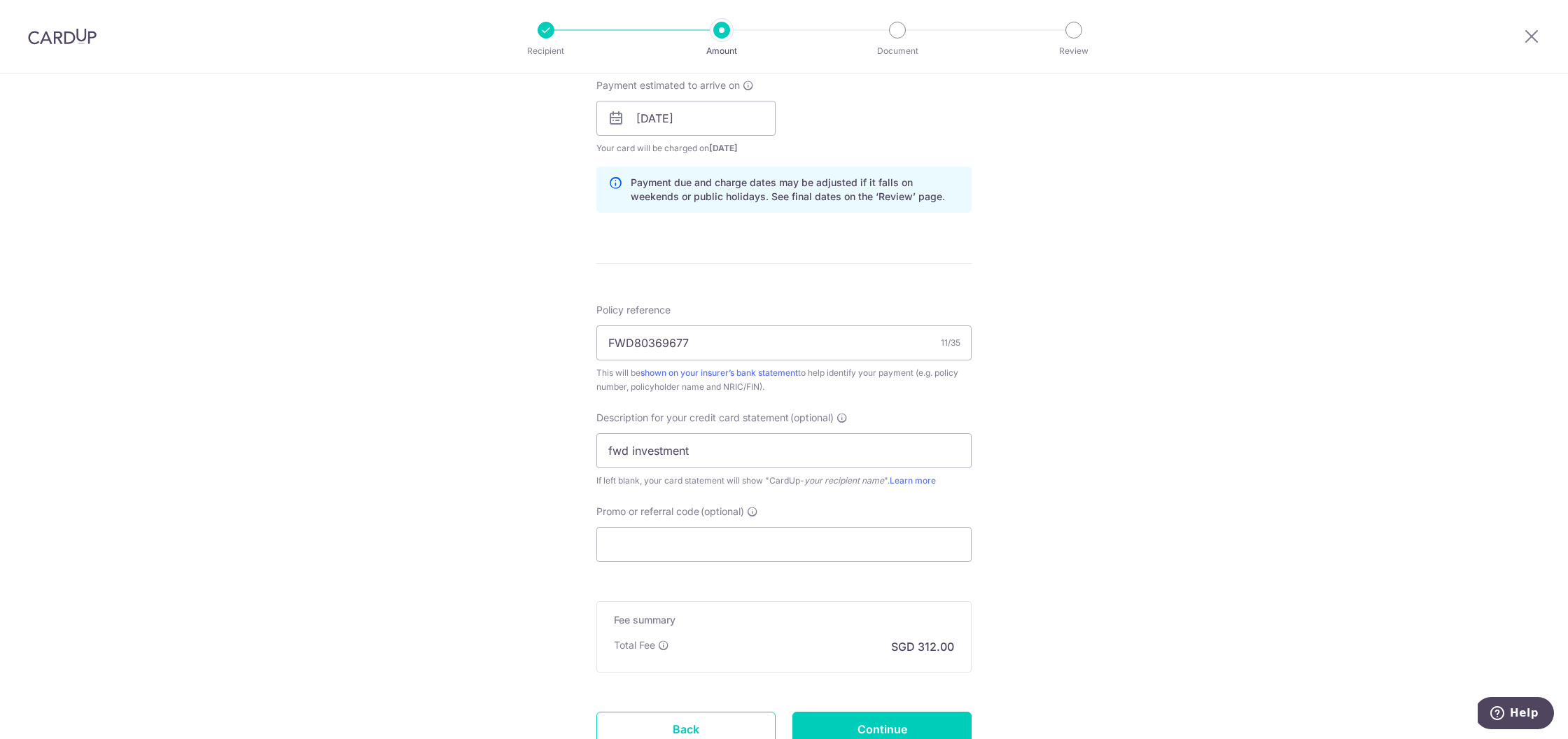
click at [1120, 364] on div "Tell us more about your payment Enter payment amount SGD 12,000.00 12000.00 GST…" at bounding box center [784, 143] width 1568 height 1417
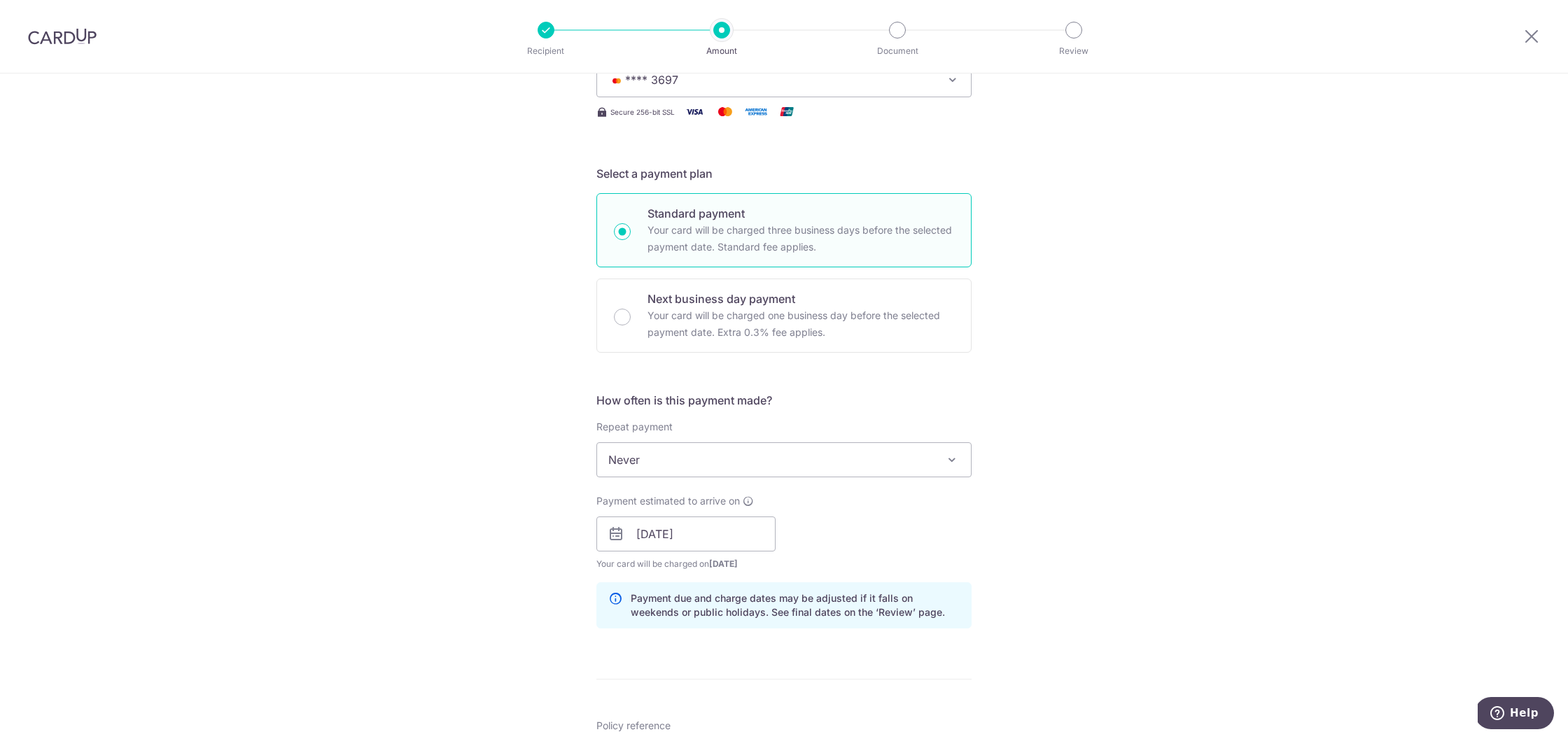
scroll to position [0, 0]
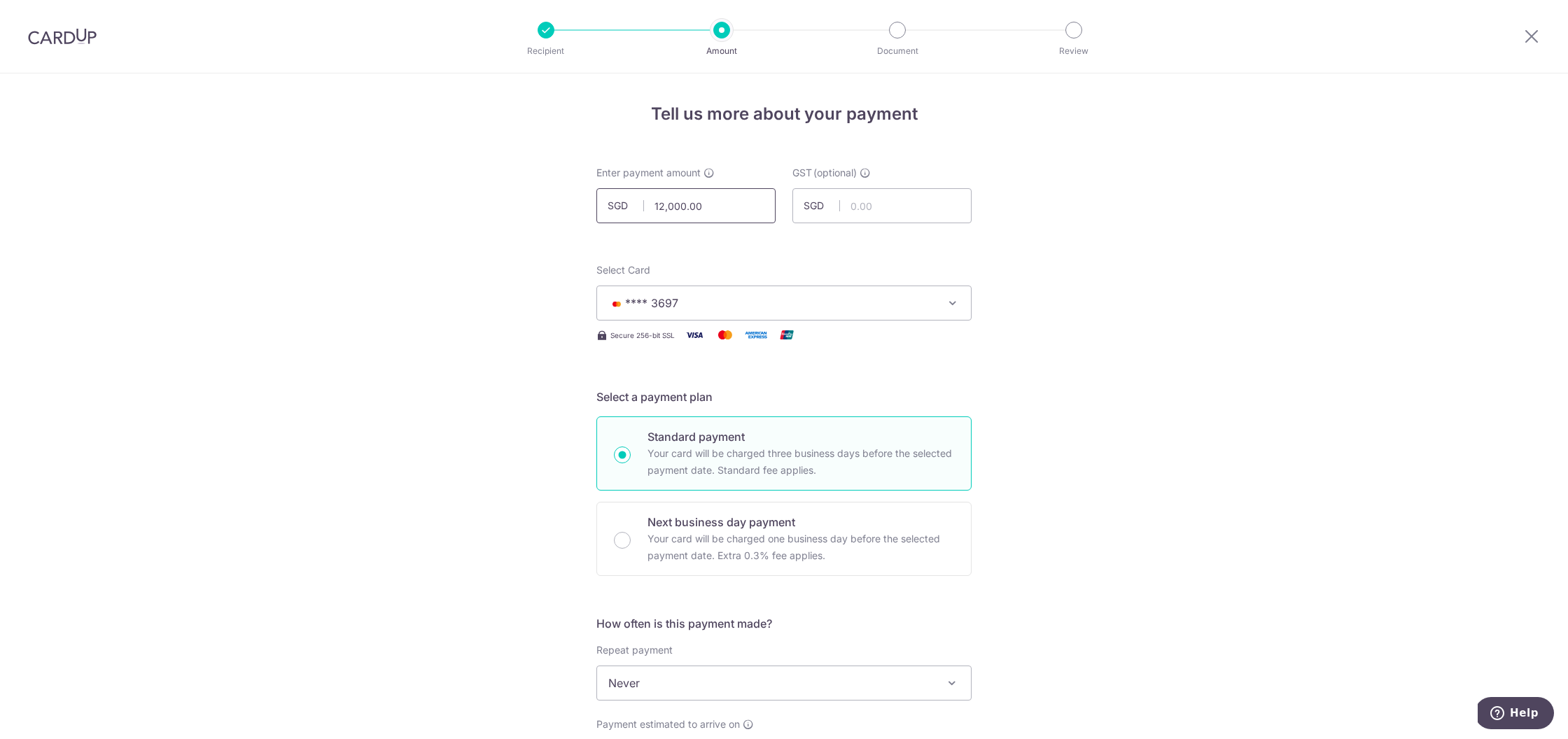
drag, startPoint x: 700, startPoint y: 208, endPoint x: 616, endPoint y: 198, distance: 84.6
click at [616, 198] on div "SGD 12,000.00 12000.00" at bounding box center [686, 205] width 179 height 35
drag, startPoint x: 715, startPoint y: 216, endPoint x: 633, endPoint y: 201, distance: 83.4
click at [633, 201] on div "SGD 12,000.00 12000.00" at bounding box center [686, 205] width 179 height 35
type input "4"
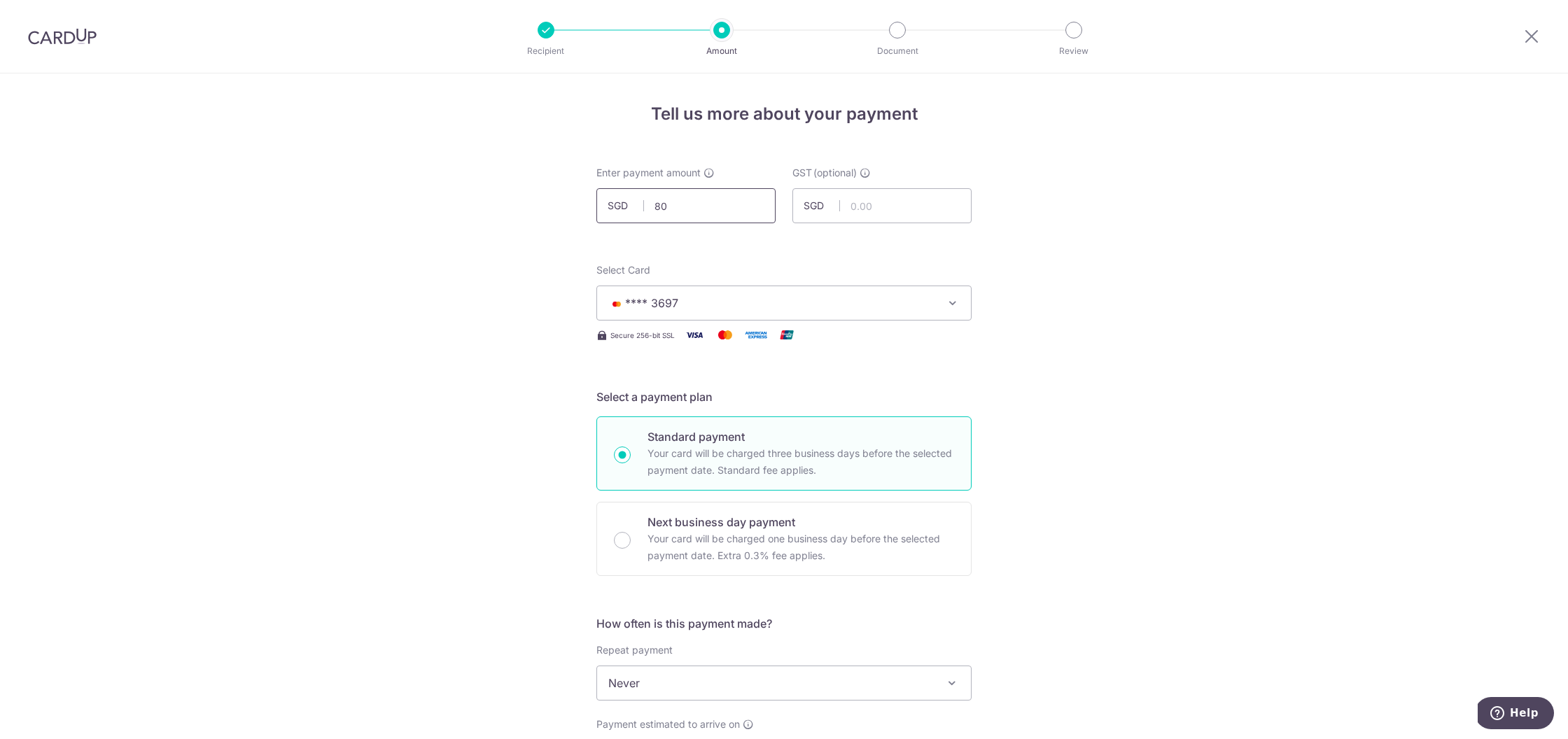
type input "8"
click button "Add Card" at bounding box center [0, 0] width 0 height 0
type input "48,000.00"
click at [65, 40] on img at bounding box center [62, 37] width 68 height 17
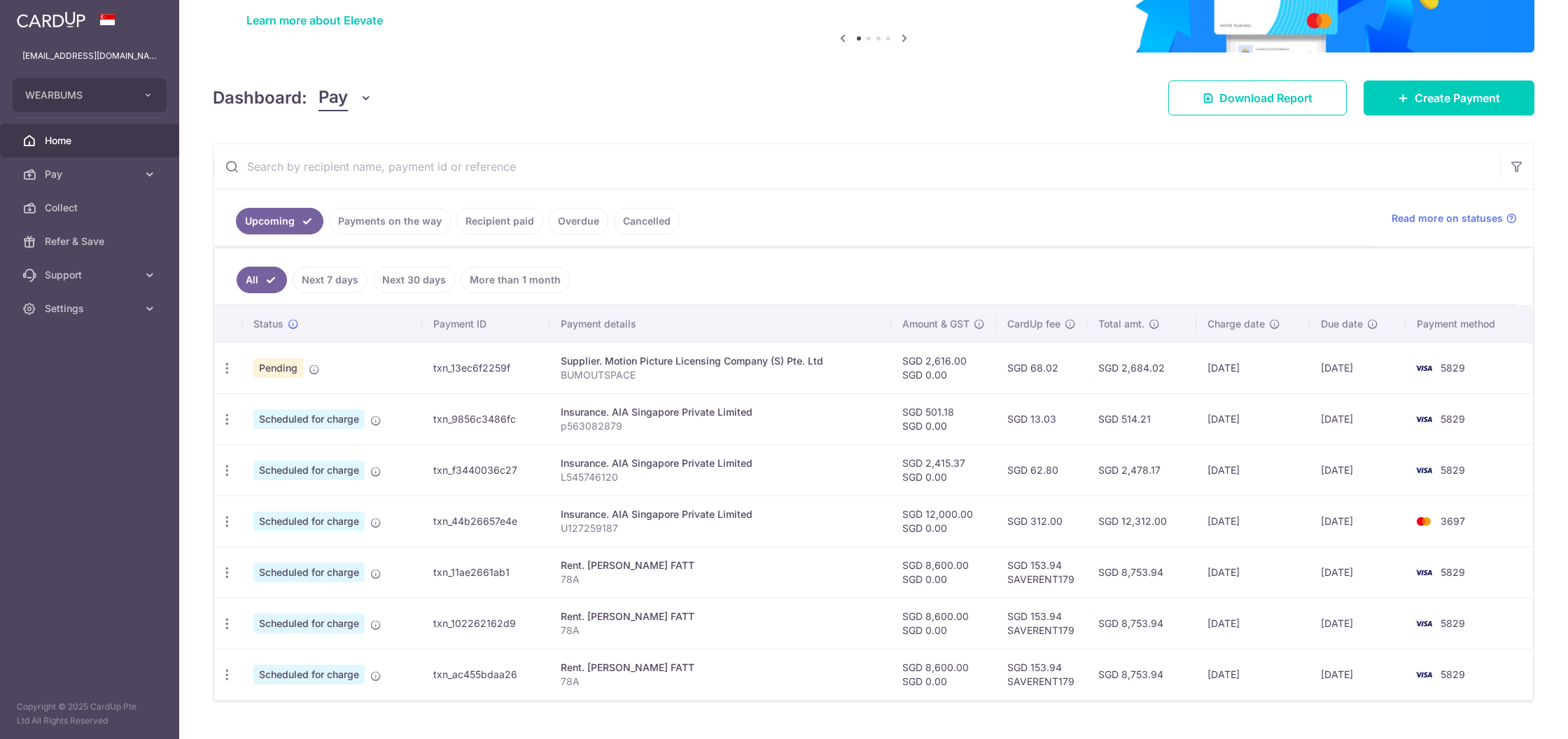
scroll to position [113, 0]
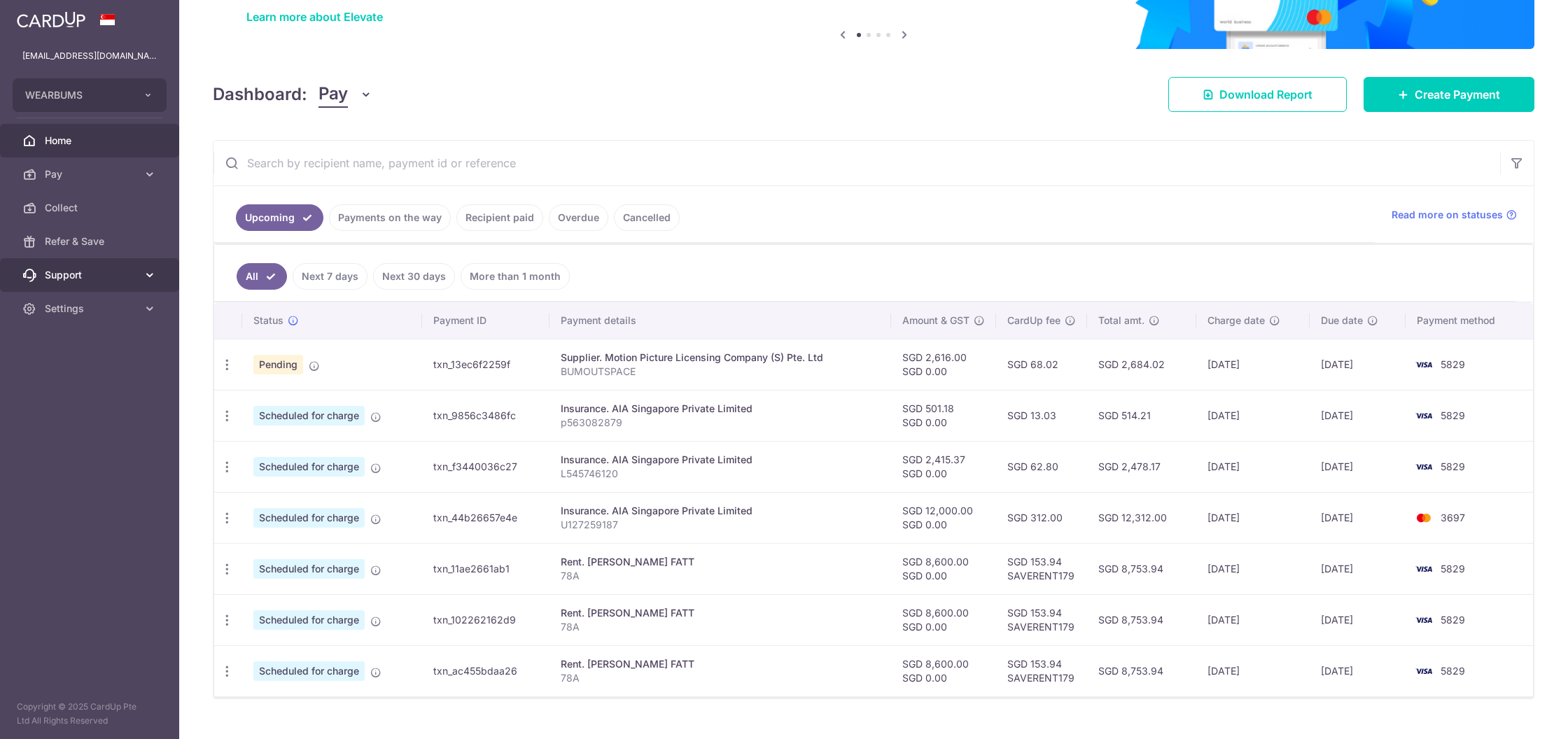
click at [86, 271] on span "Support" at bounding box center [91, 274] width 92 height 14
click at [88, 346] on span "Contact Us" at bounding box center [91, 342] width 92 height 14
